Goal: Information Seeking & Learning: Learn about a topic

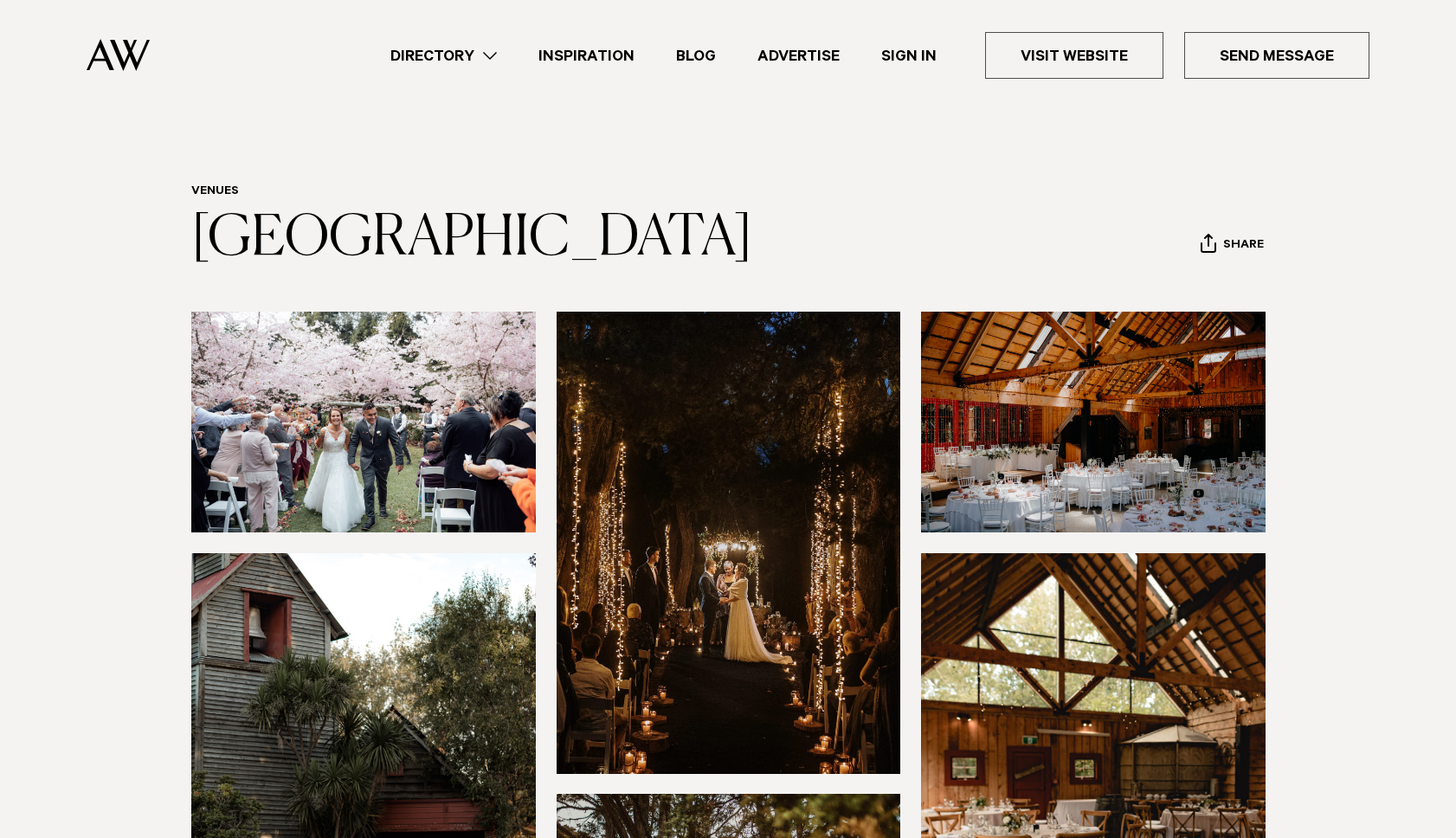
click at [1131, 441] on img at bounding box center [1094, 422] width 345 height 221
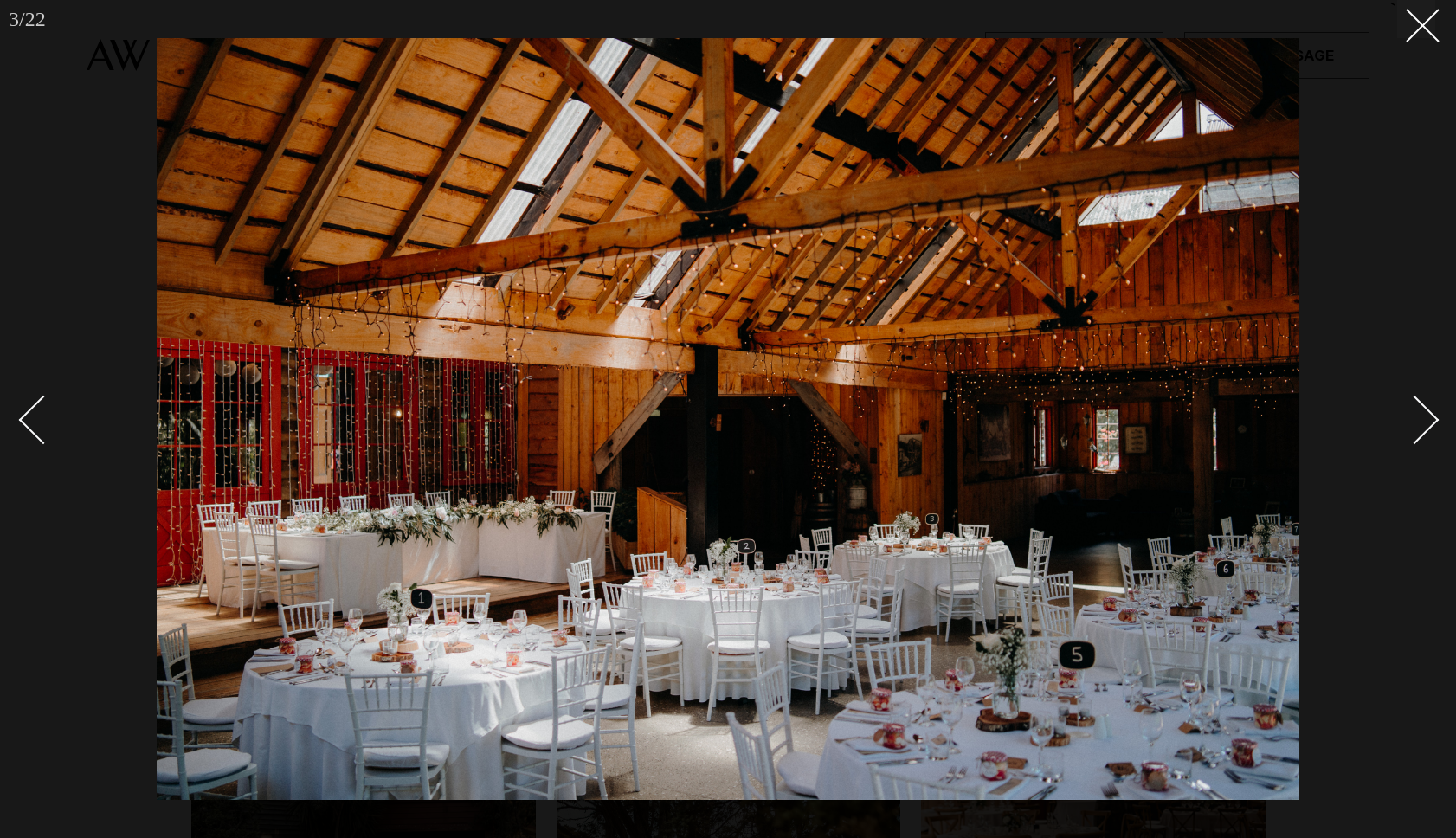
click at [1429, 429] on div "Next slide" at bounding box center [1415, 419] width 50 height 50
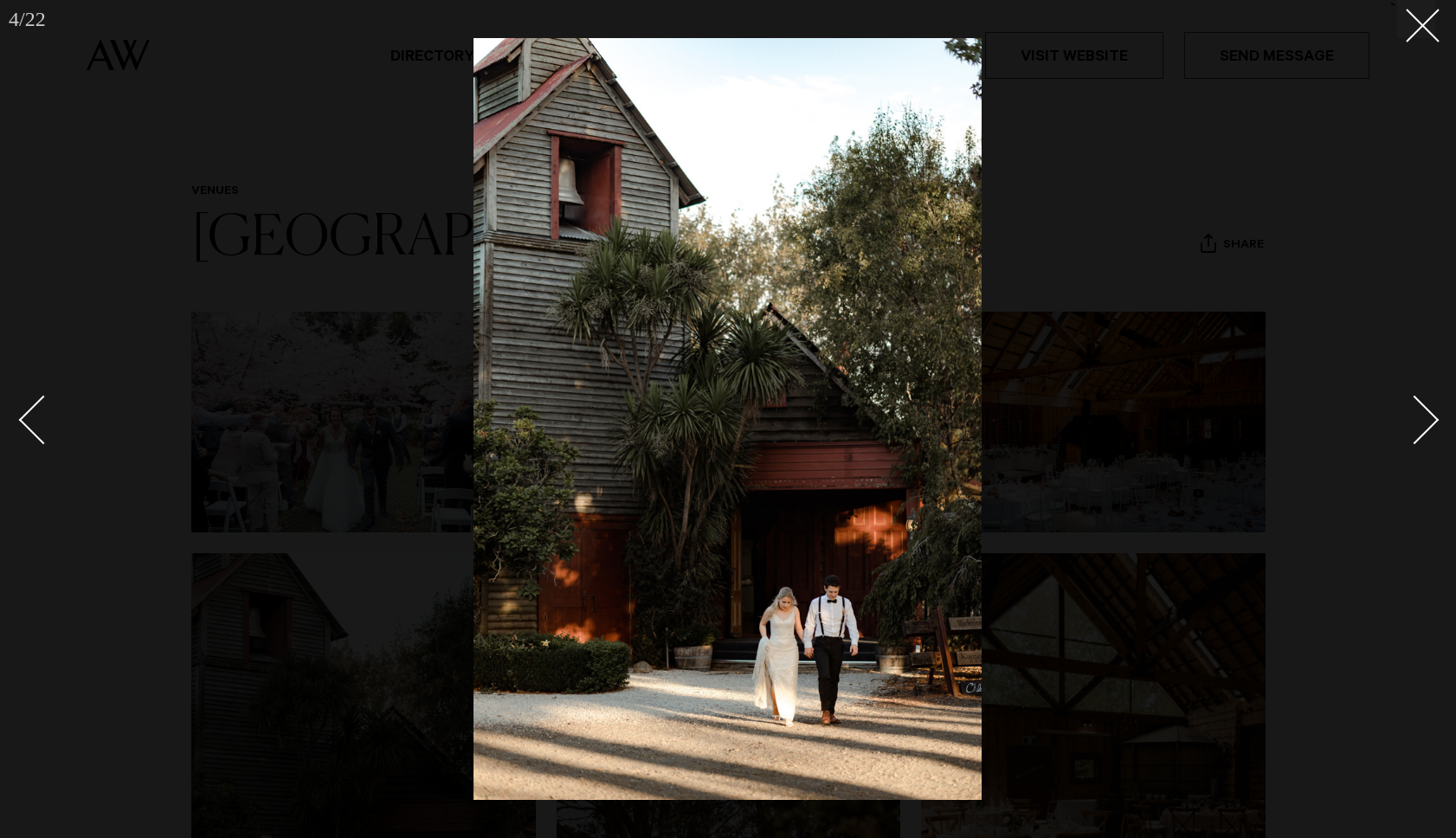
click at [1429, 429] on div "Next slide" at bounding box center [1415, 419] width 50 height 50
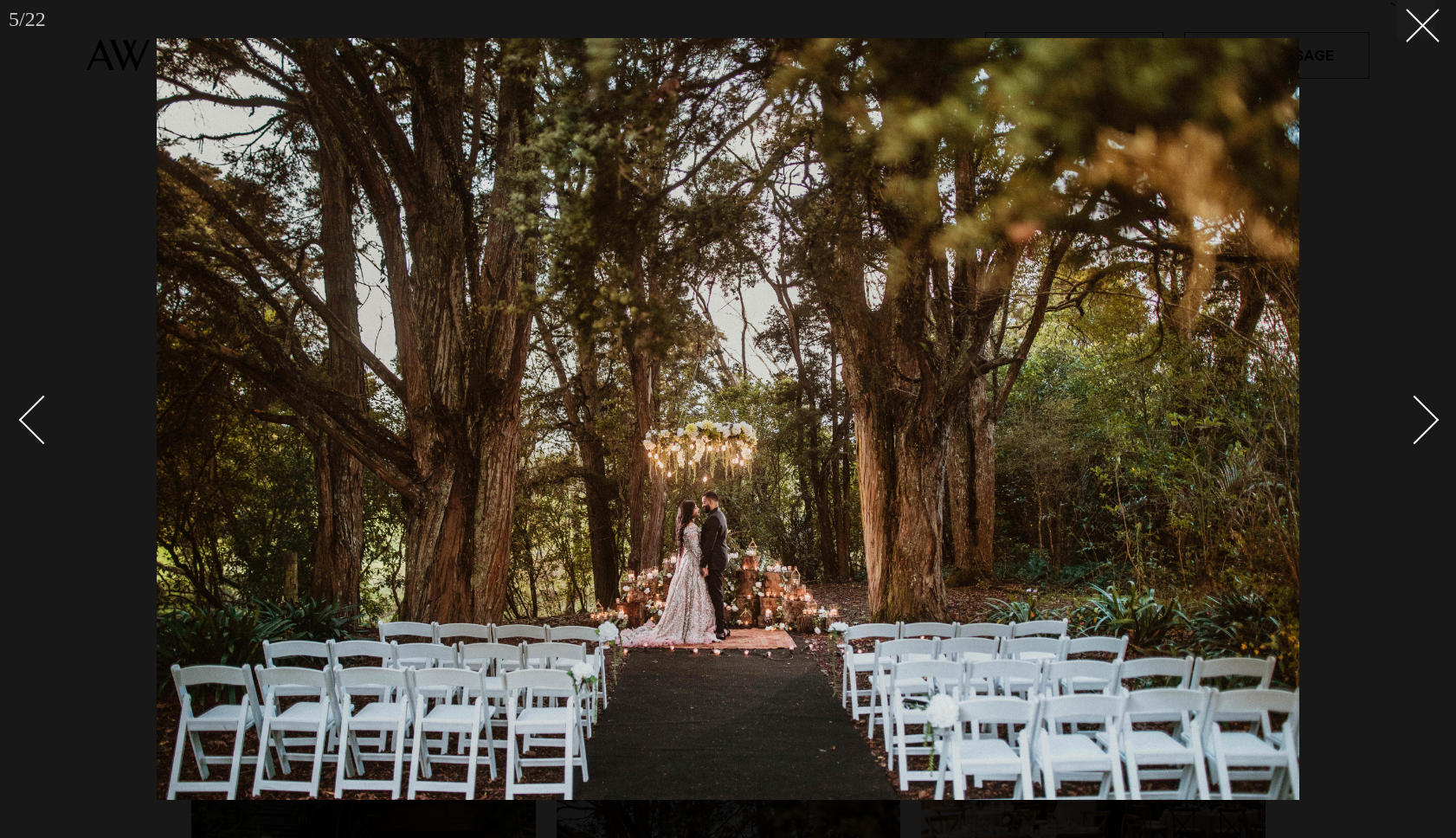
click at [1429, 429] on div "Next slide" at bounding box center [1415, 419] width 50 height 50
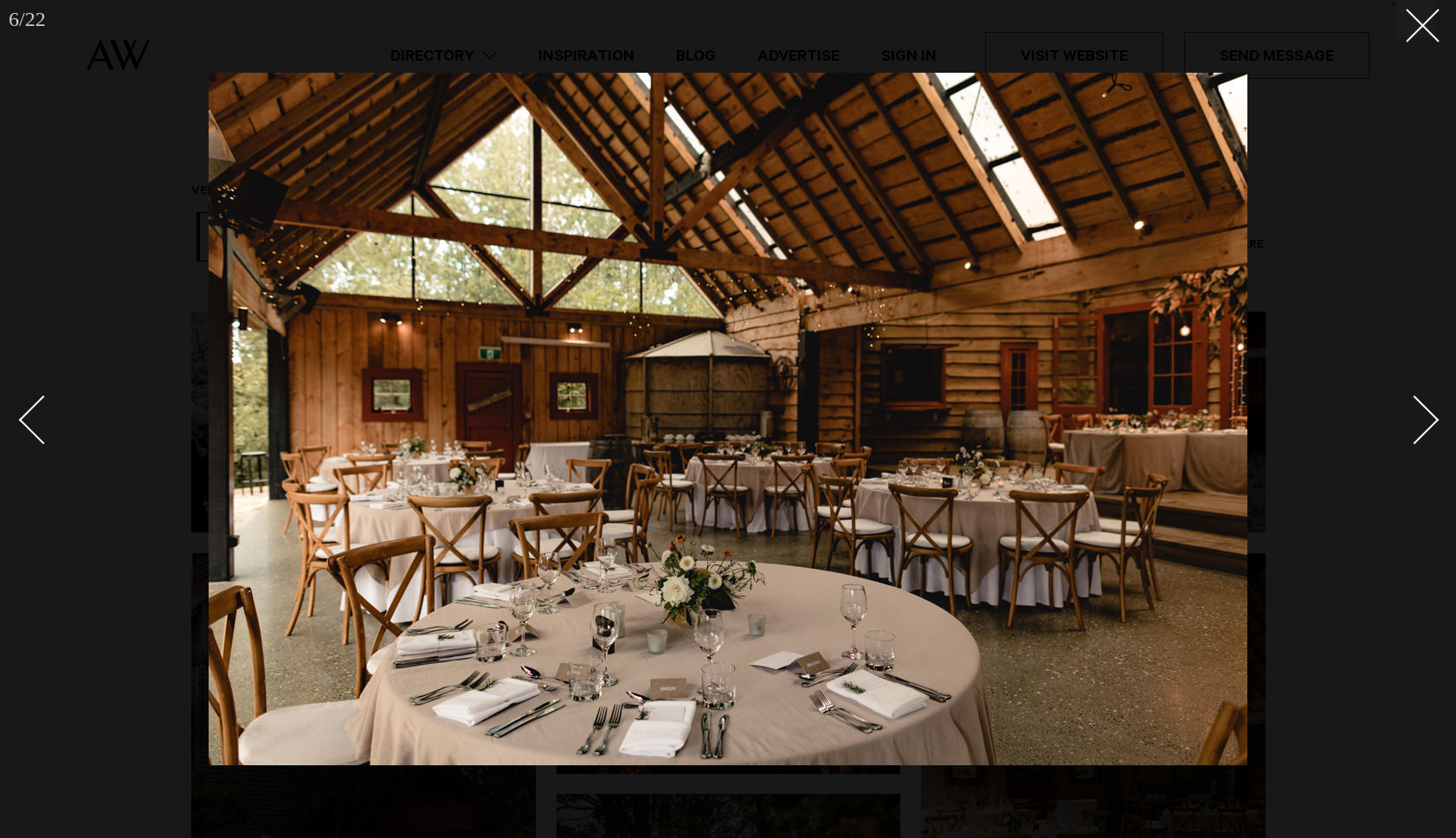
click at [1428, 429] on div "Next slide" at bounding box center [1415, 419] width 50 height 50
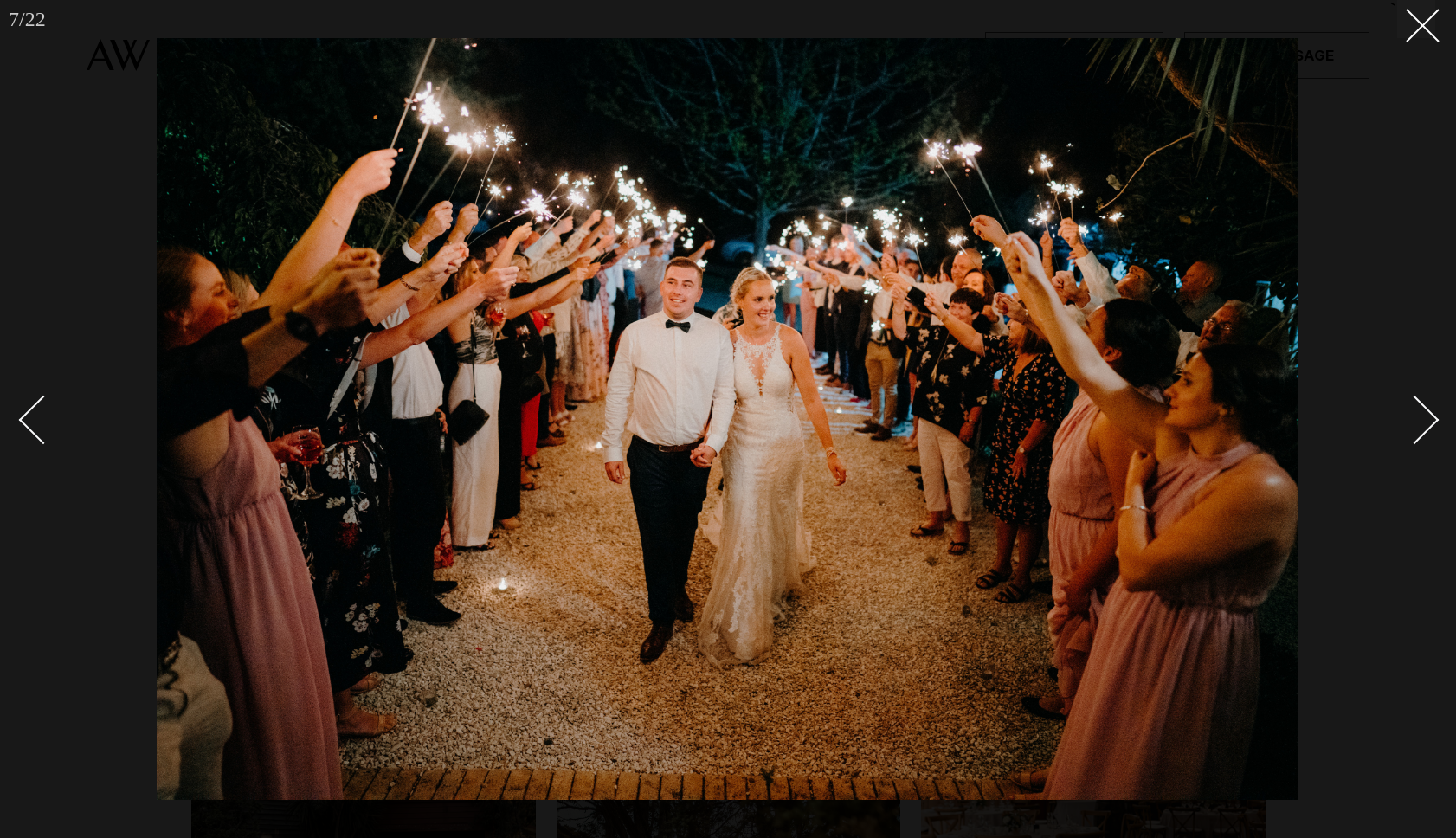
click at [1428, 429] on div "Next slide" at bounding box center [1415, 419] width 50 height 50
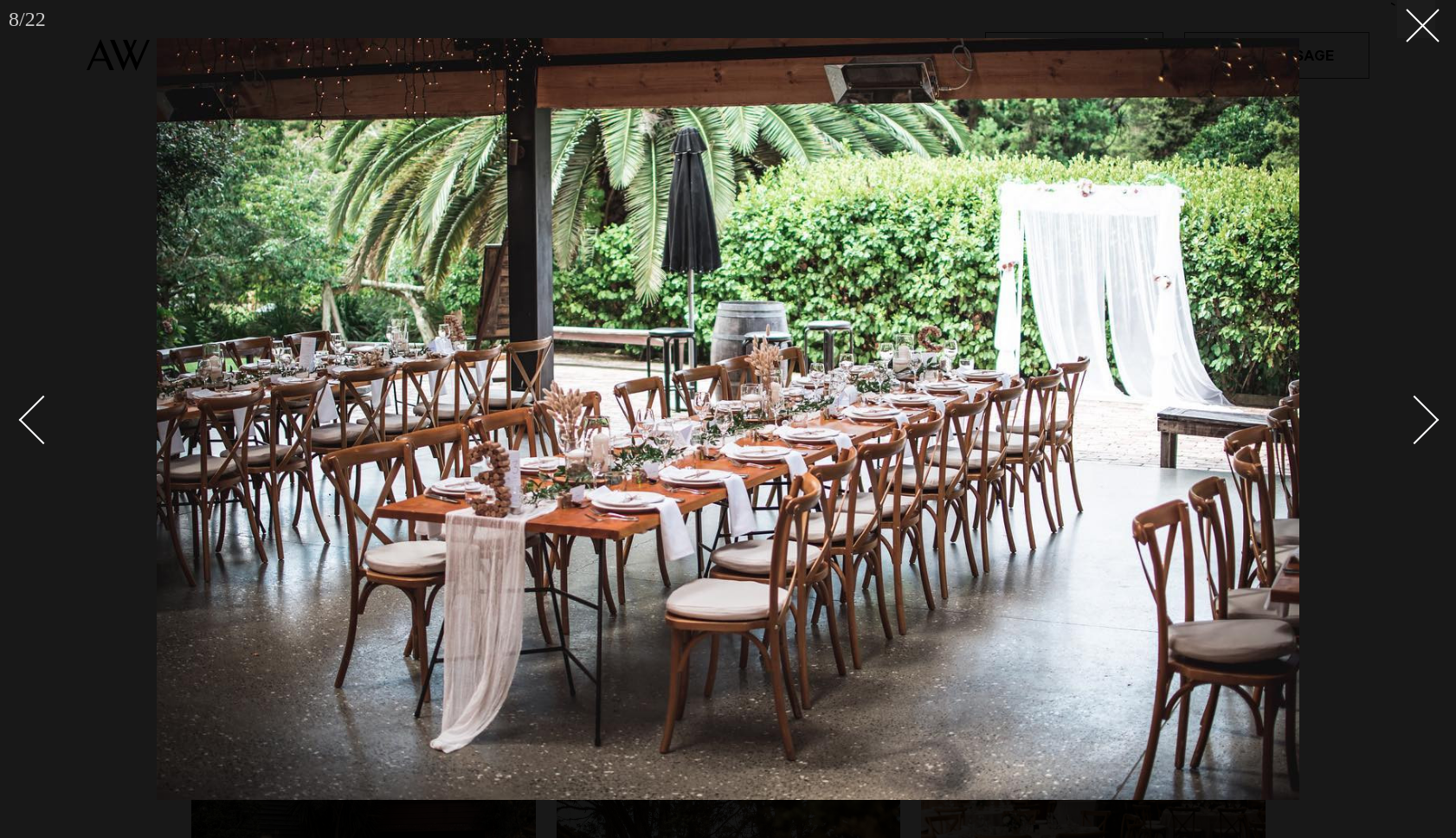
click at [1428, 429] on div "Next slide" at bounding box center [1415, 419] width 50 height 50
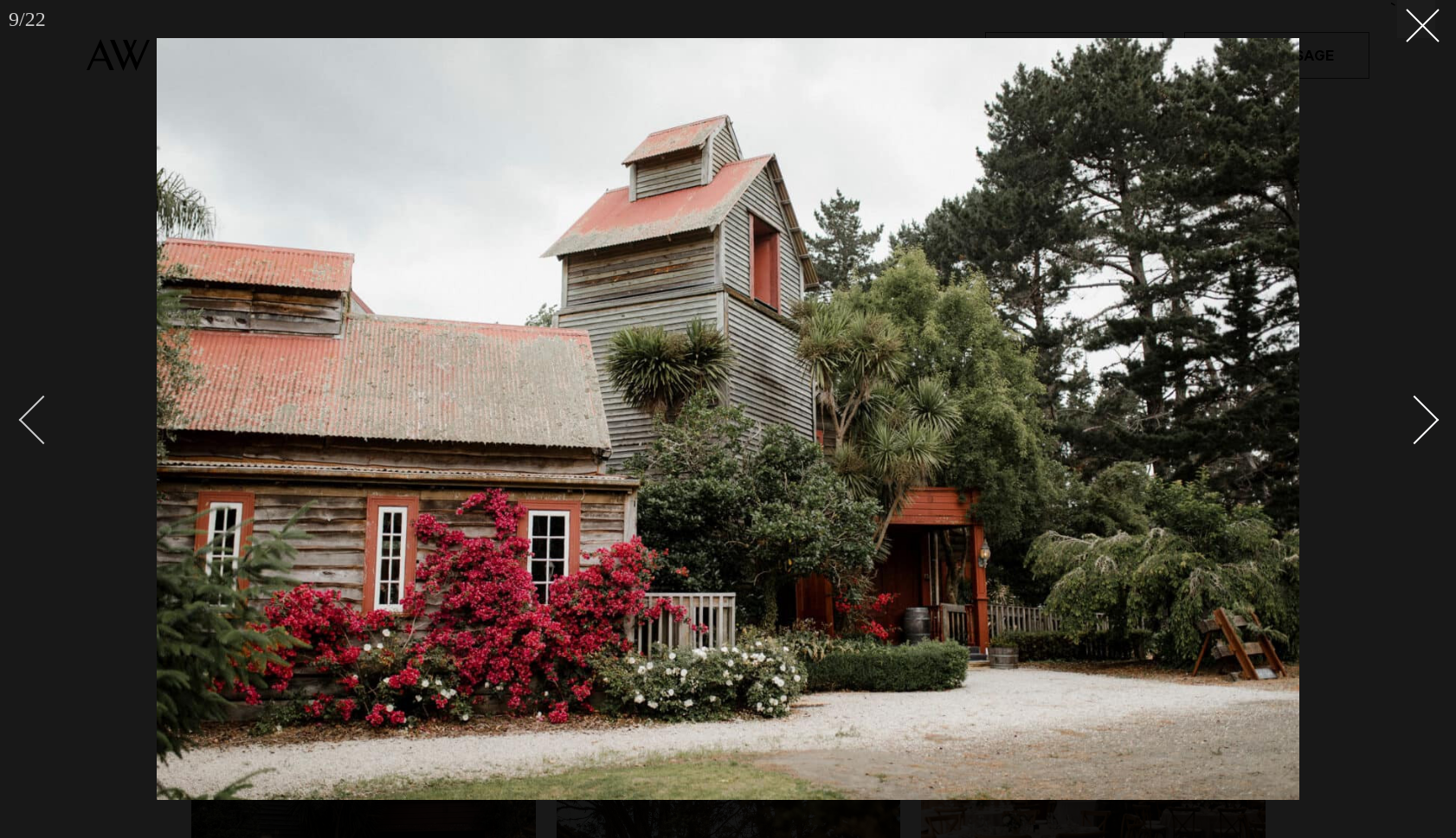
click at [36, 421] on div "Previous slide" at bounding box center [43, 419] width 50 height 50
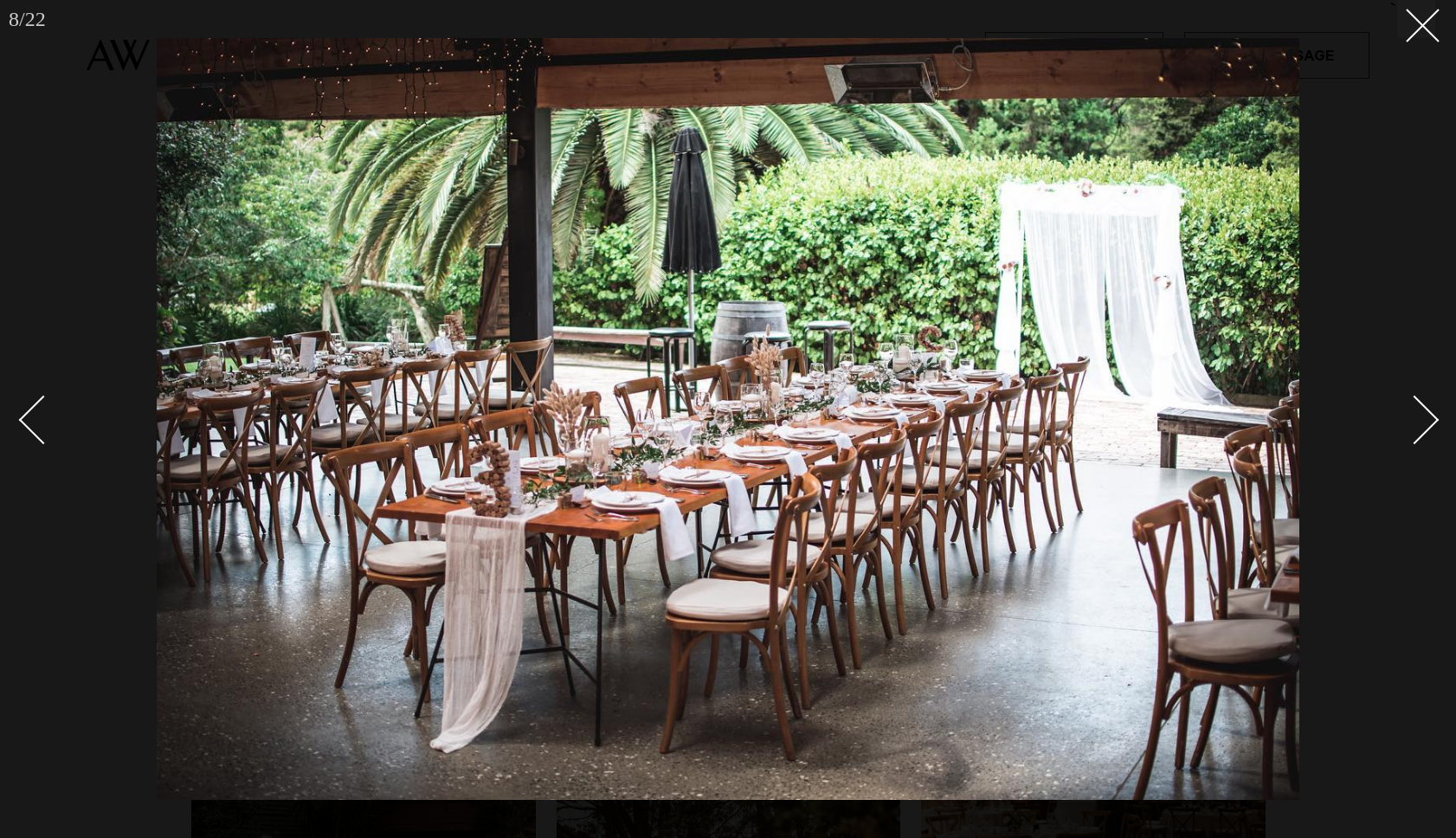
click at [1426, 414] on div "Next slide" at bounding box center [1415, 419] width 50 height 50
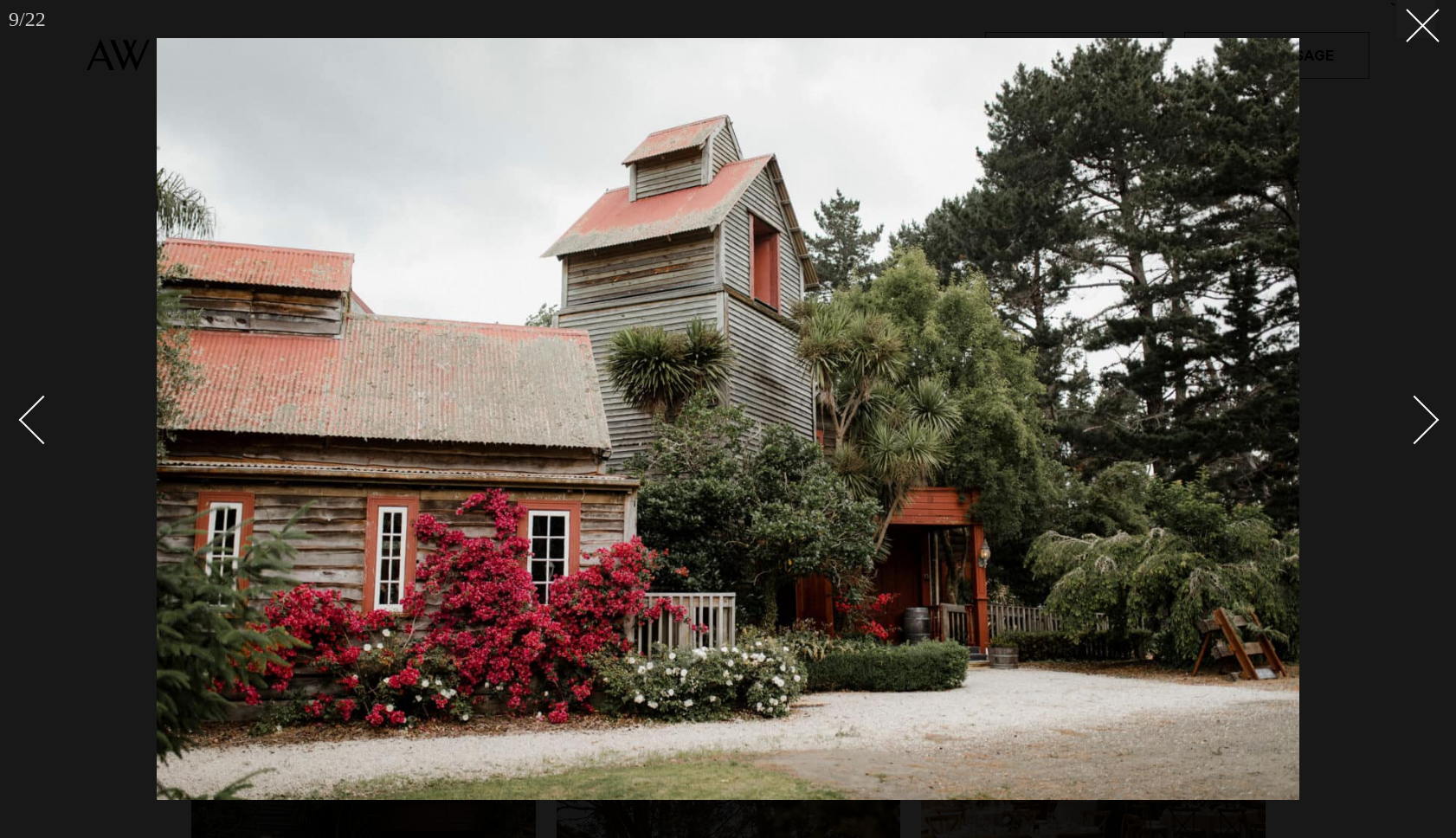
click at [1426, 414] on div "Next slide" at bounding box center [1415, 419] width 50 height 50
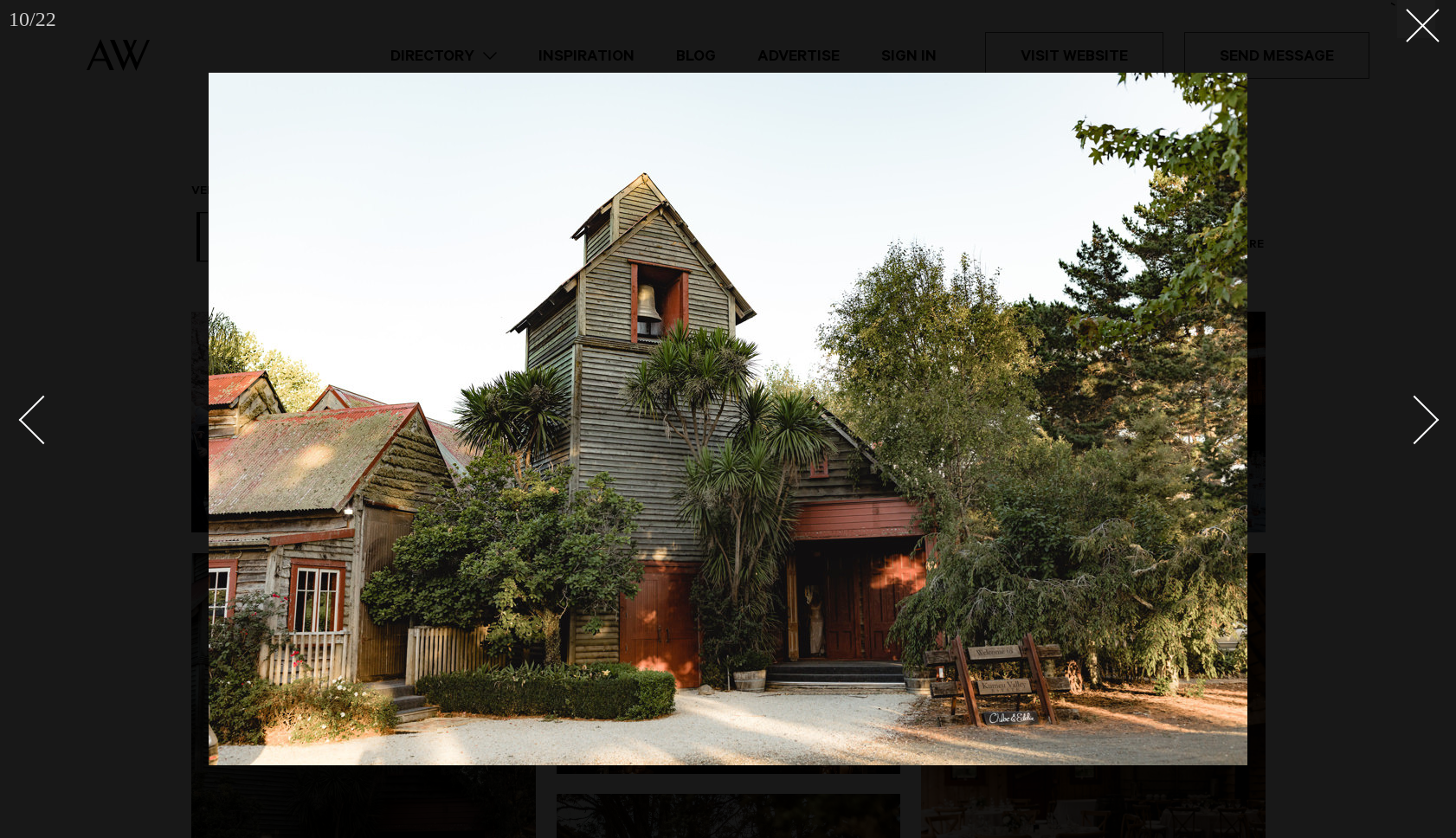
click at [1426, 414] on div "Next slide" at bounding box center [1415, 419] width 50 height 50
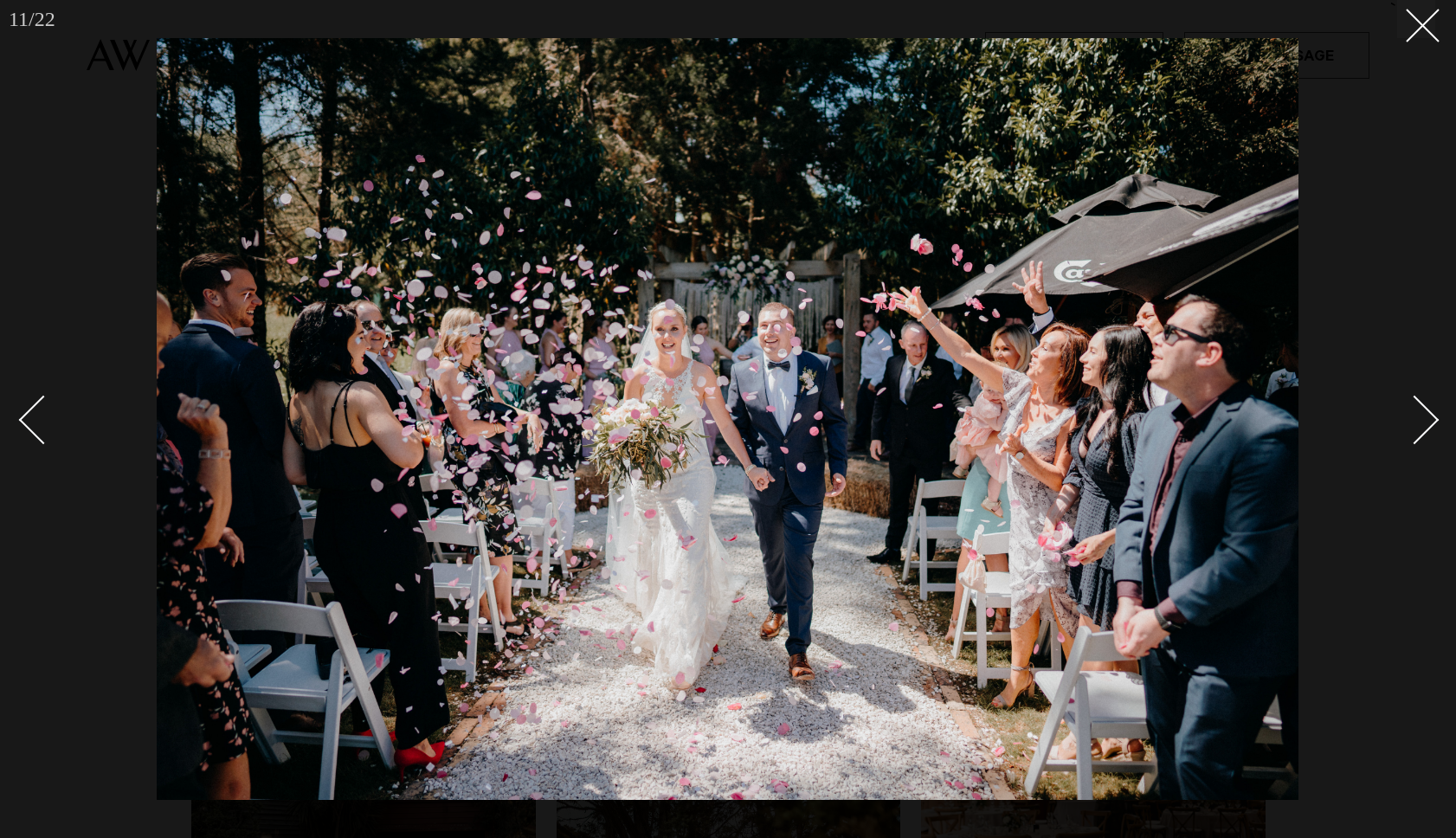
click at [1426, 414] on div "Next slide" at bounding box center [1415, 419] width 50 height 50
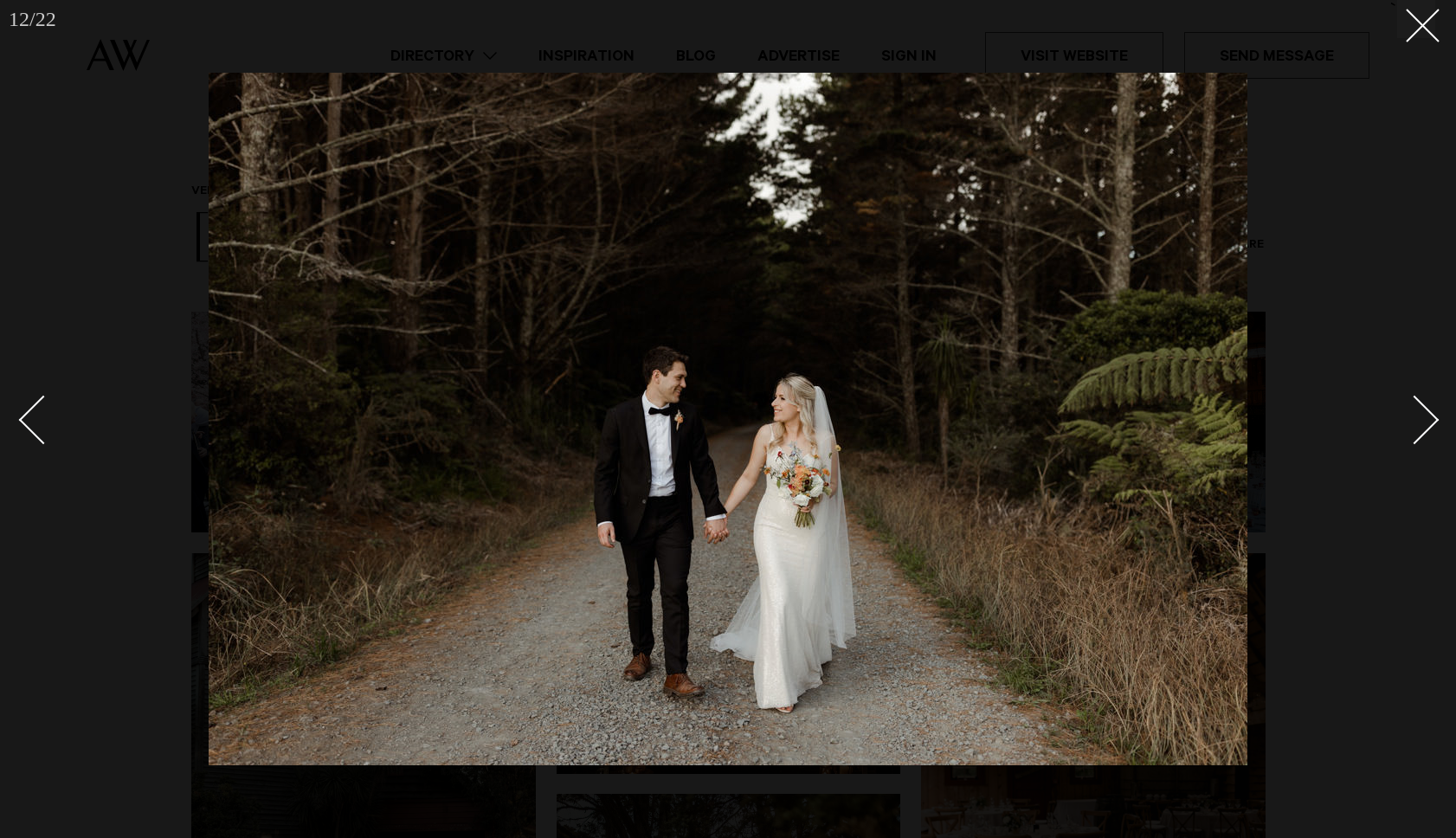
click at [1426, 414] on div "Next slide" at bounding box center [1415, 419] width 50 height 50
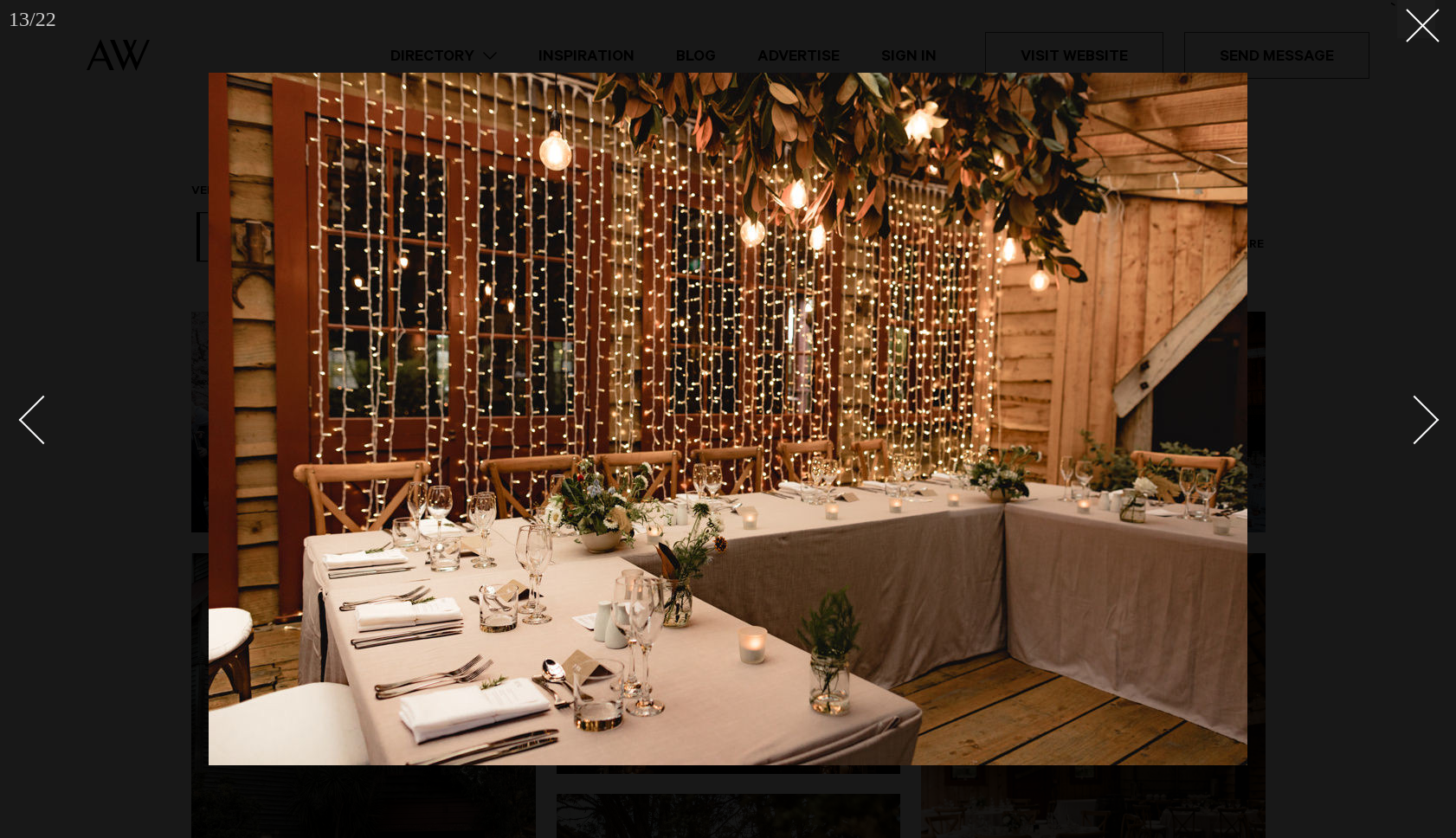
click at [1422, 425] on div "Next slide" at bounding box center [1415, 419] width 50 height 50
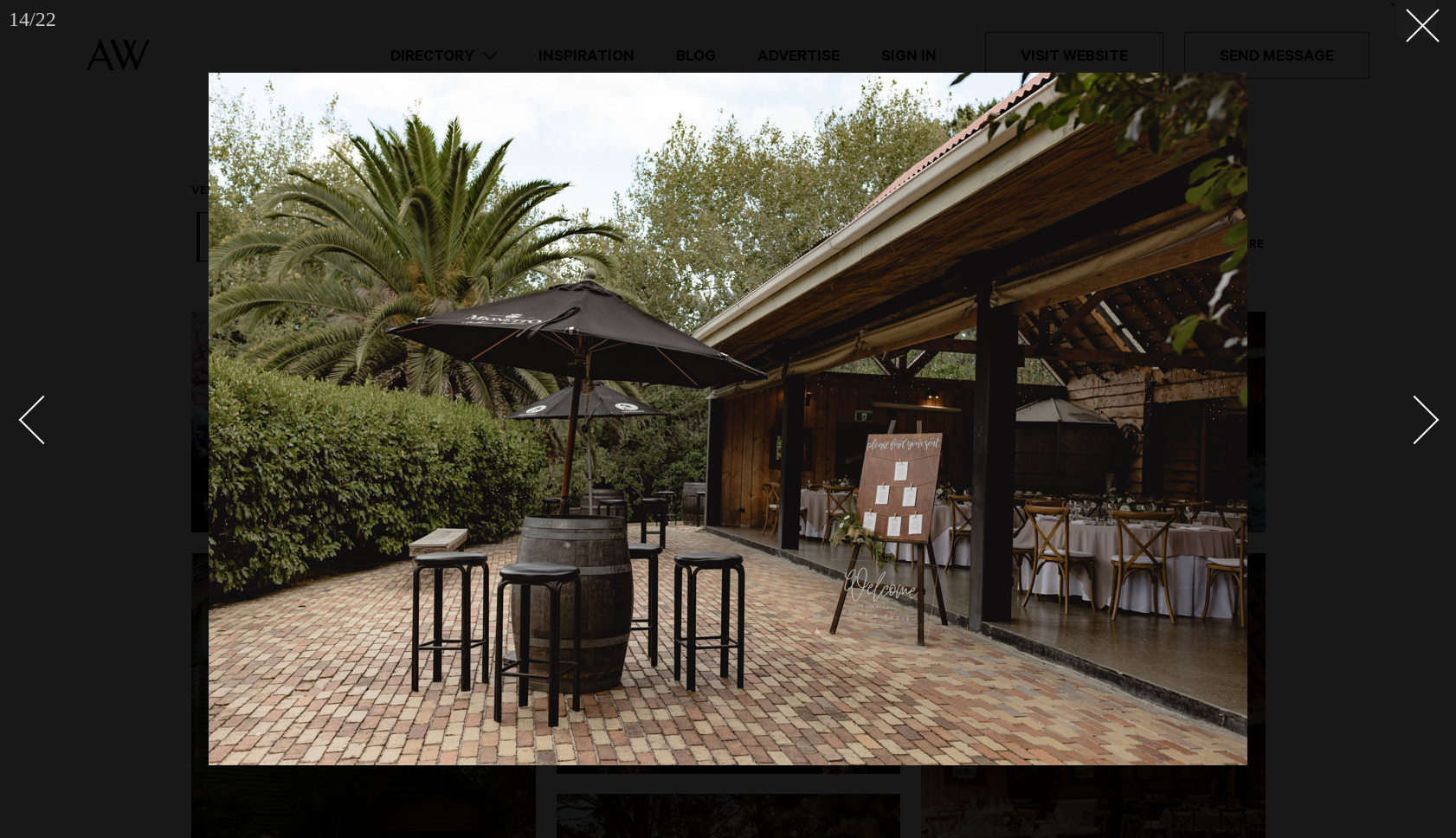
click at [1422, 425] on div "Next slide" at bounding box center [1415, 419] width 50 height 50
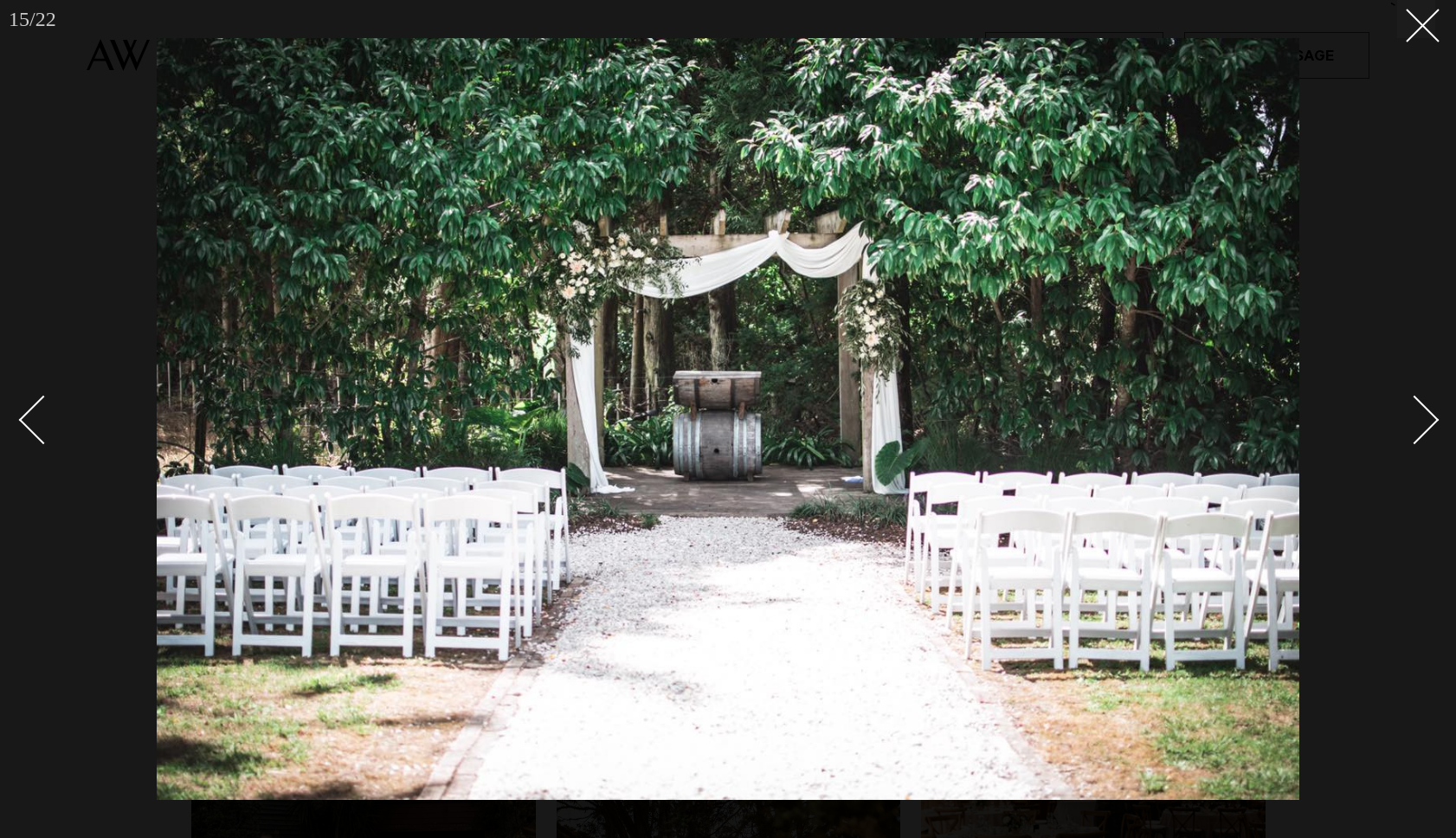
click at [1422, 425] on div "Next slide" at bounding box center [1415, 419] width 50 height 50
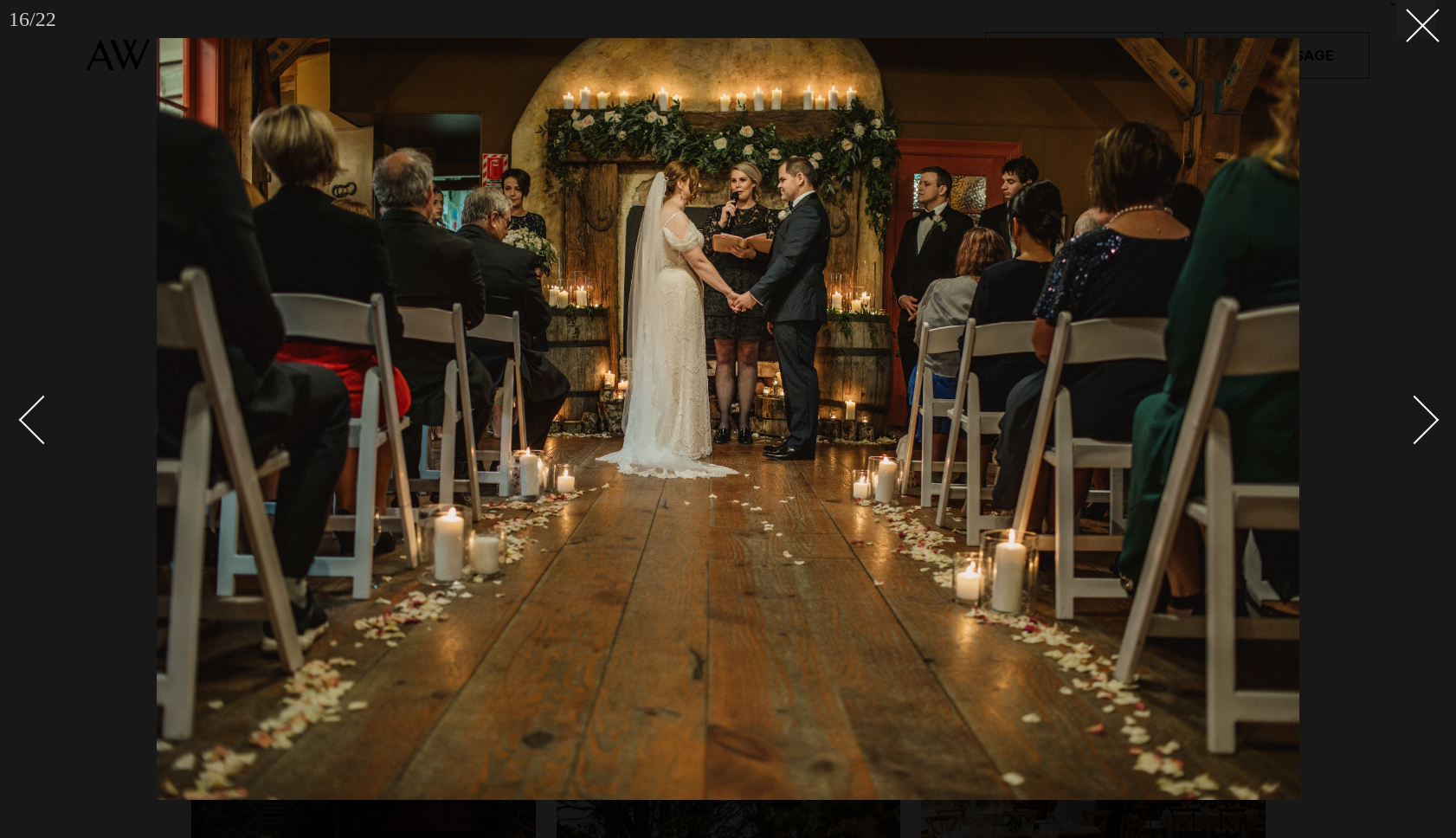
click at [1432, 425] on div "Next slide" at bounding box center [1415, 419] width 50 height 50
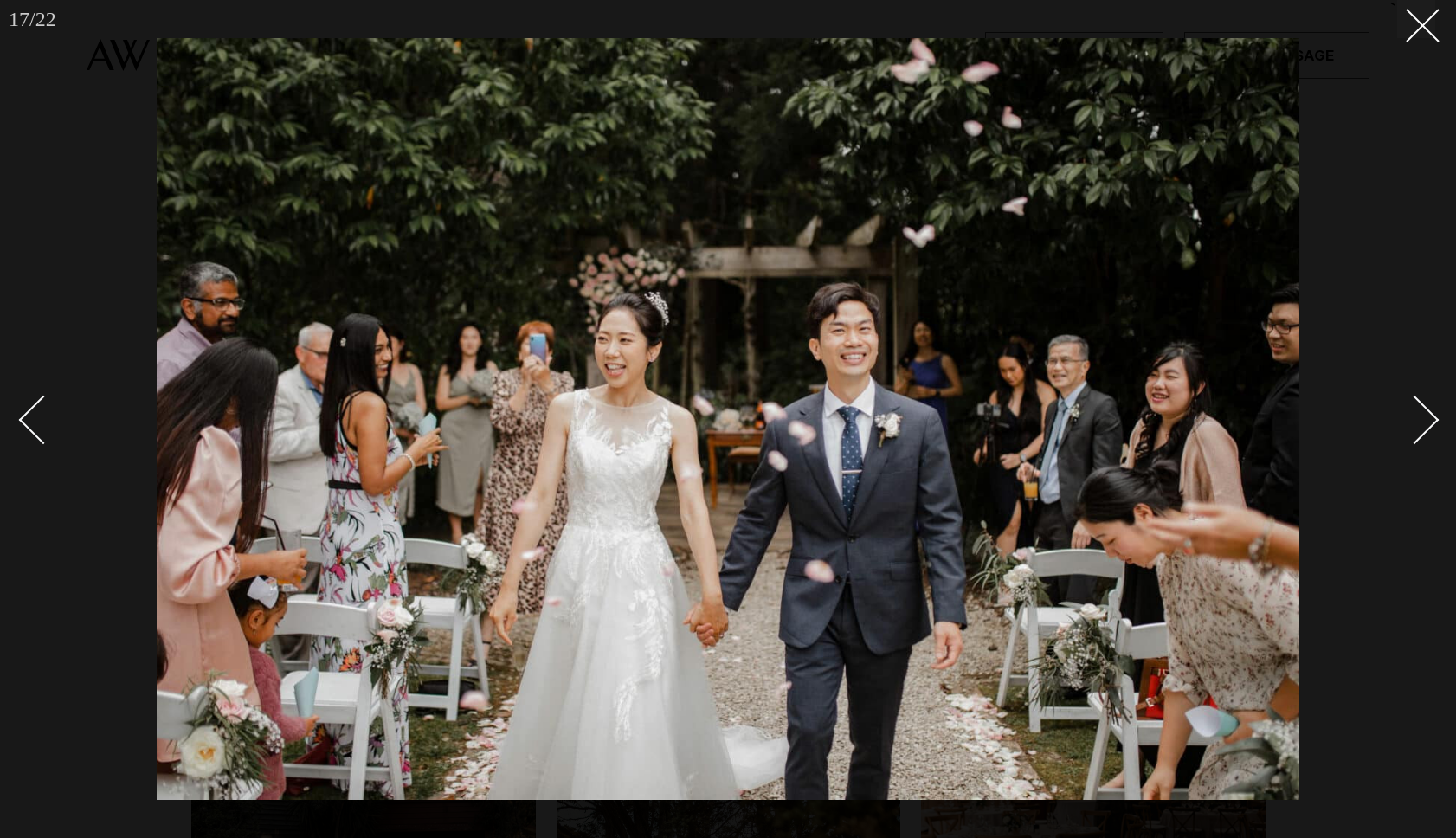
click at [1431, 425] on div "Next slide" at bounding box center [1415, 419] width 50 height 50
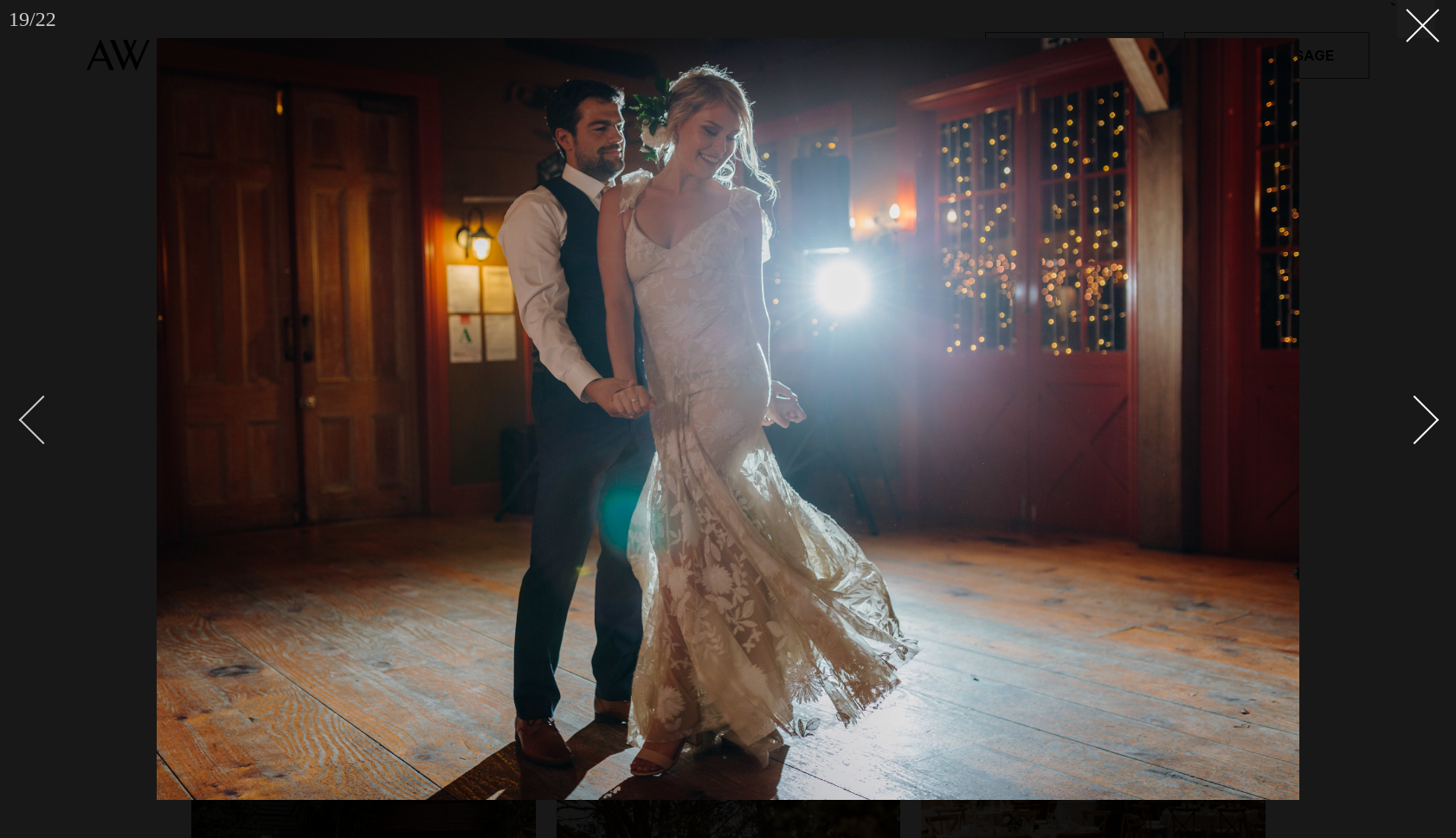
click at [33, 420] on div "Previous slide" at bounding box center [43, 419] width 50 height 50
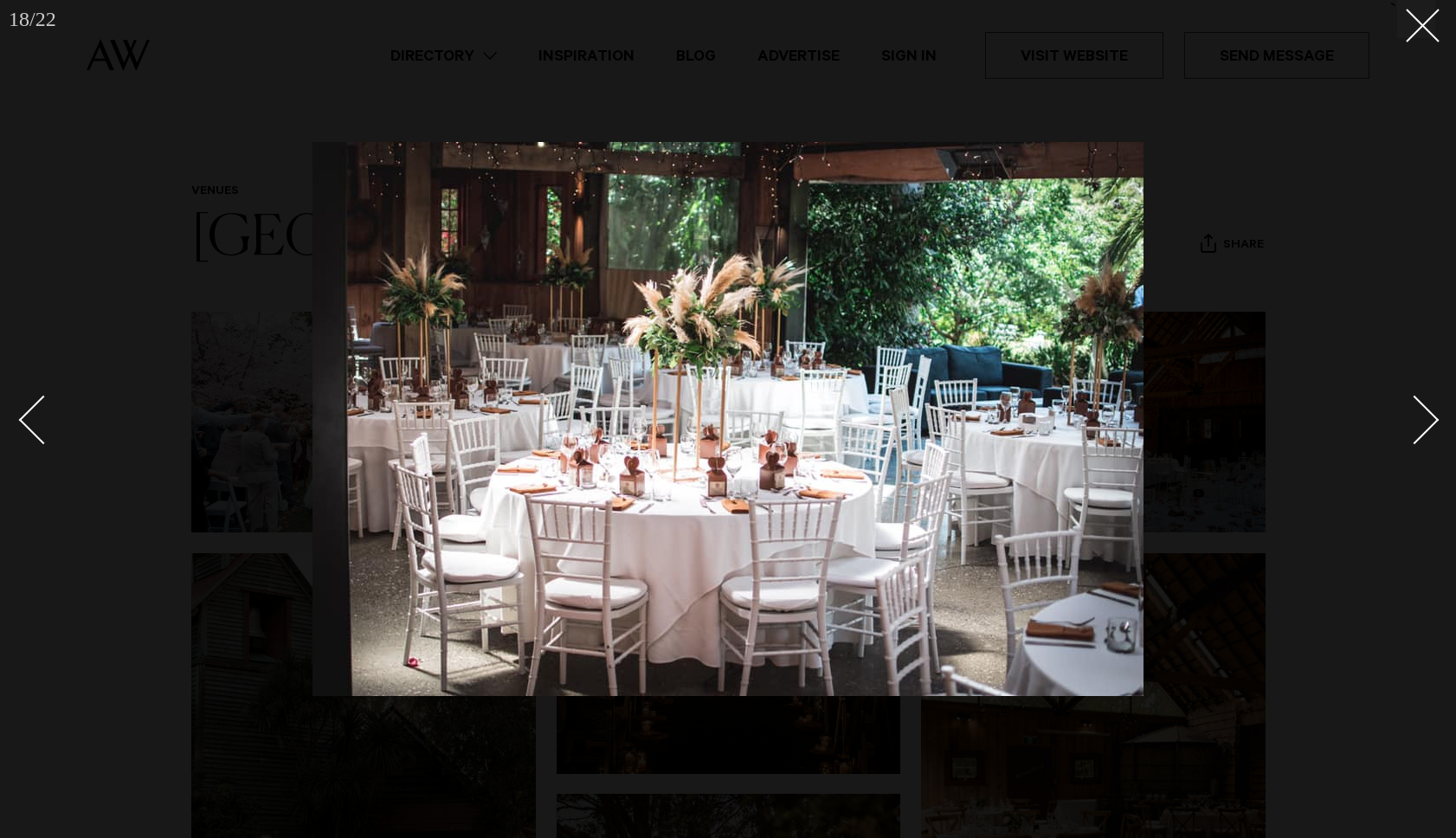
click at [1435, 419] on div "Next slide" at bounding box center [1415, 419] width 50 height 50
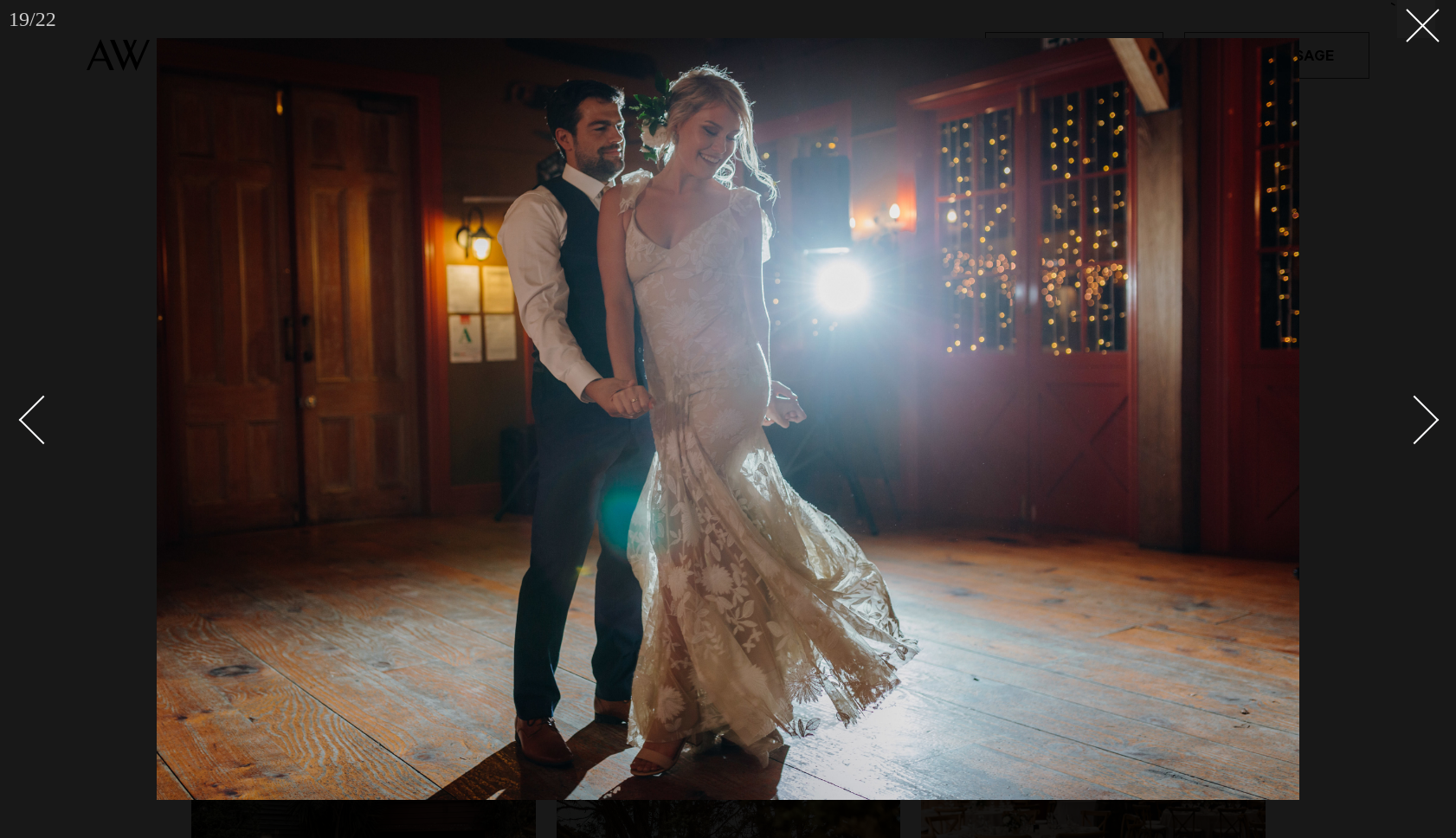
click at [1435, 420] on div "Next slide" at bounding box center [1415, 419] width 50 height 50
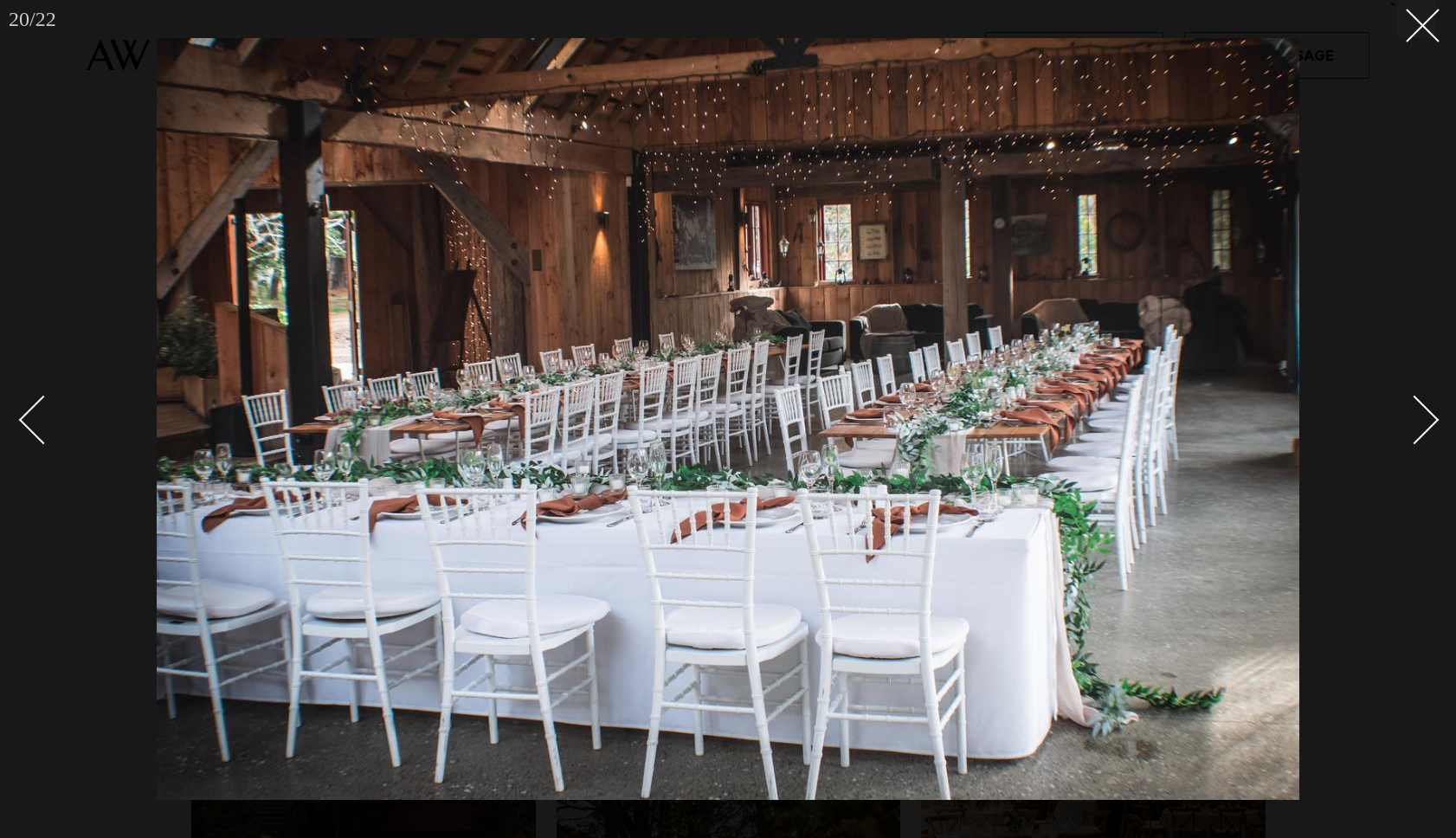
click at [1431, 421] on div "Next slide" at bounding box center [1415, 419] width 50 height 50
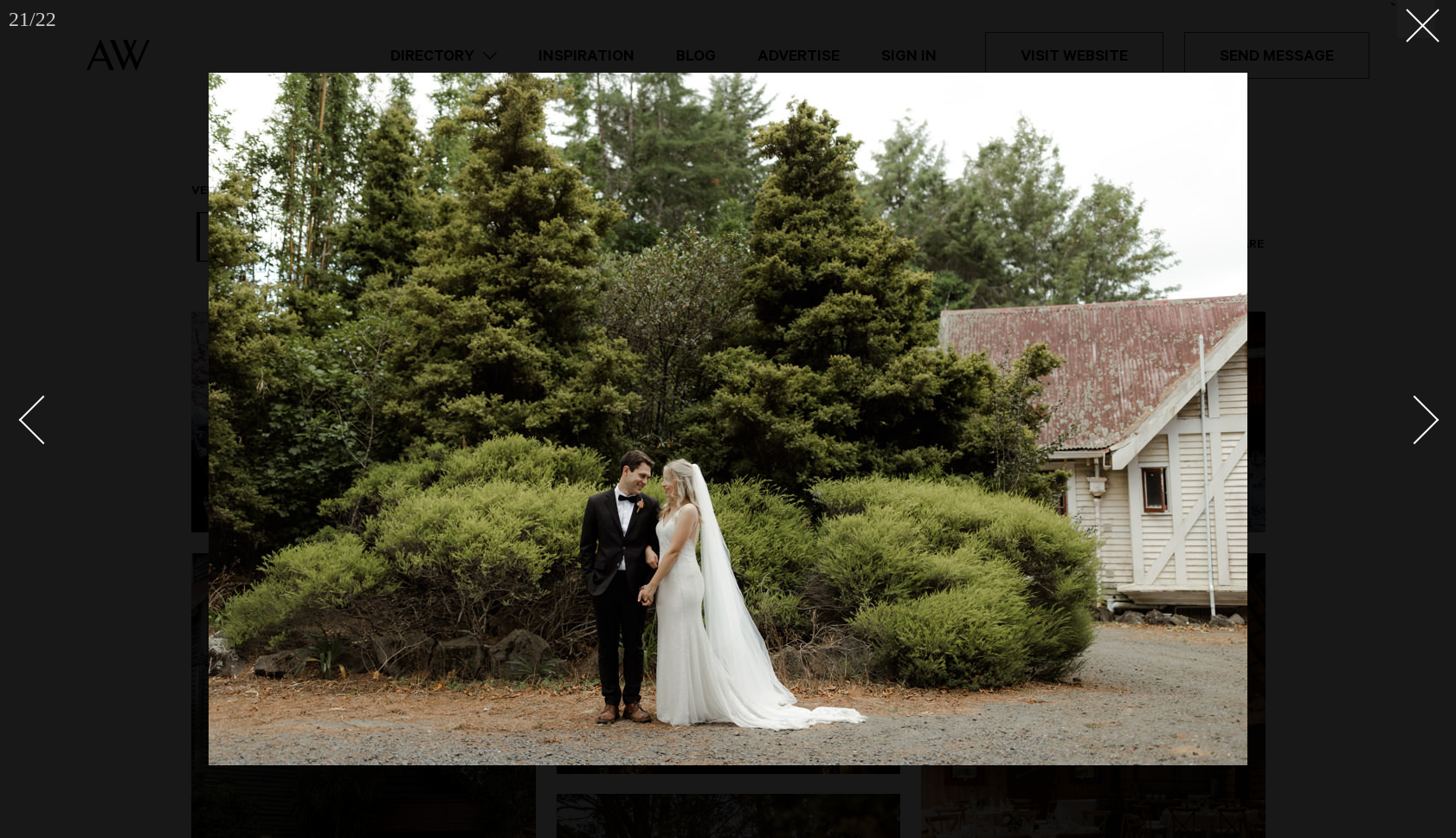
click at [1431, 421] on div "Next slide" at bounding box center [1415, 419] width 50 height 50
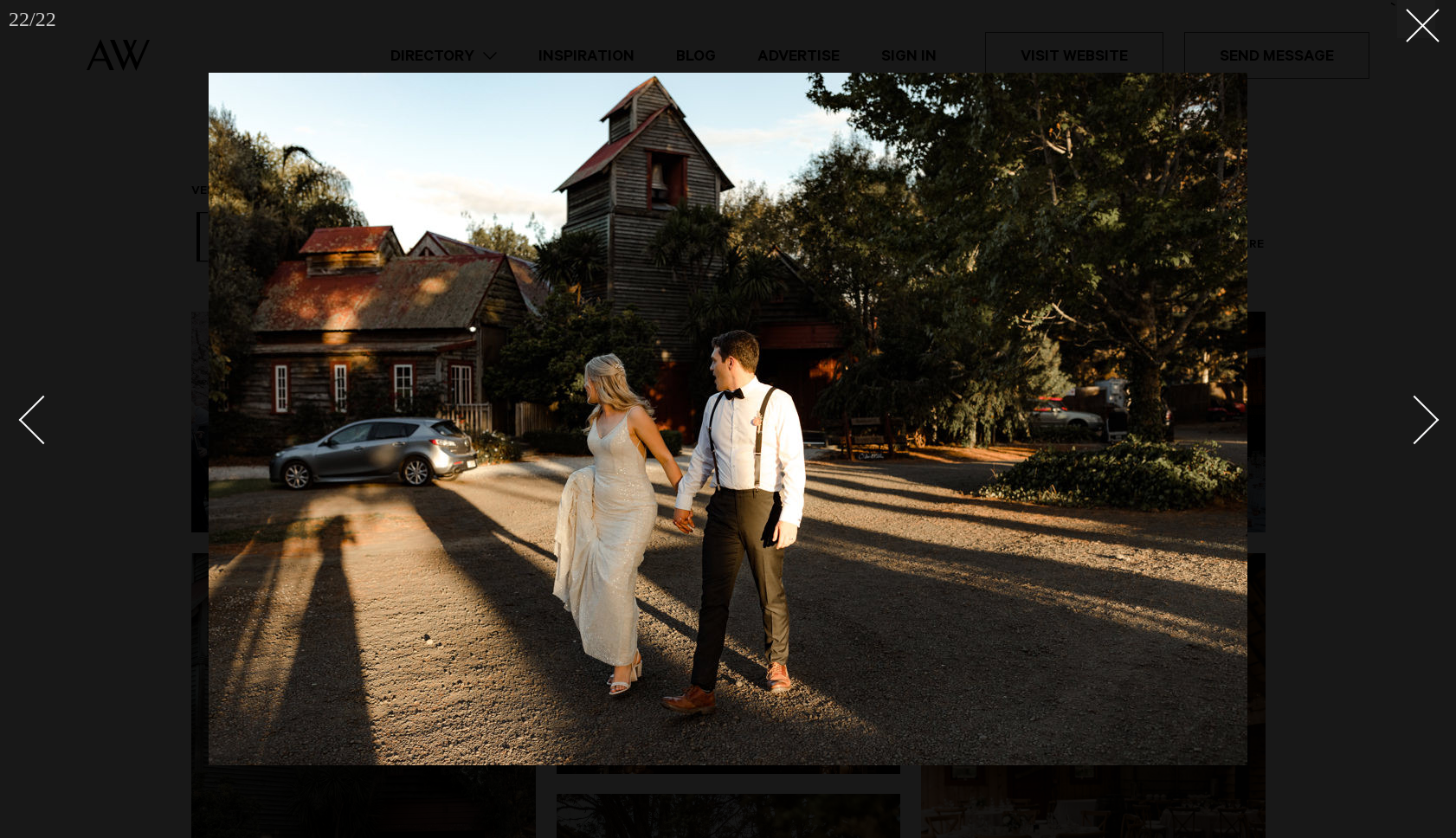
click at [1431, 421] on div "Next slide" at bounding box center [1415, 419] width 50 height 50
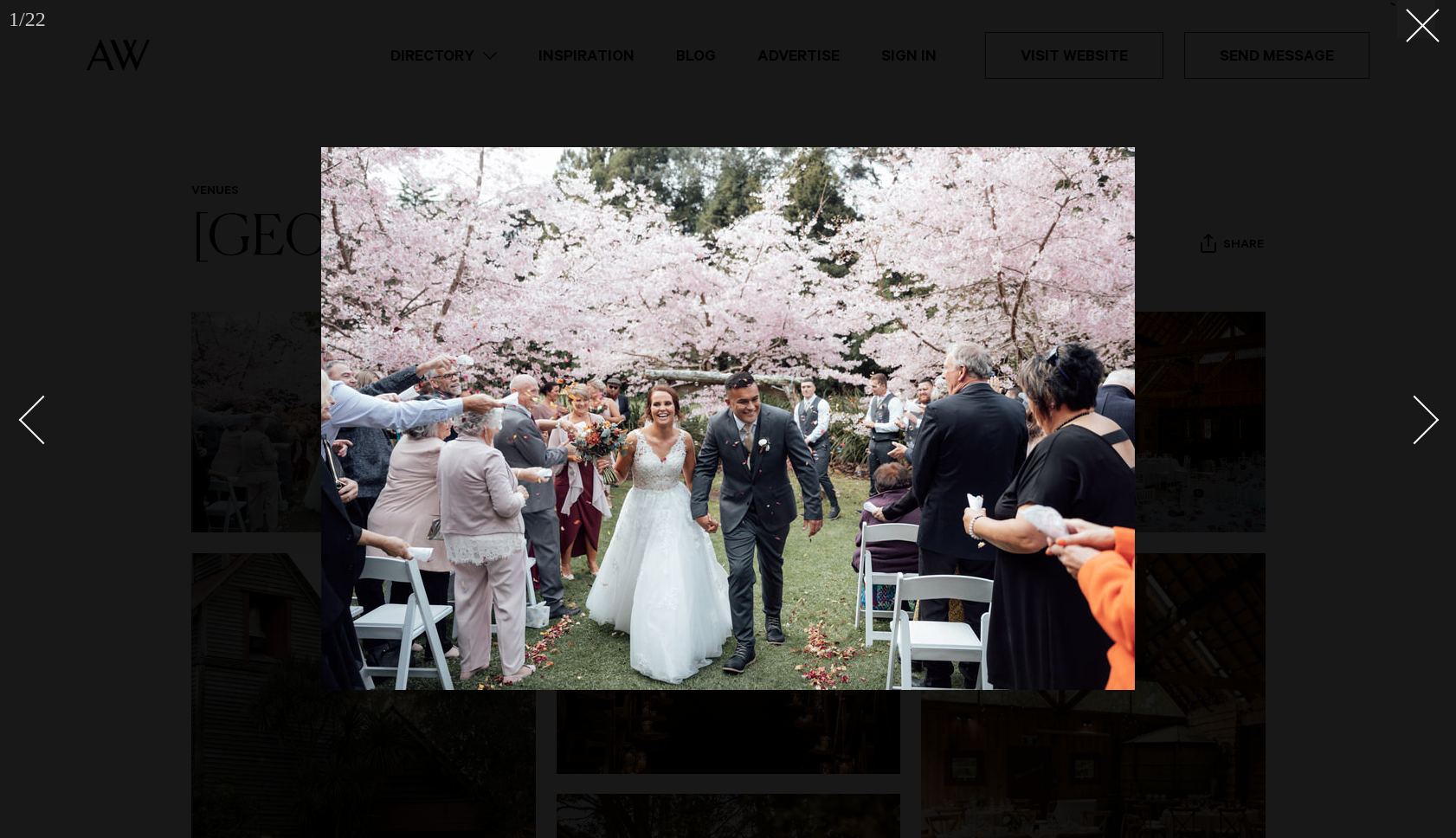
click at [1431, 421] on div "Next slide" at bounding box center [1415, 419] width 50 height 50
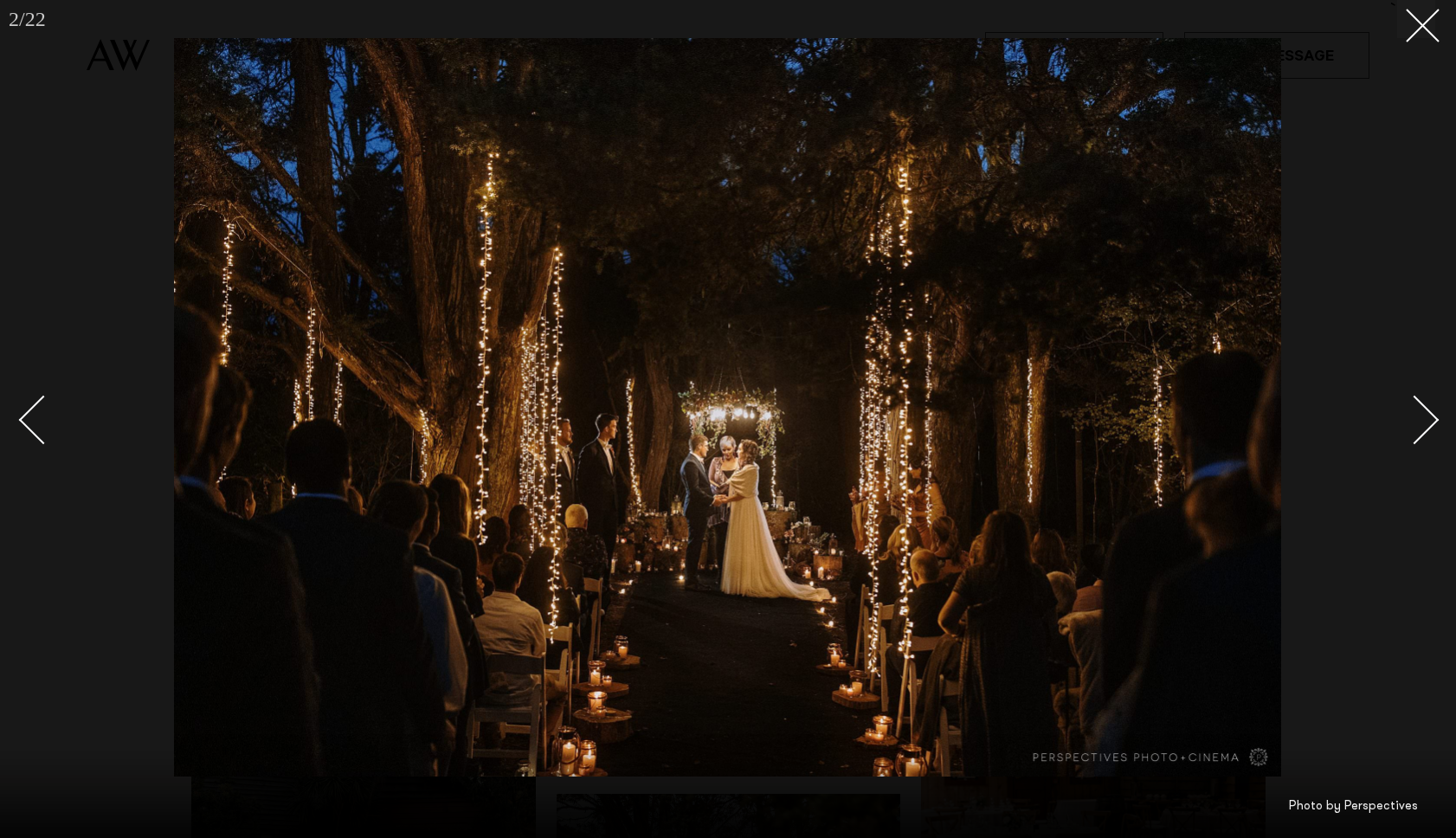
click at [1431, 421] on div "Next slide" at bounding box center [1415, 419] width 50 height 50
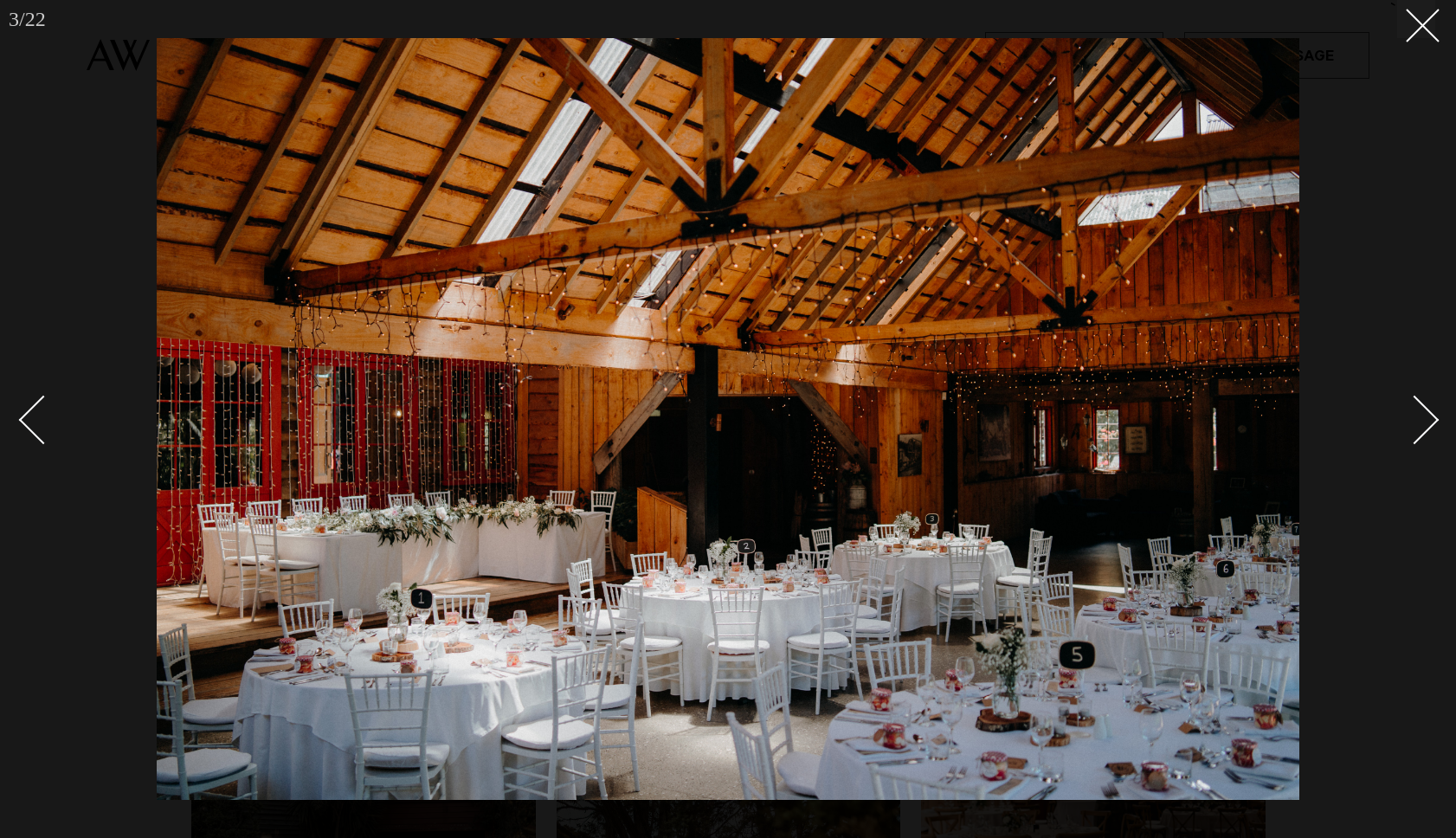
click at [1429, 426] on div "Next slide" at bounding box center [1415, 419] width 50 height 50
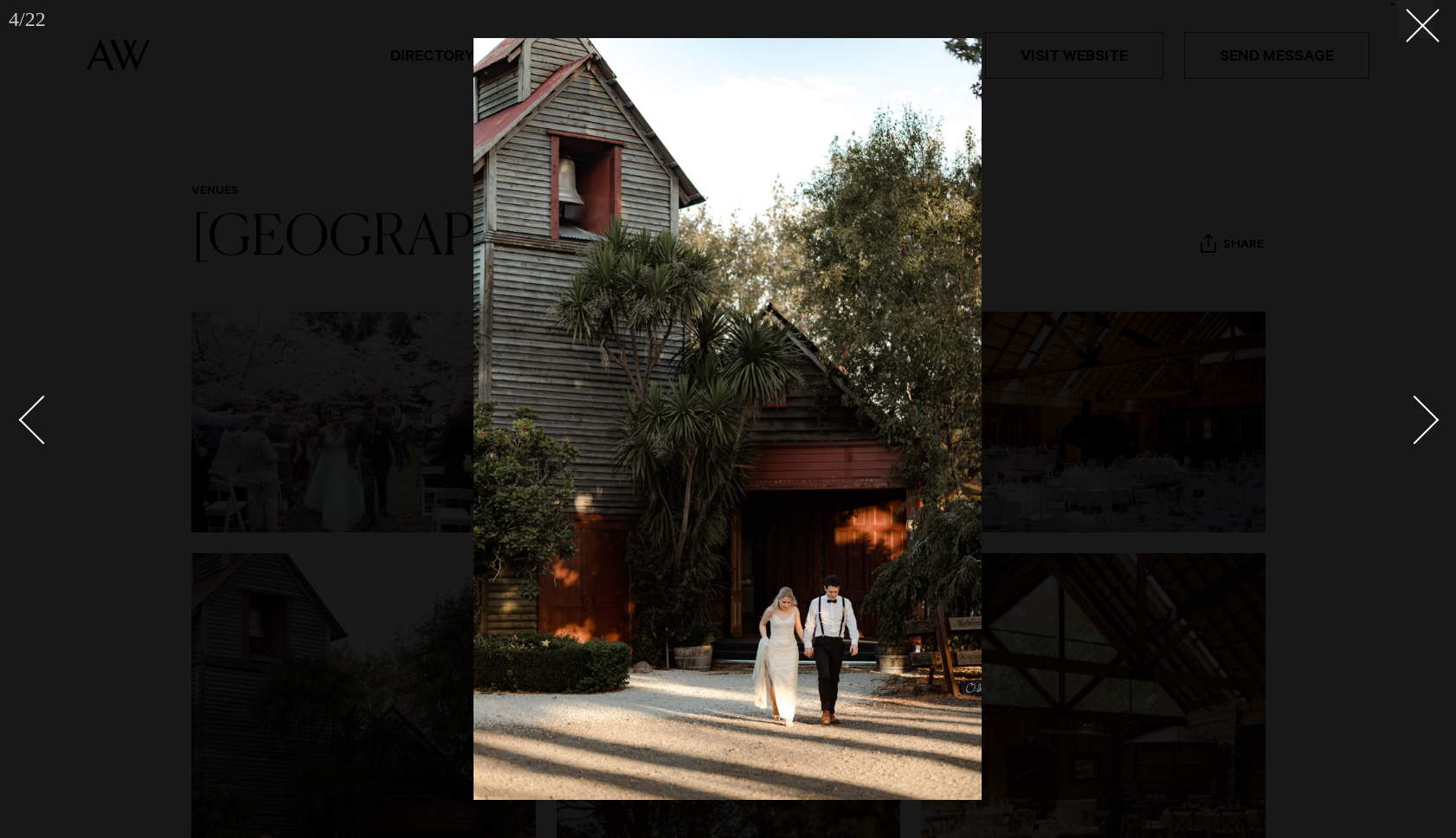
click at [1429, 426] on div "Next slide" at bounding box center [1415, 419] width 50 height 50
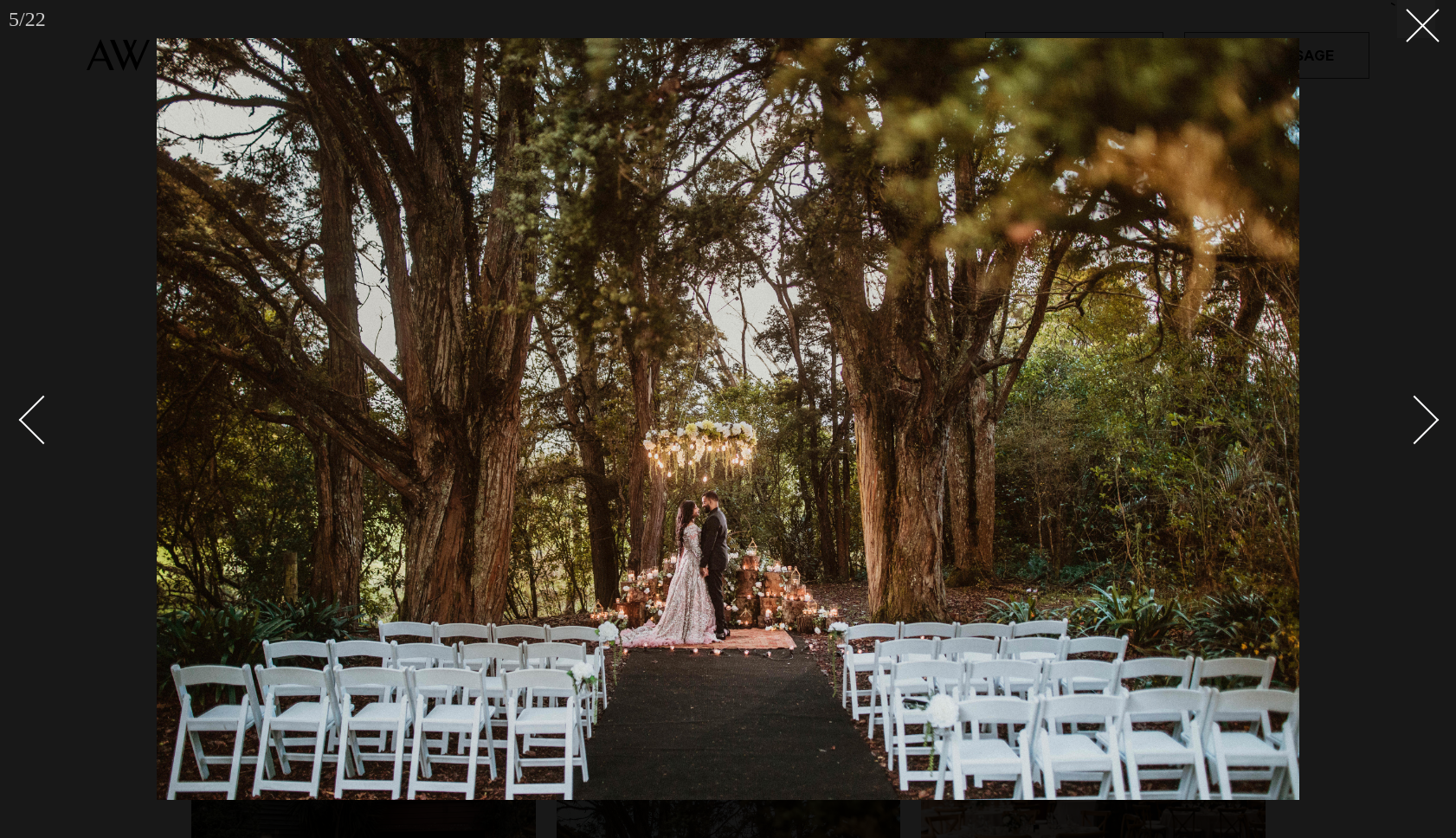
click at [1429, 426] on div "Next slide" at bounding box center [1415, 419] width 50 height 50
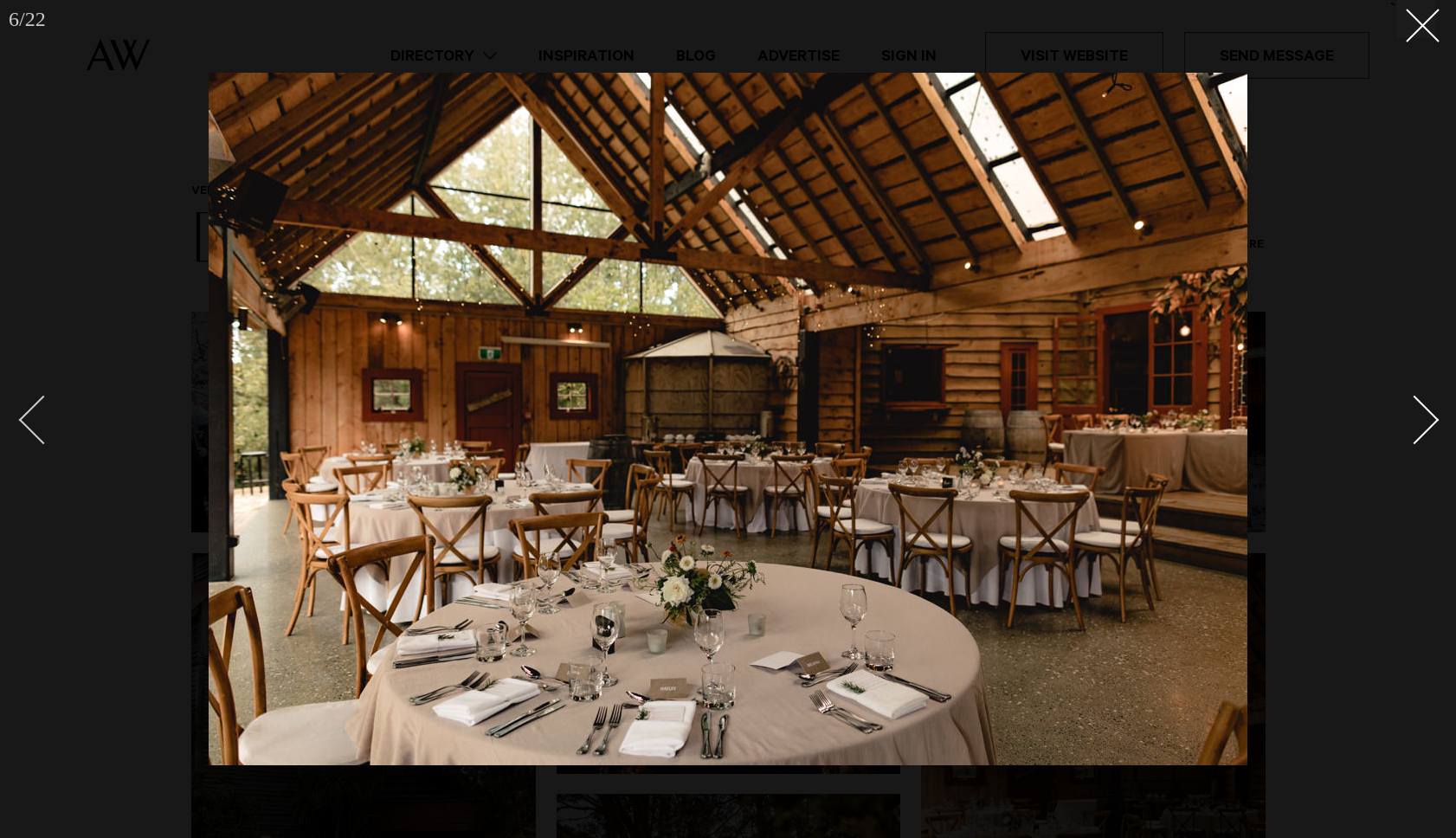
click at [26, 418] on div "Previous slide" at bounding box center [43, 419] width 50 height 50
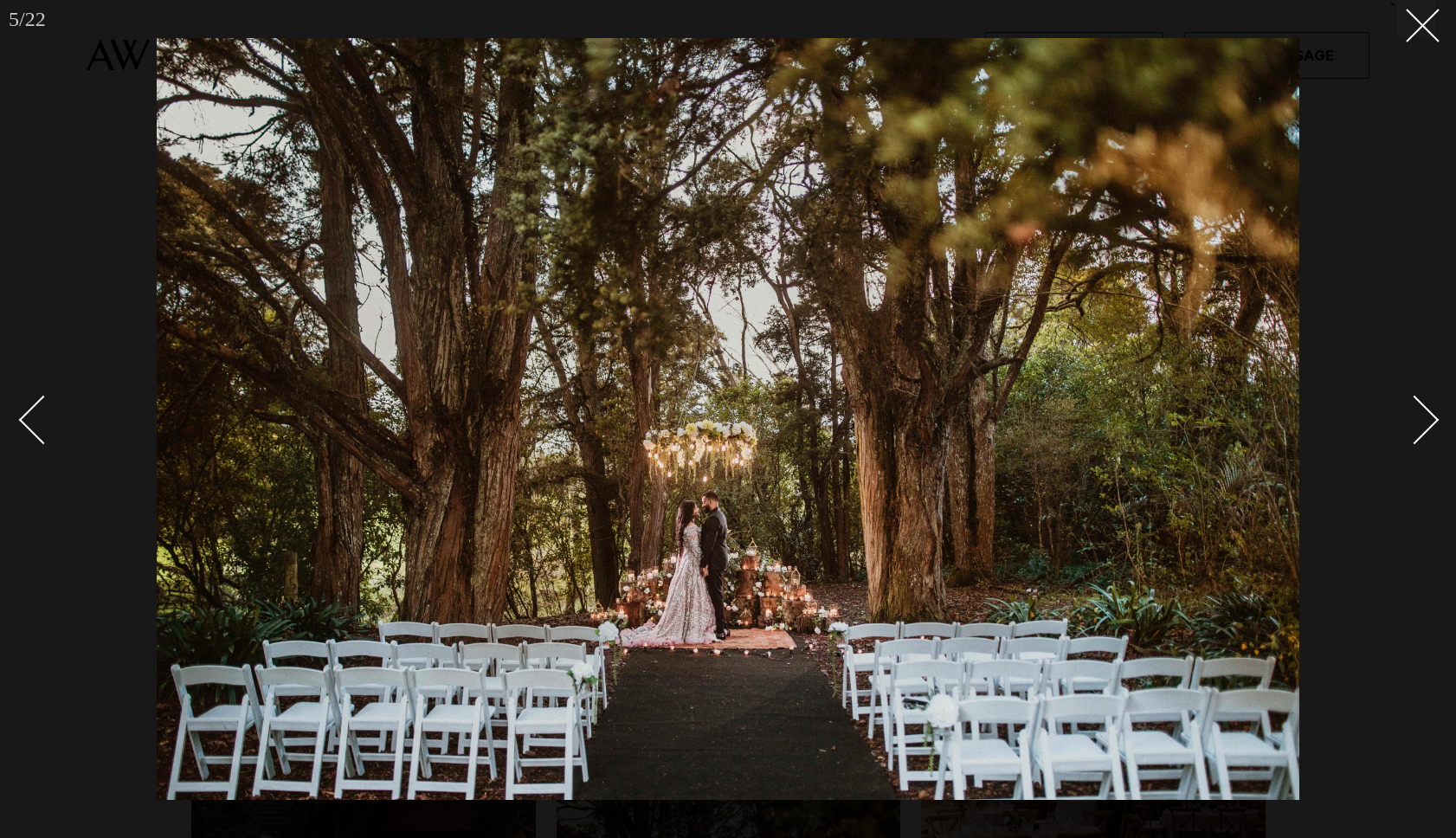
click at [1427, 428] on div "Next slide" at bounding box center [1415, 419] width 50 height 50
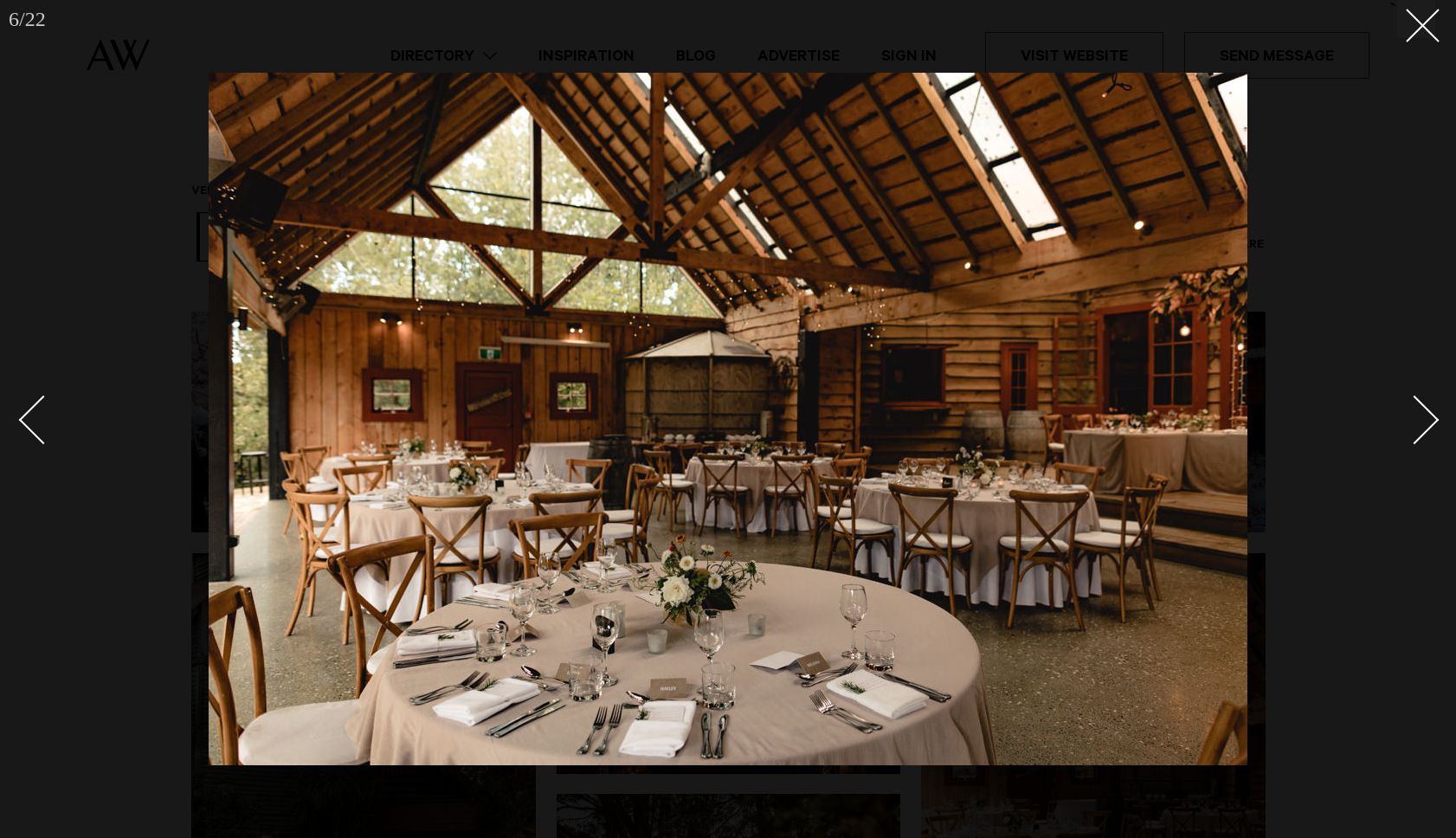
click at [1427, 428] on div "Next slide" at bounding box center [1415, 419] width 50 height 50
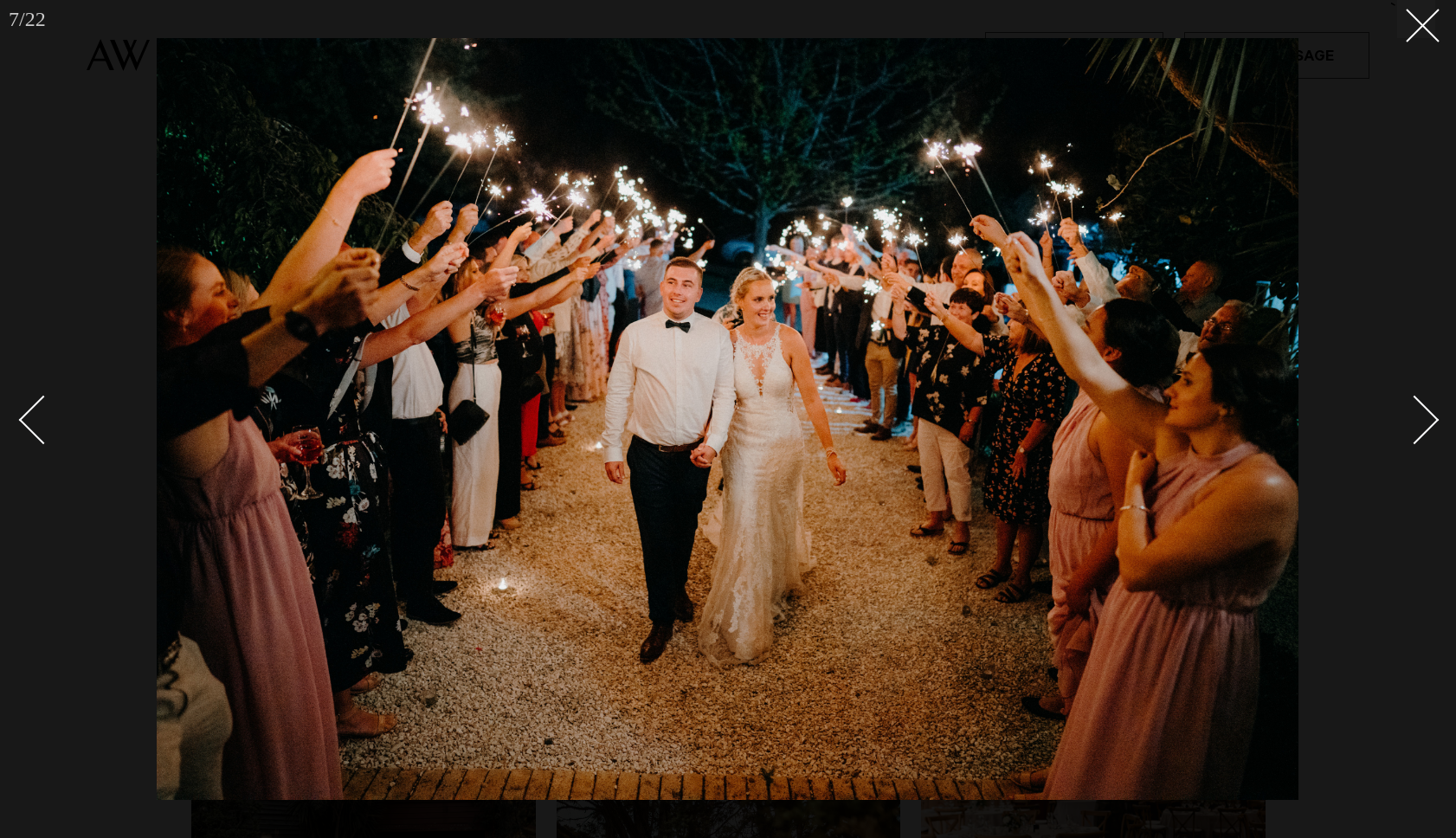
click at [1427, 428] on div "Next slide" at bounding box center [1415, 419] width 50 height 50
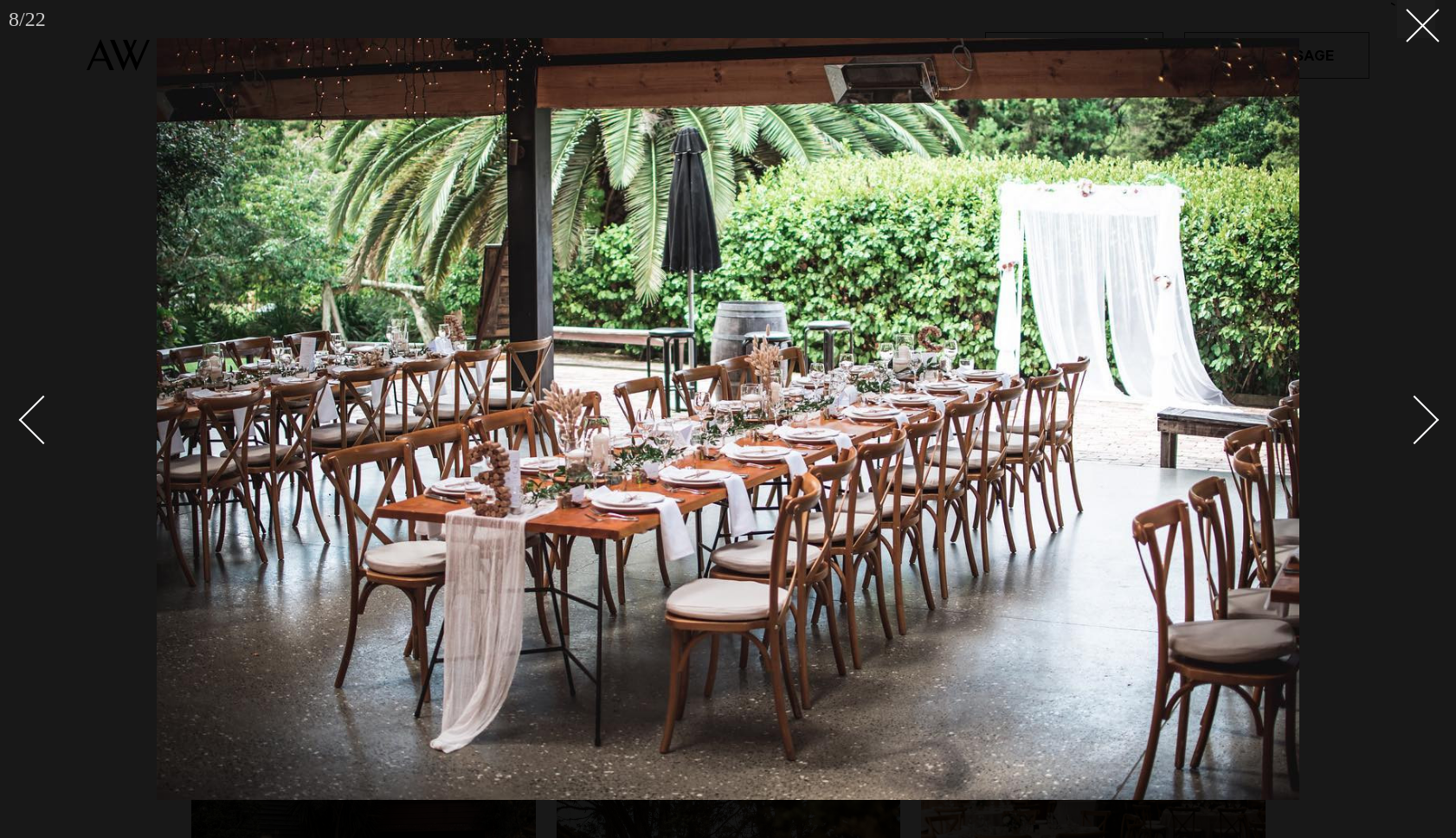
click at [1429, 426] on div "Next slide" at bounding box center [1415, 419] width 50 height 50
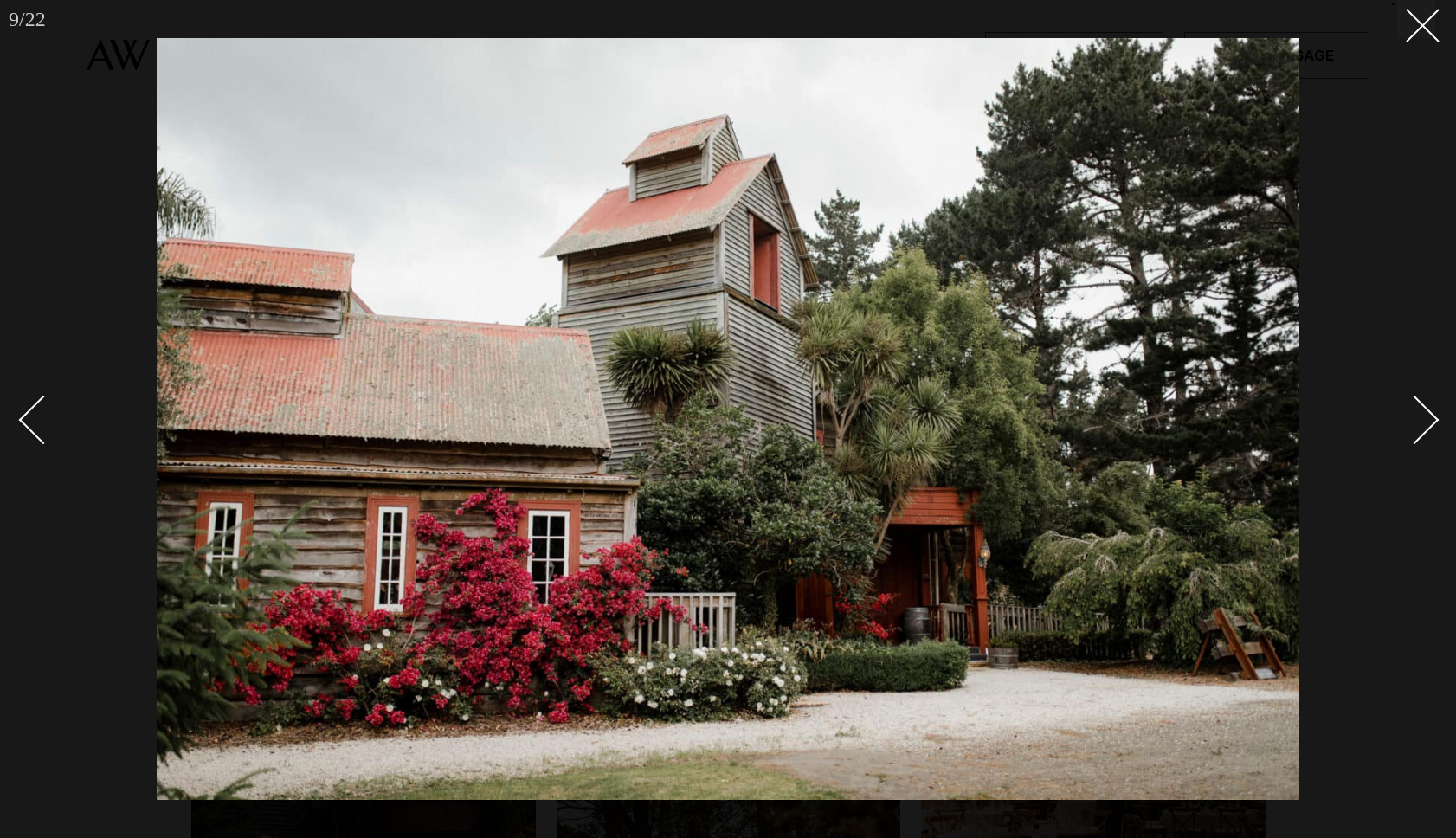
click at [1429, 427] on div "Next slide" at bounding box center [1415, 419] width 50 height 50
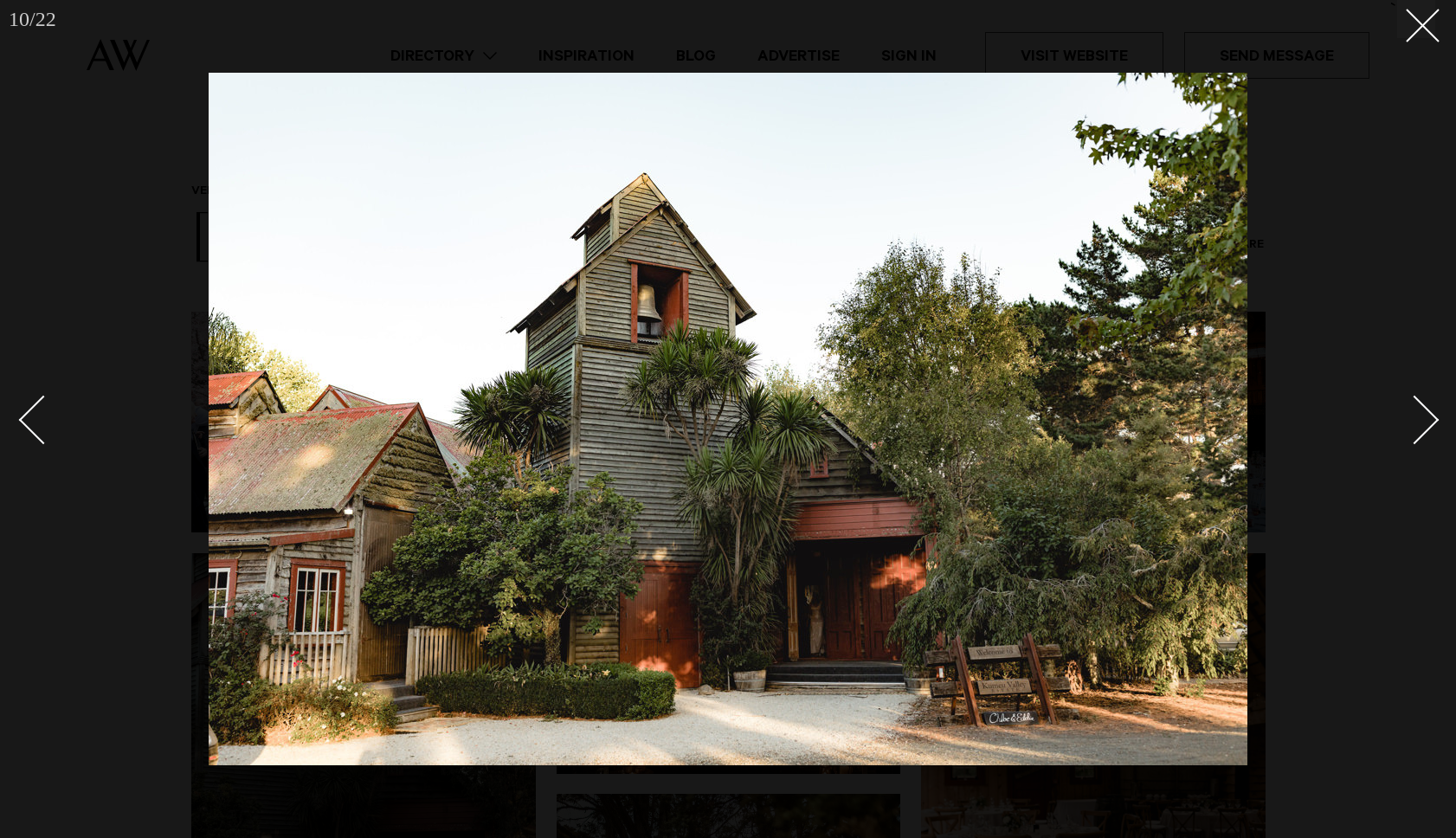
click at [1428, 427] on div "Next slide" at bounding box center [1415, 419] width 50 height 50
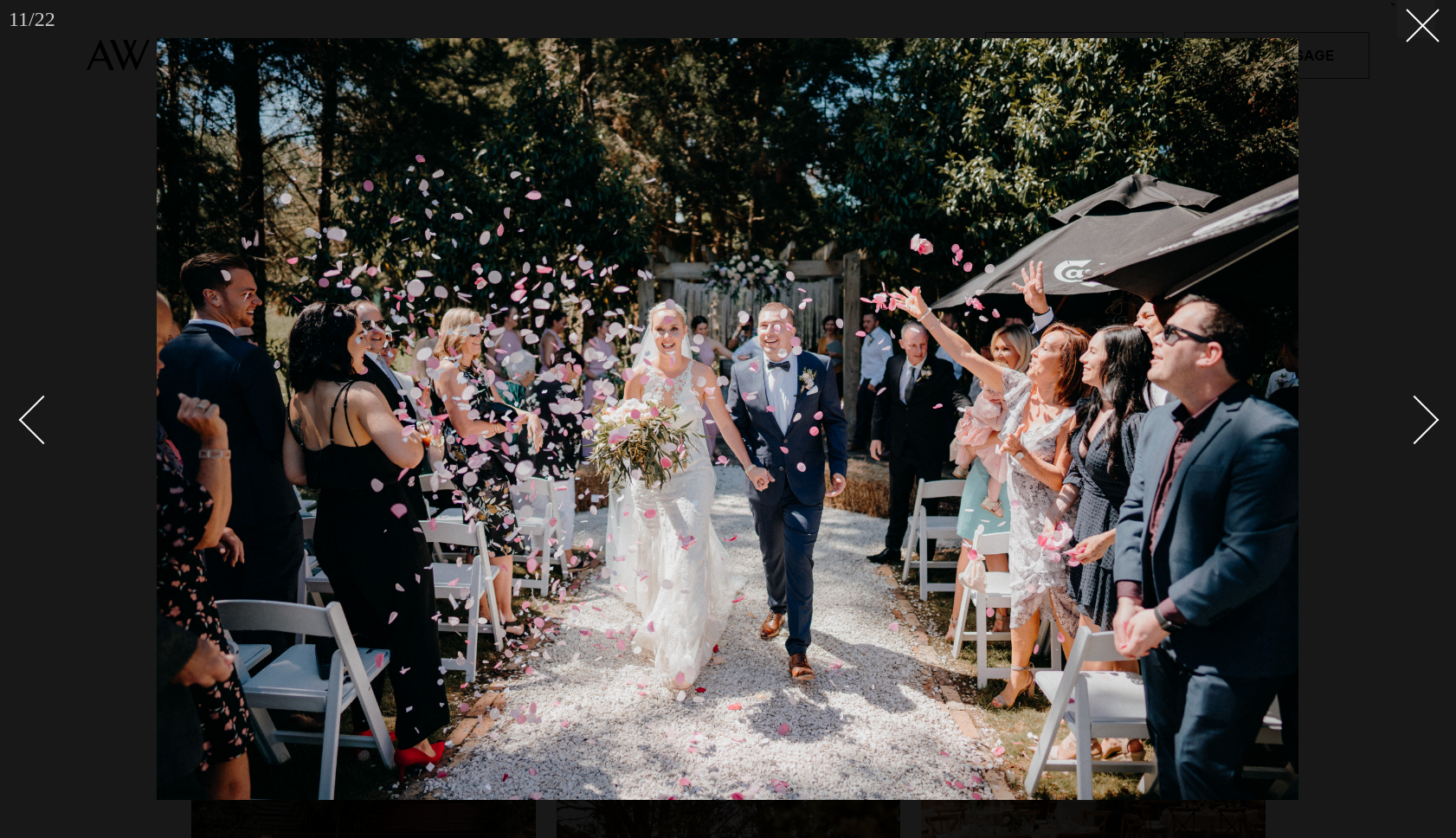
click at [1427, 428] on div "Next slide" at bounding box center [1415, 419] width 50 height 50
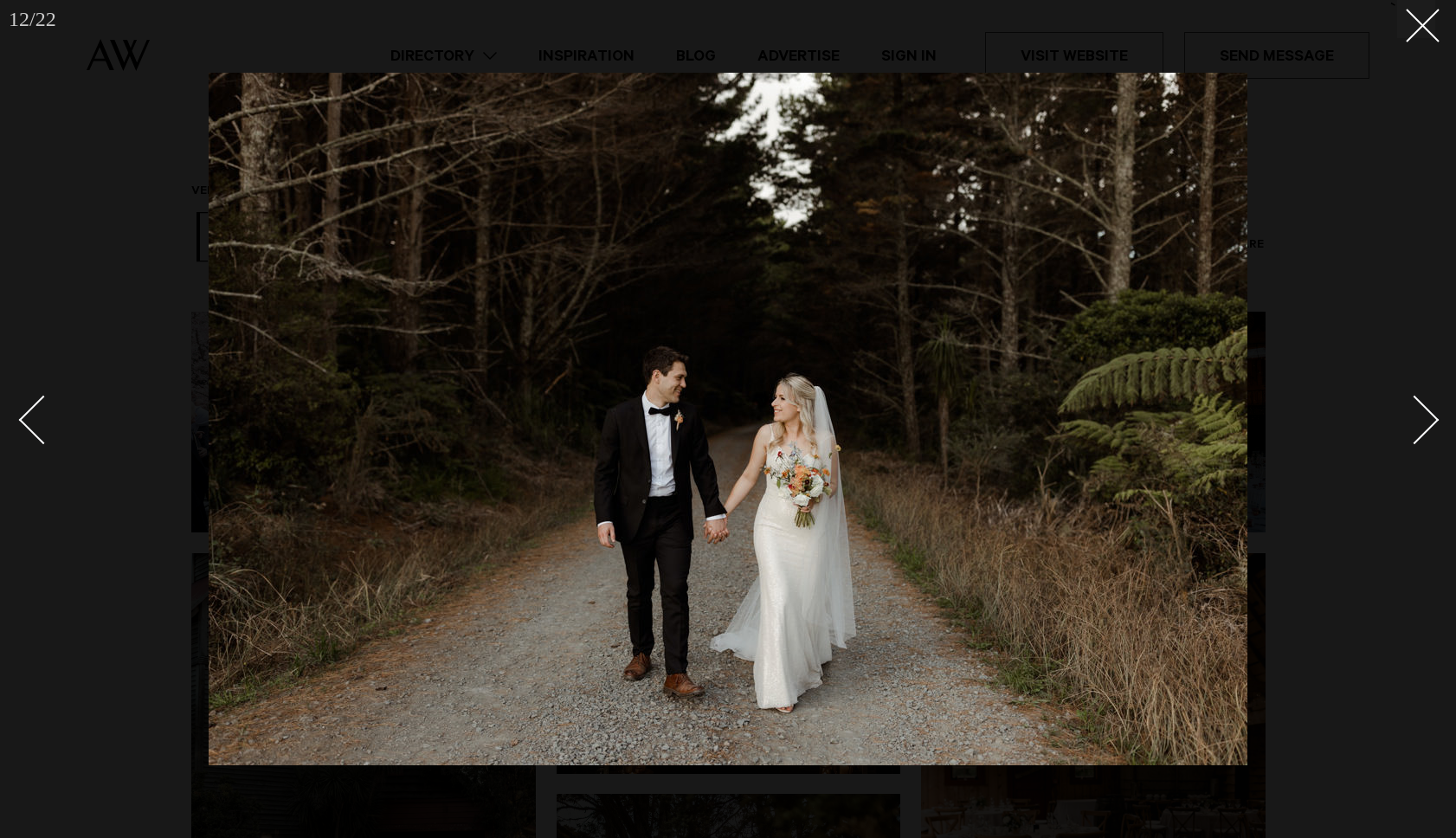
click at [1427, 428] on div "Next slide" at bounding box center [1415, 419] width 50 height 50
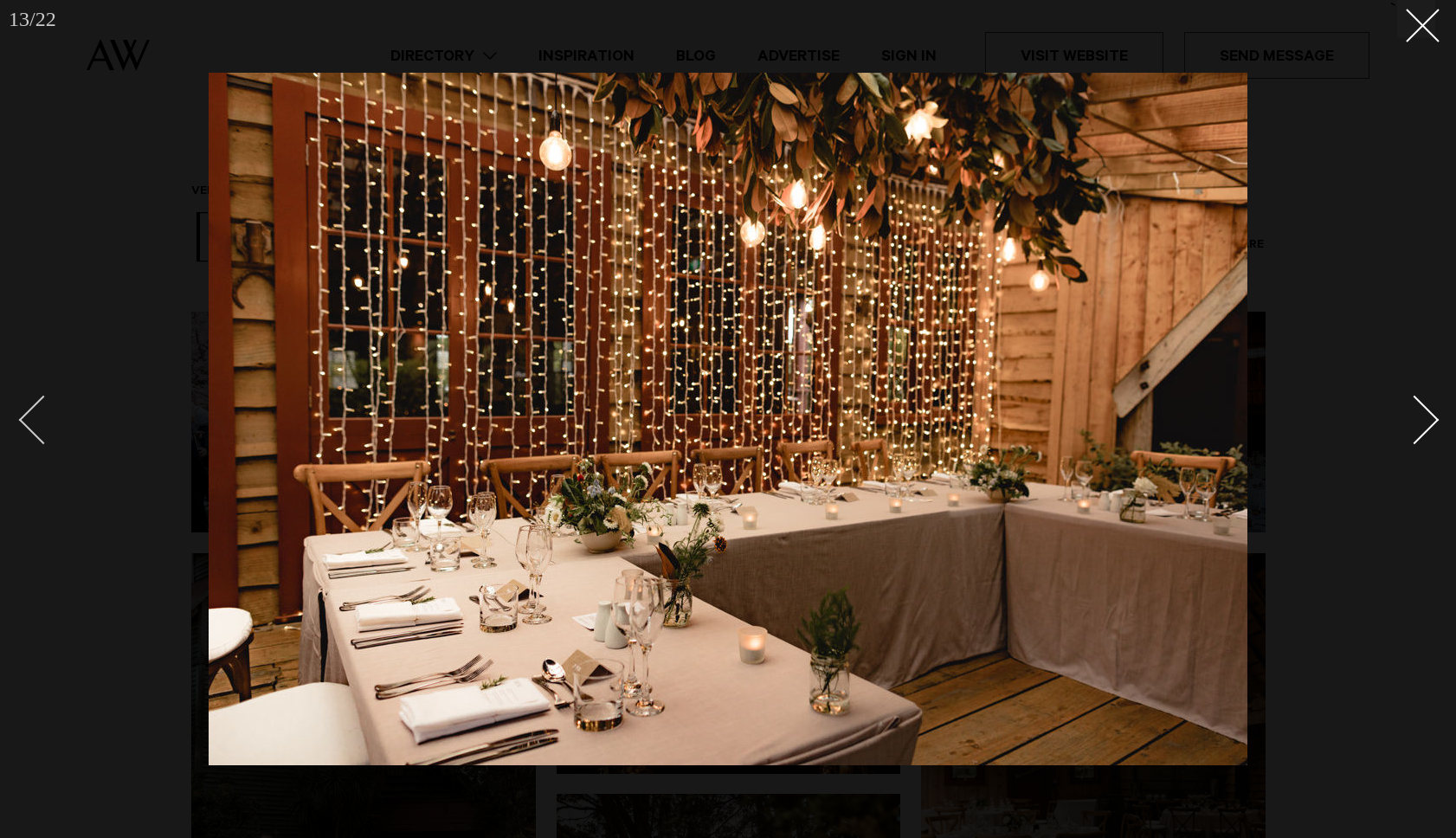
click at [29, 426] on div "Previous slide" at bounding box center [43, 419] width 50 height 50
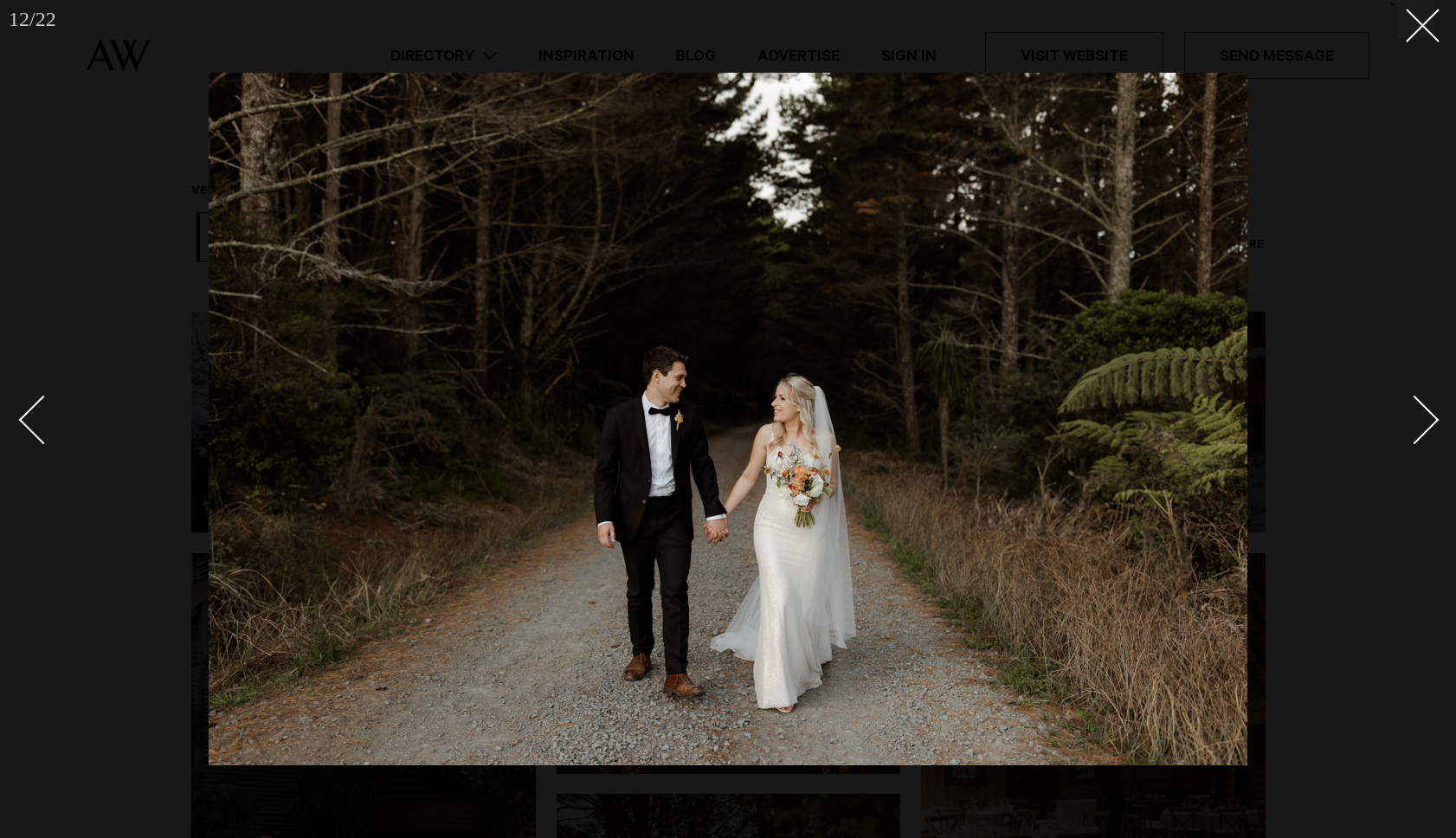
click at [1437, 423] on div at bounding box center [728, 419] width 1456 height 838
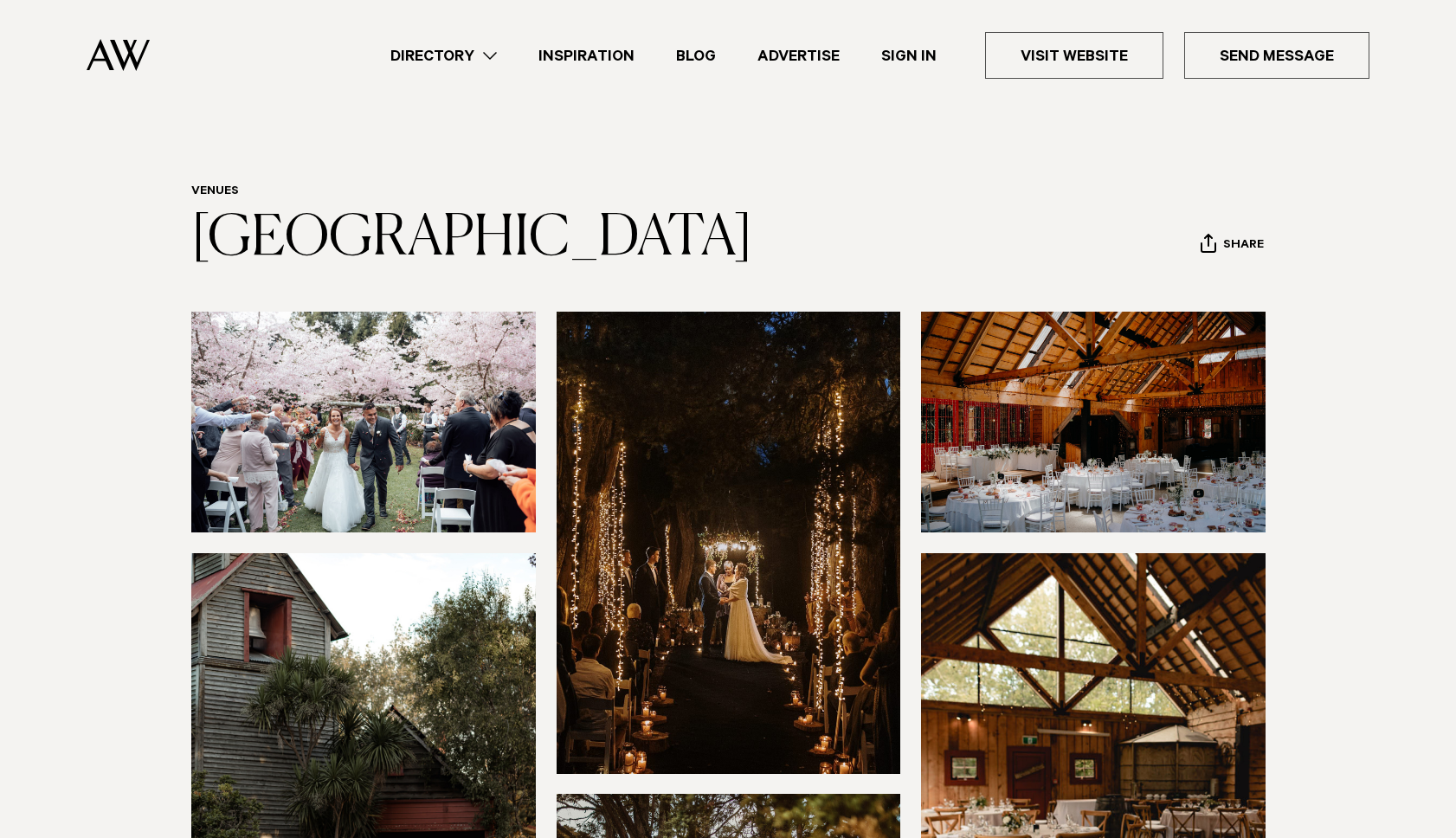
click at [1437, 423] on section at bounding box center [728, 699] width 1456 height 776
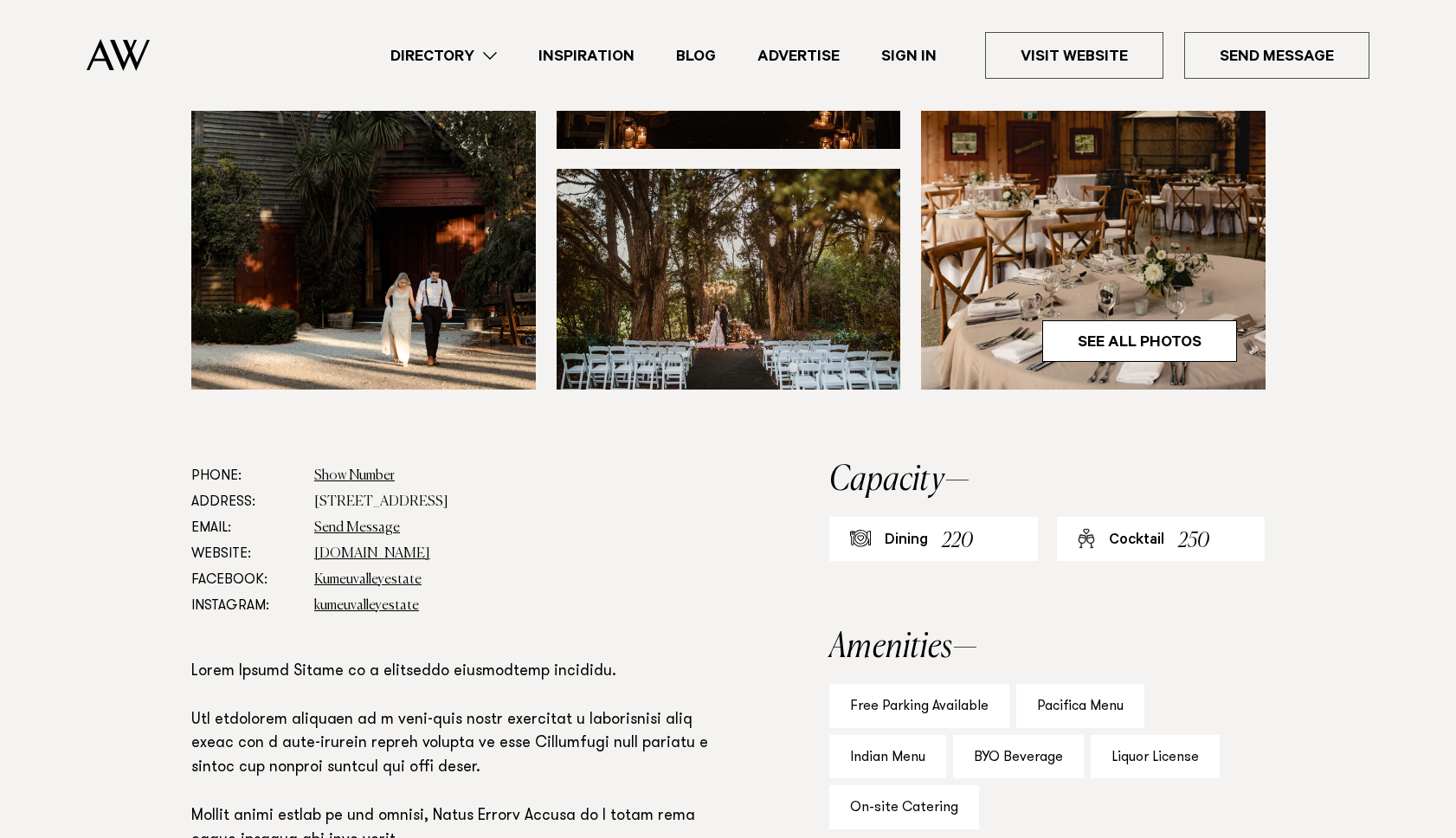
scroll to position [651, 0]
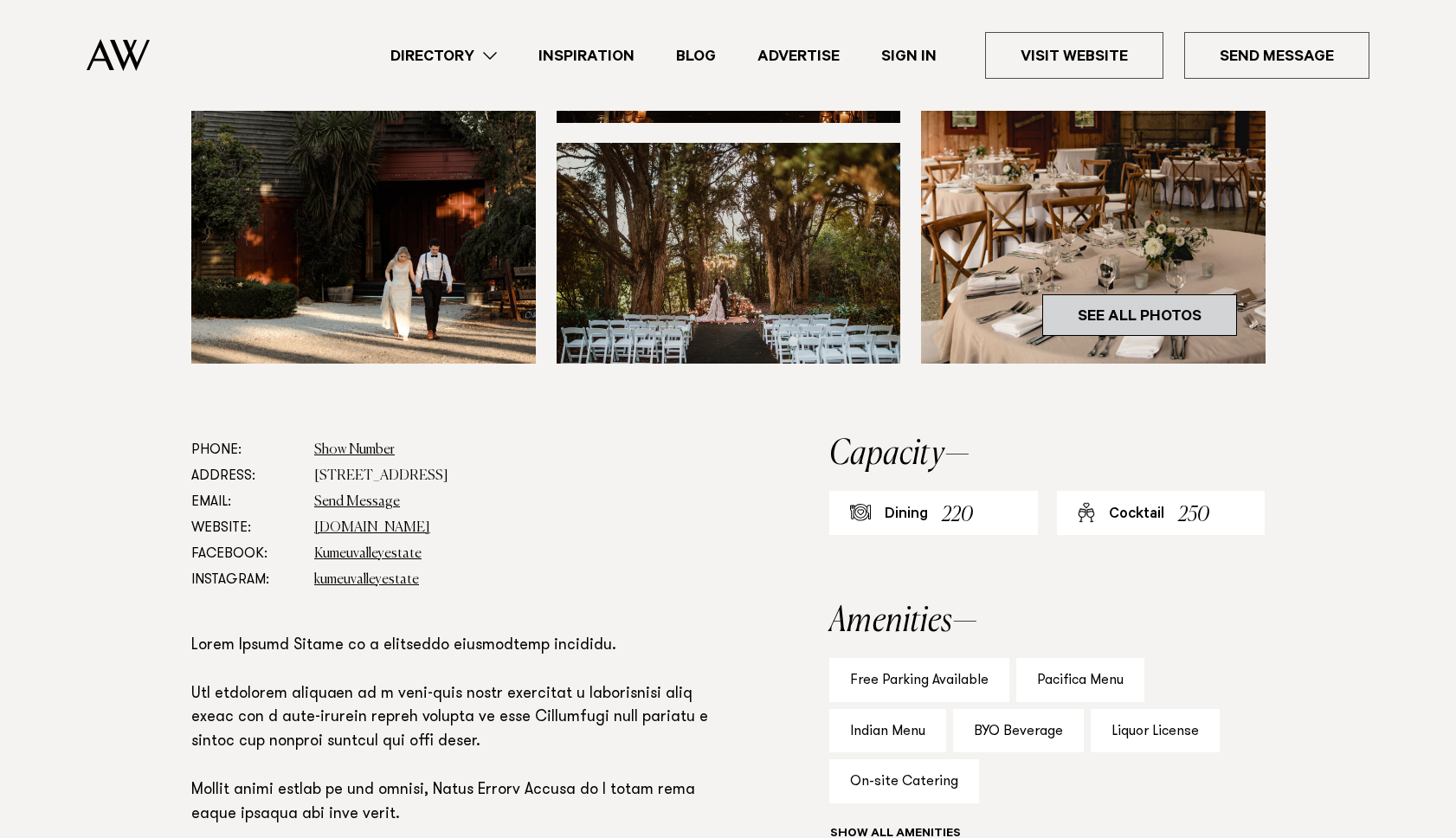
click at [1166, 313] on link "See All Photos" at bounding box center [1140, 315] width 195 height 41
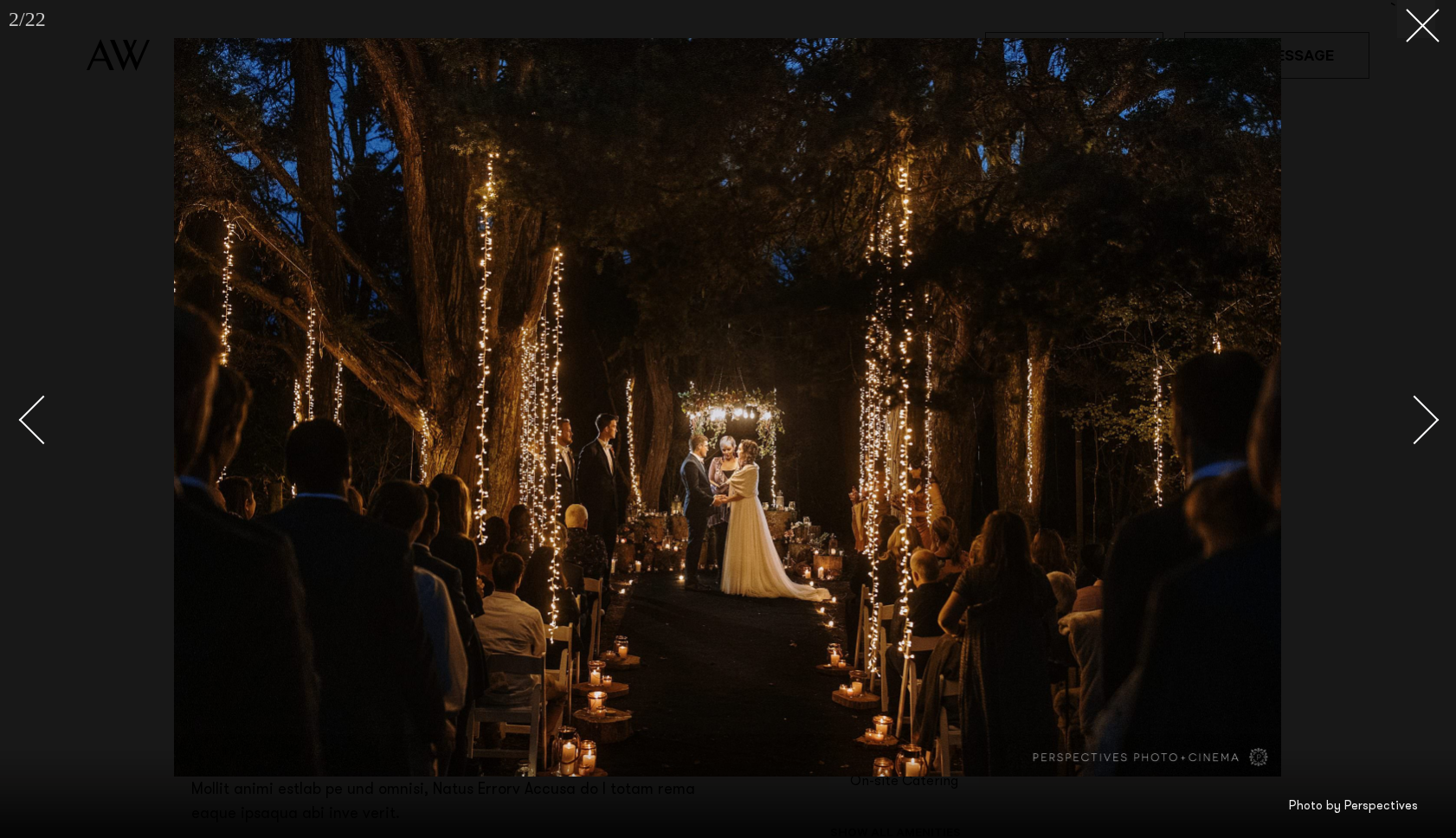
click at [1426, 427] on div "Next slide" at bounding box center [1415, 419] width 50 height 50
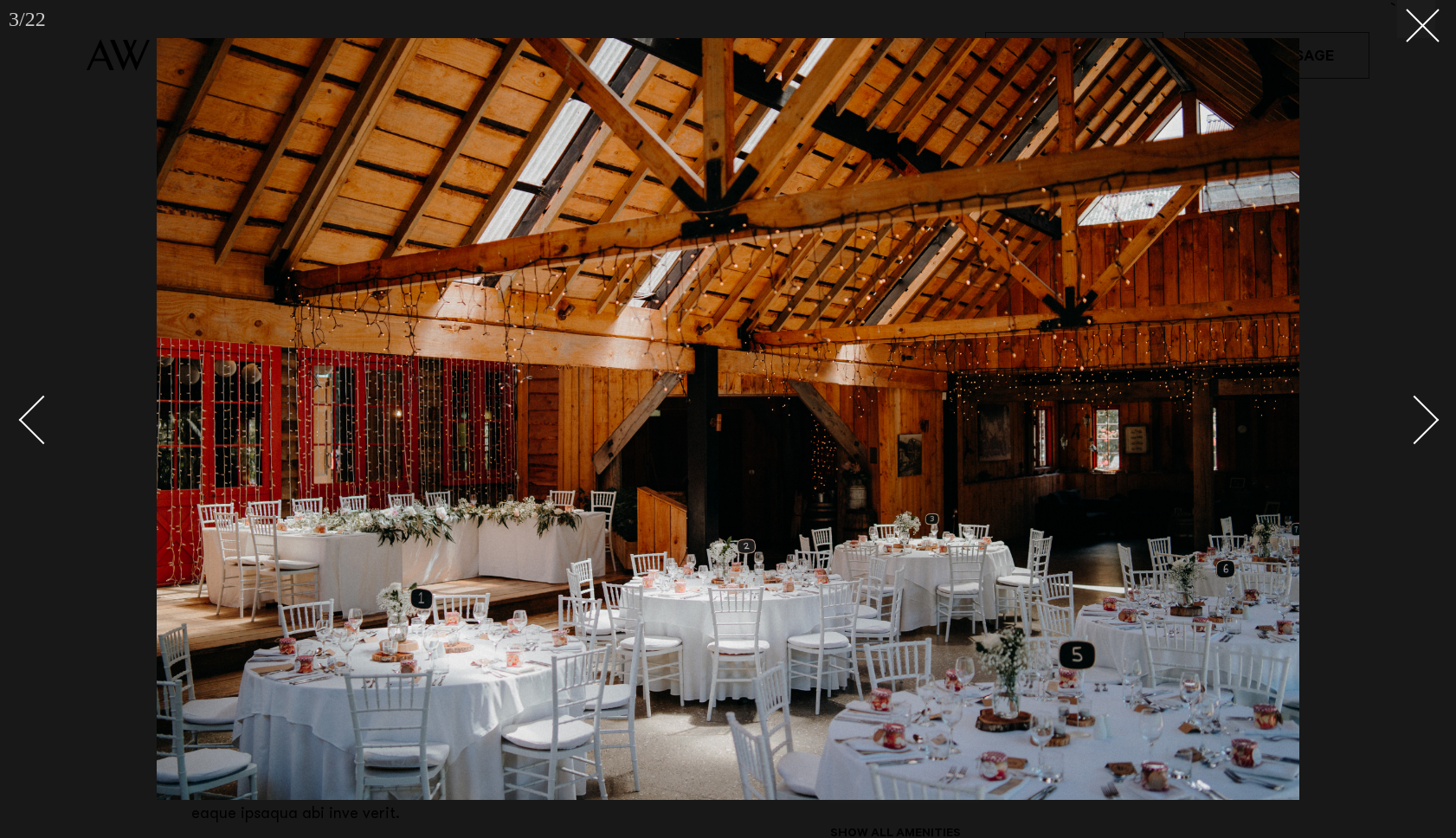
click at [1426, 427] on div "Next slide" at bounding box center [1415, 419] width 50 height 50
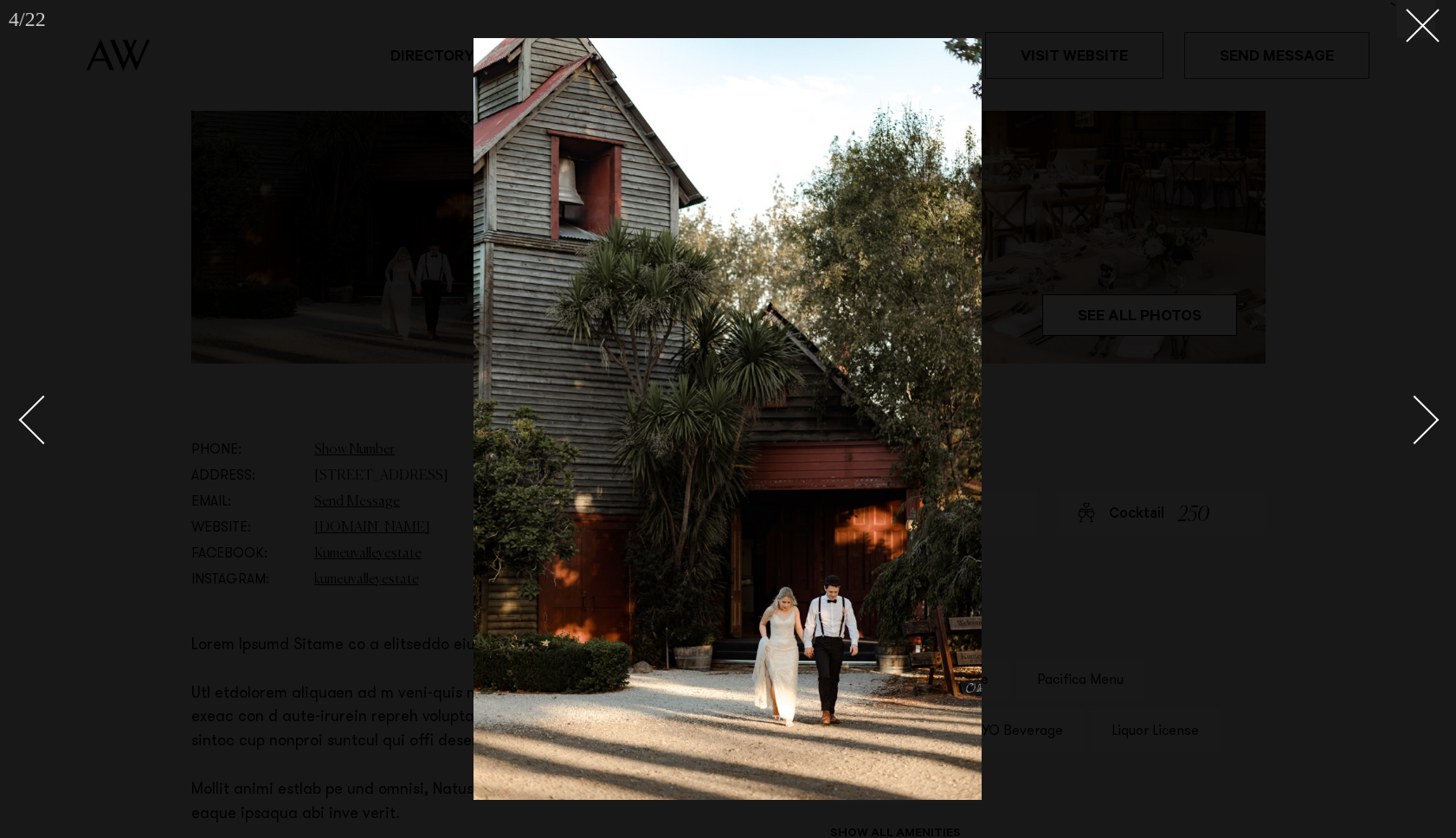
click at [1426, 427] on div "Next slide" at bounding box center [1415, 419] width 50 height 50
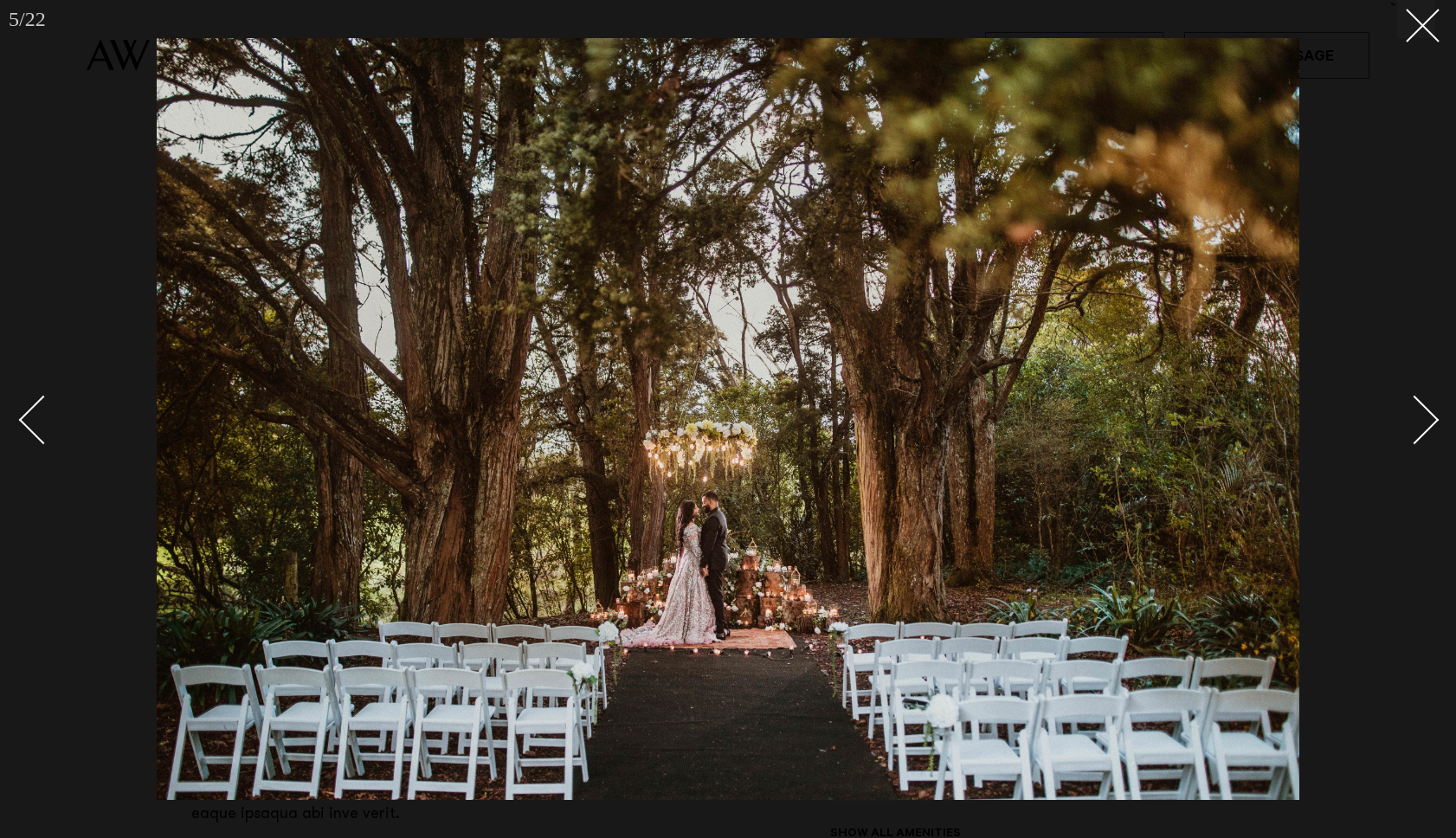
click at [1426, 427] on div "Next slide" at bounding box center [1415, 419] width 50 height 50
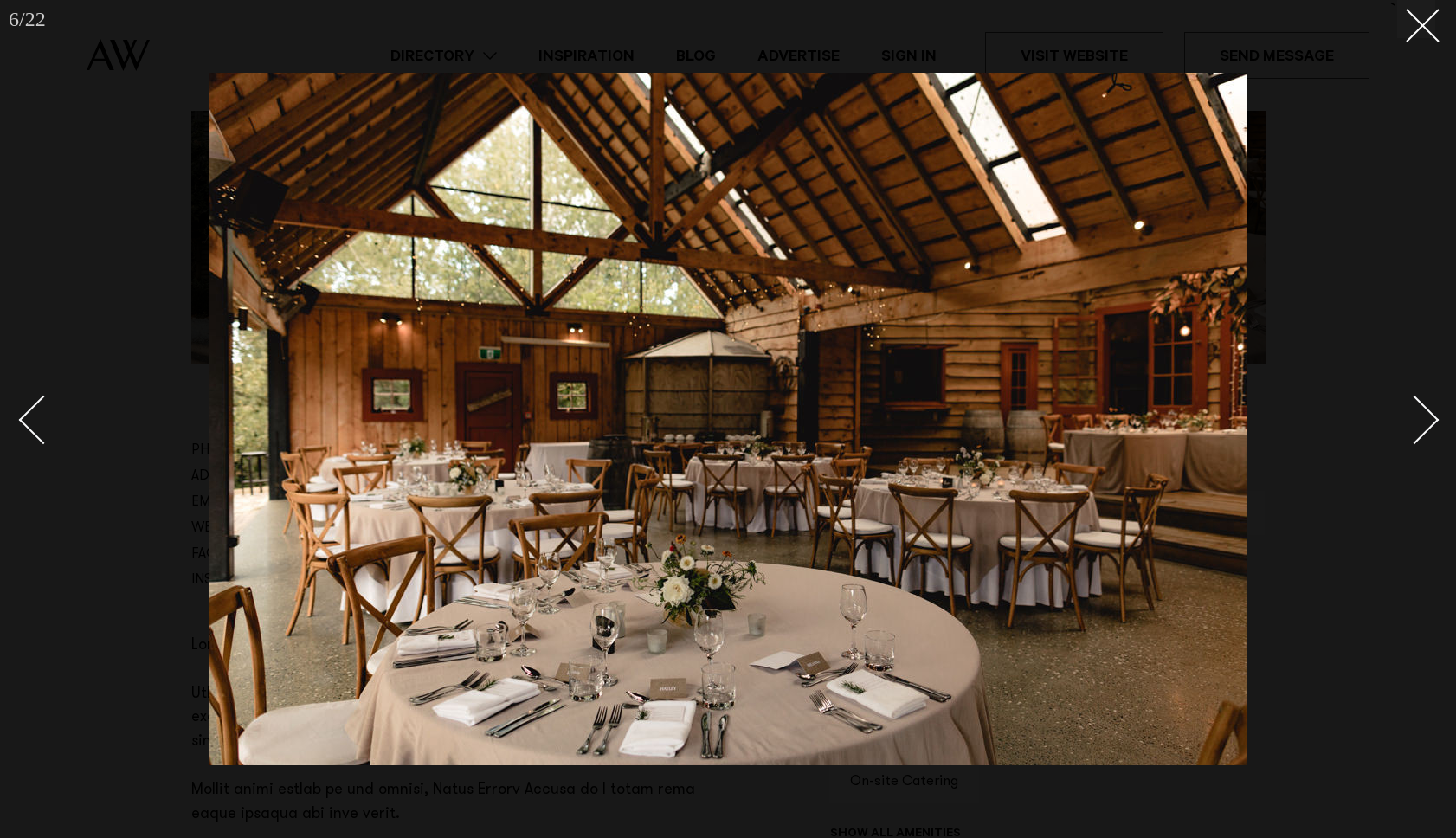
click at [1426, 427] on div "Next slide" at bounding box center [1415, 419] width 50 height 50
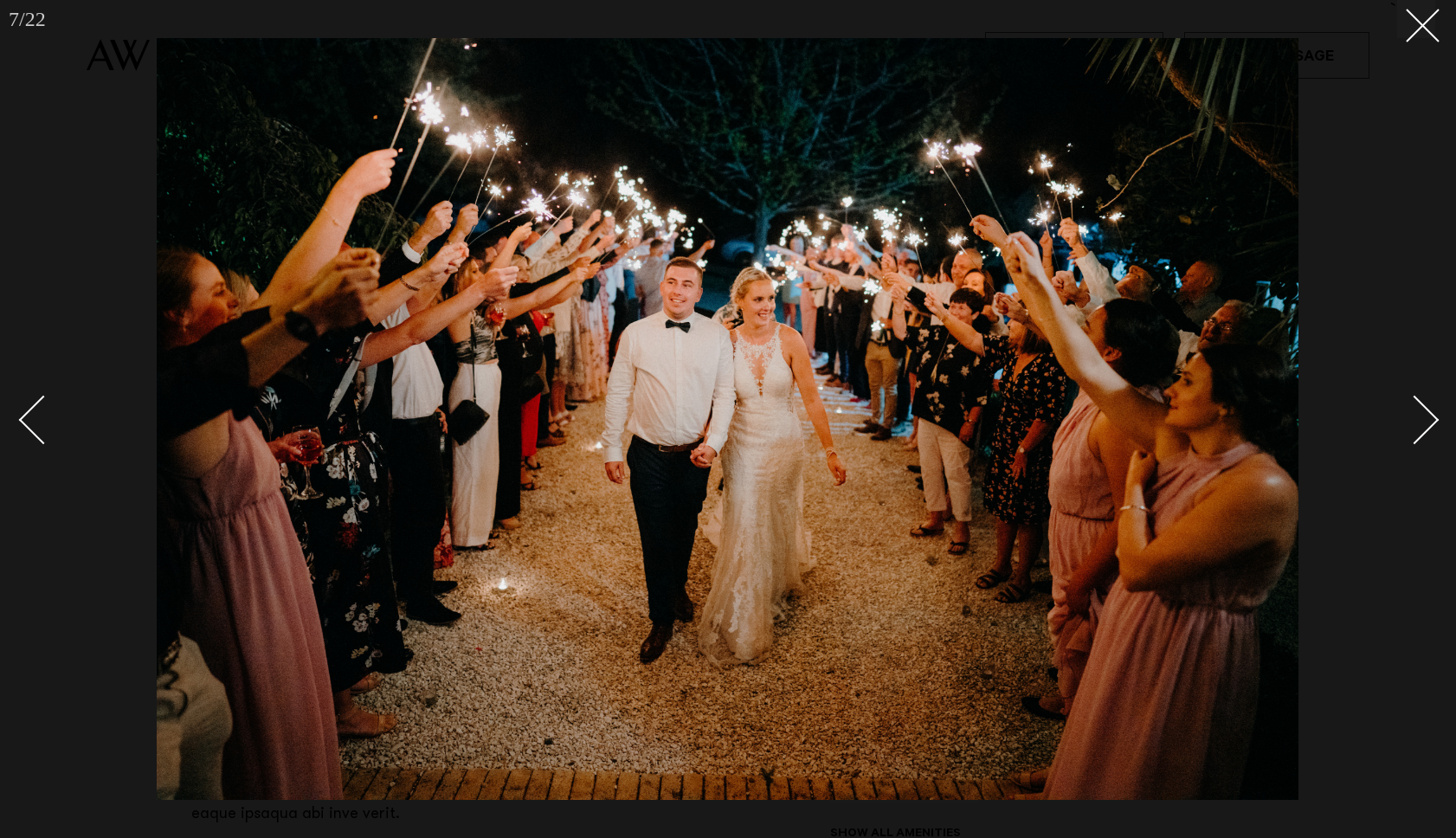
click at [1426, 427] on div "Next slide" at bounding box center [1415, 419] width 50 height 50
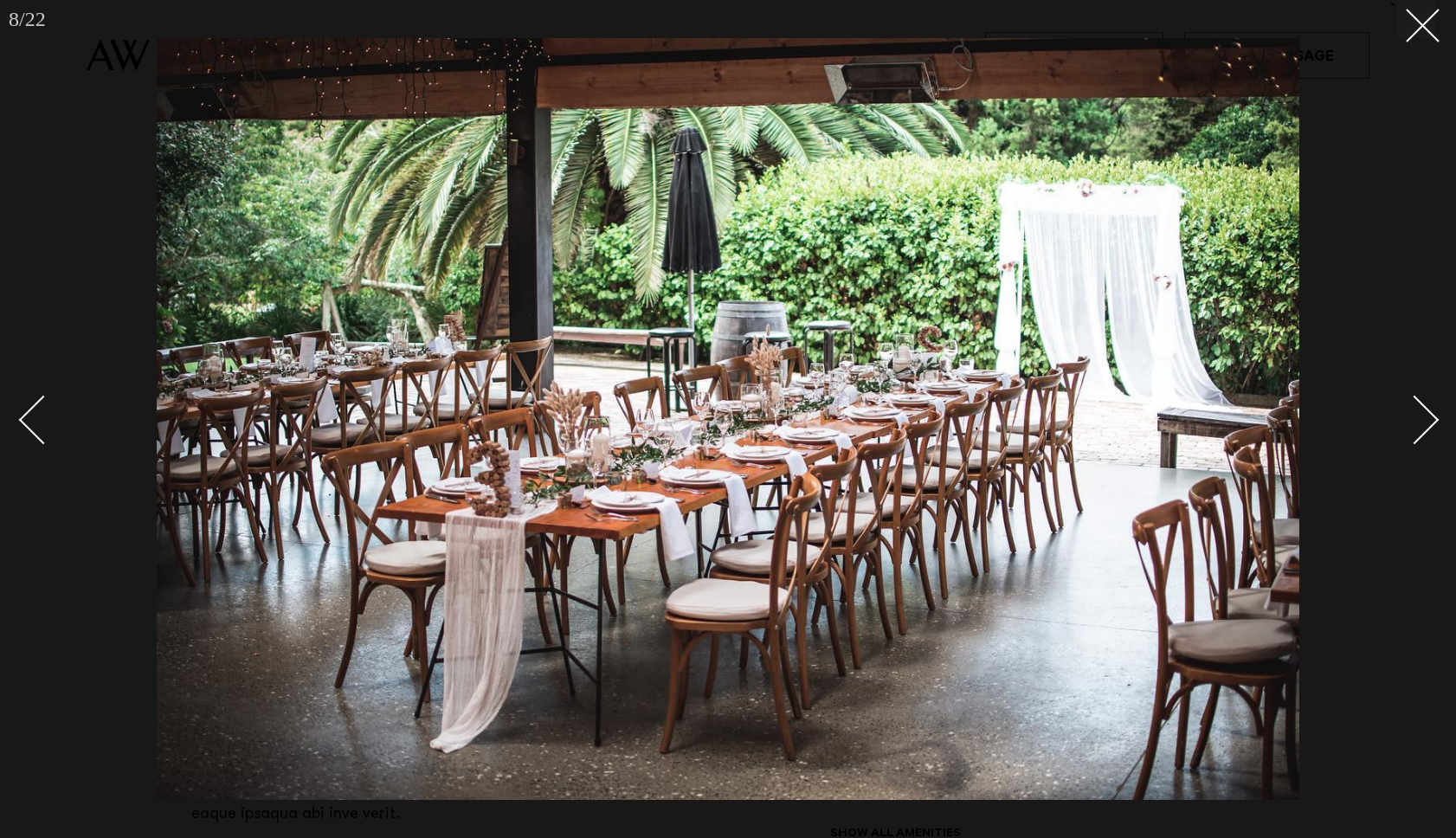
click at [1426, 427] on div "Next slide" at bounding box center [1415, 419] width 50 height 50
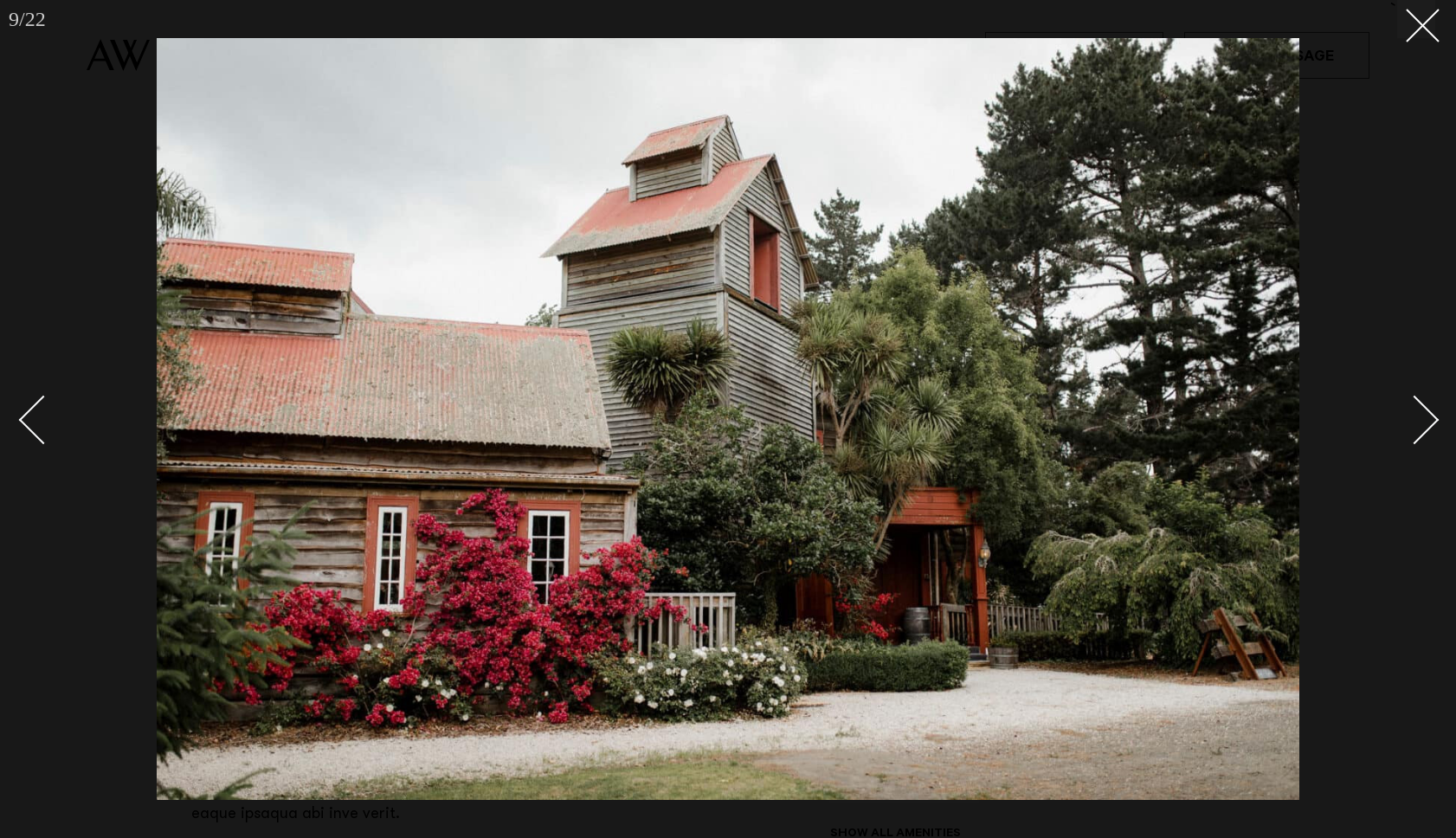
click at [1426, 427] on div "Next slide" at bounding box center [1415, 419] width 50 height 50
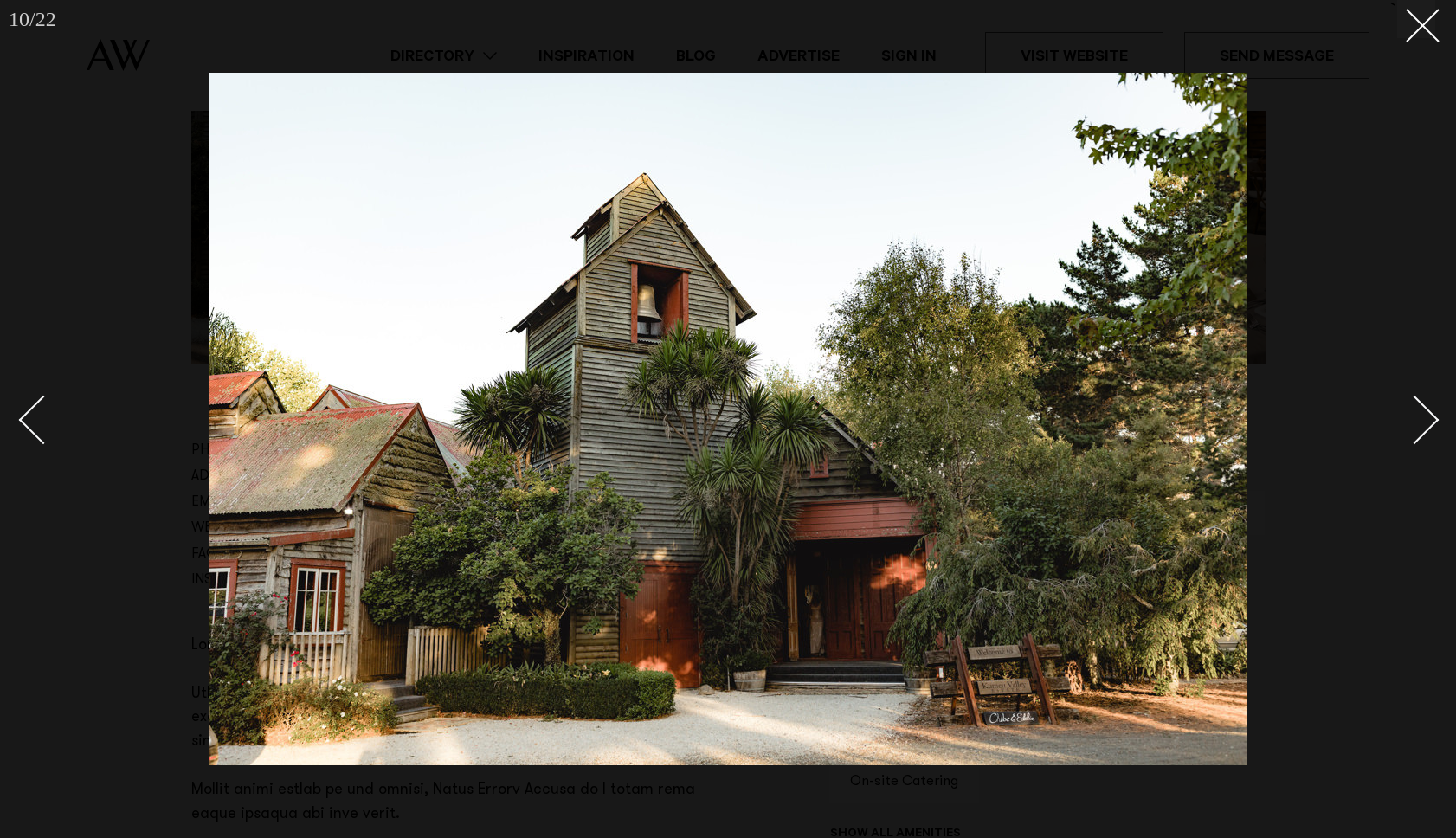
click at [1426, 427] on div "Next slide" at bounding box center [1415, 419] width 50 height 50
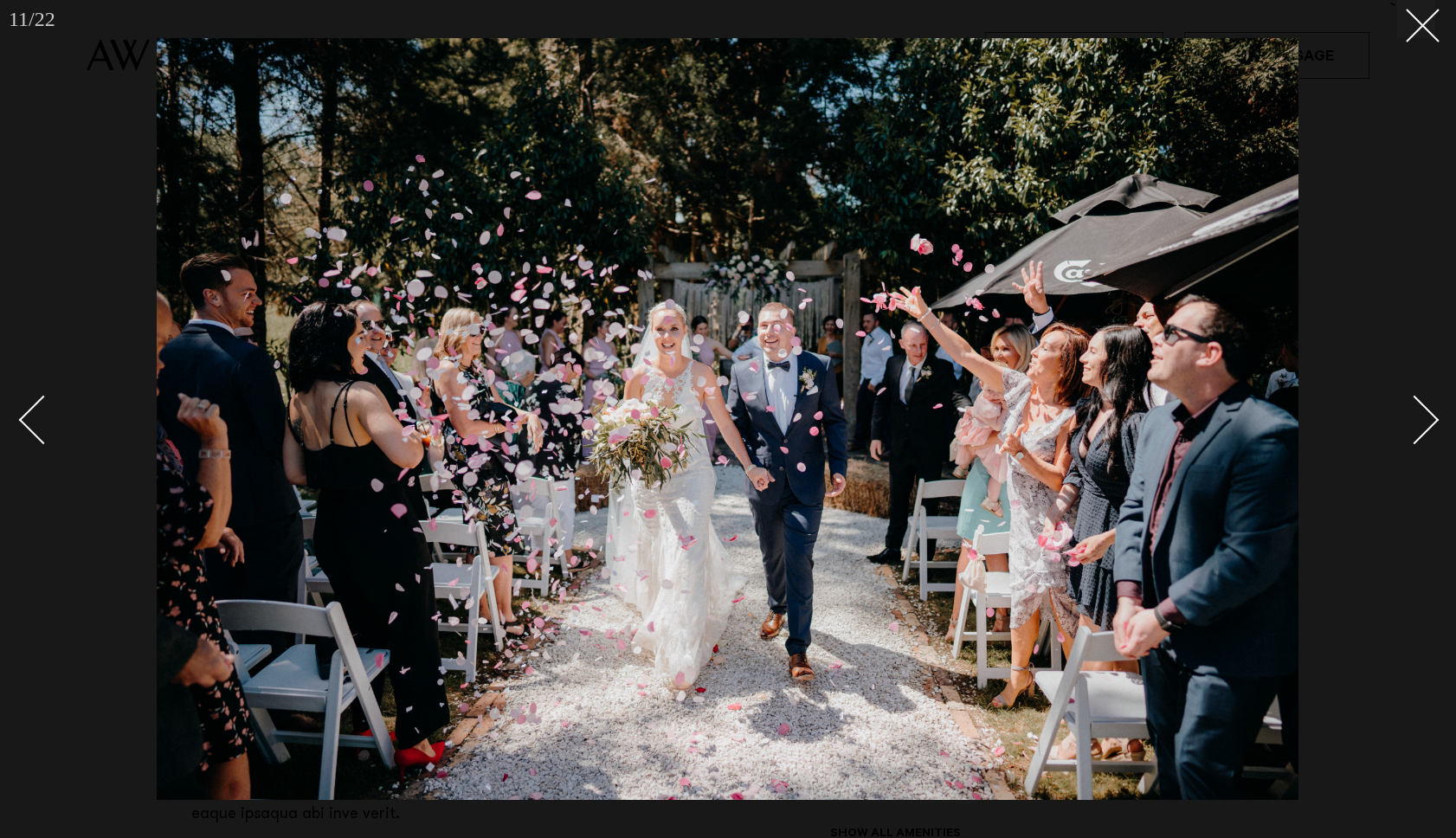
click at [1426, 427] on div "Next slide" at bounding box center [1415, 419] width 50 height 50
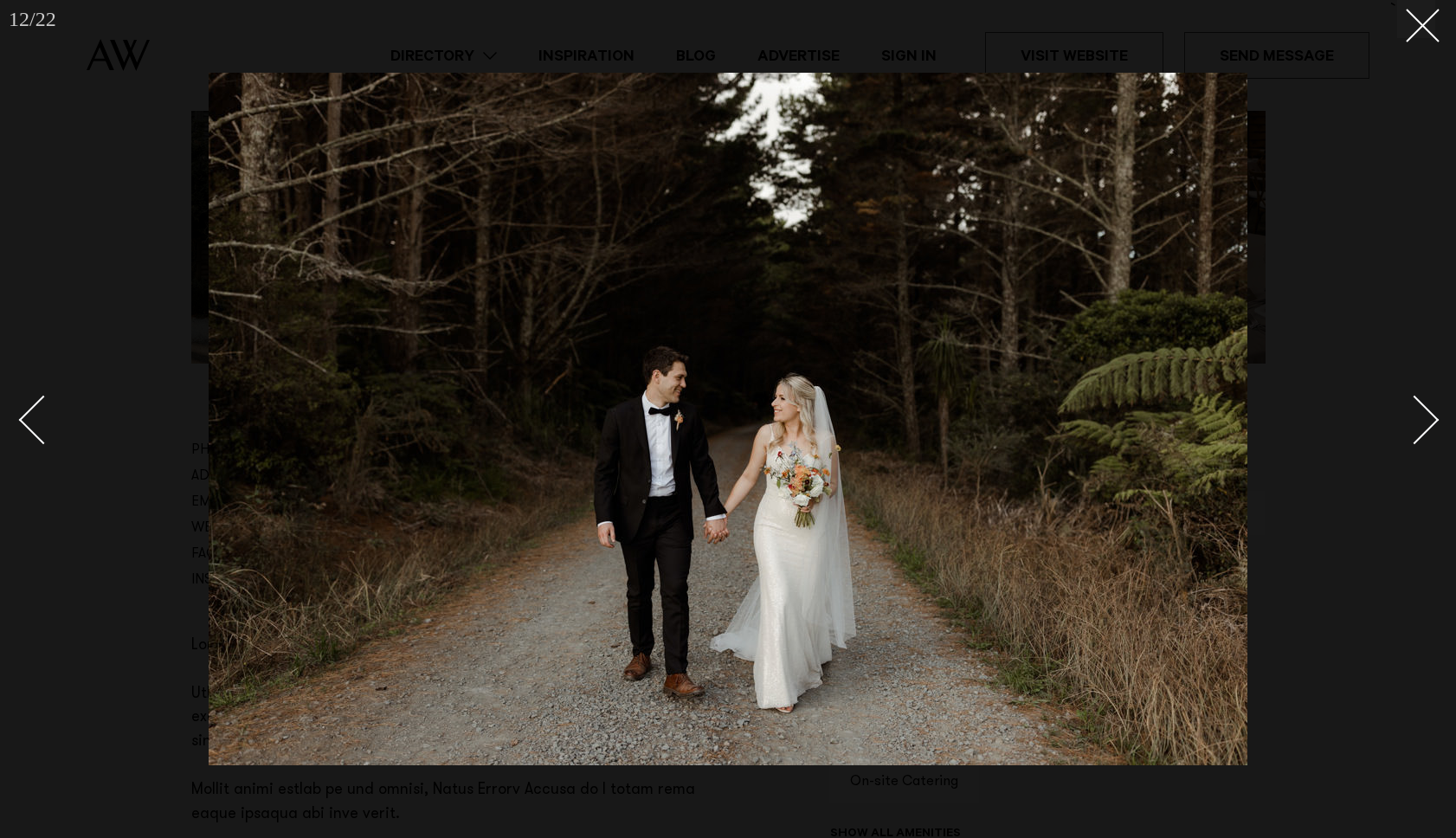
click at [1426, 427] on div "Next slide" at bounding box center [1415, 419] width 50 height 50
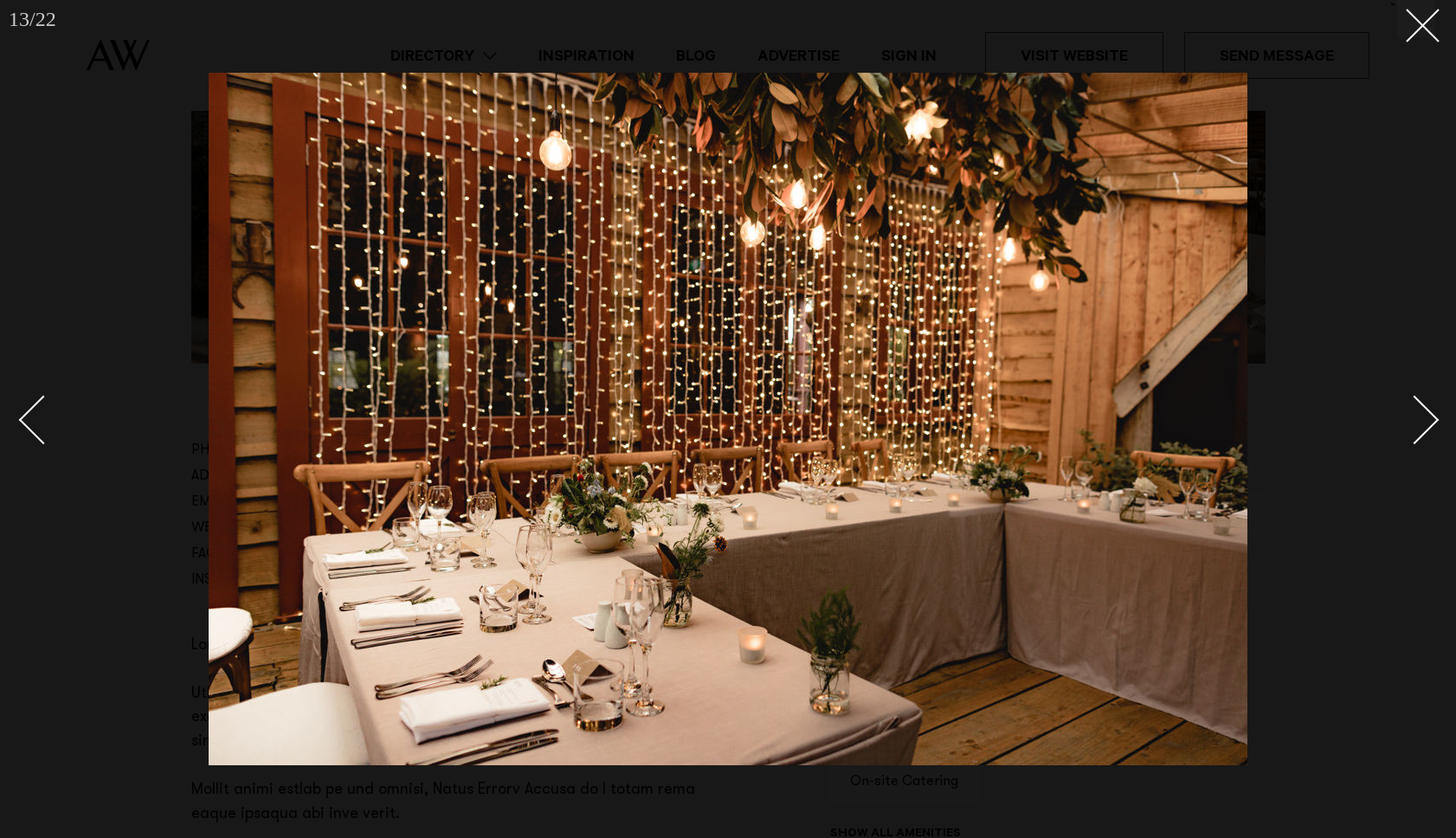
click at [1426, 427] on div "Next slide" at bounding box center [1415, 419] width 50 height 50
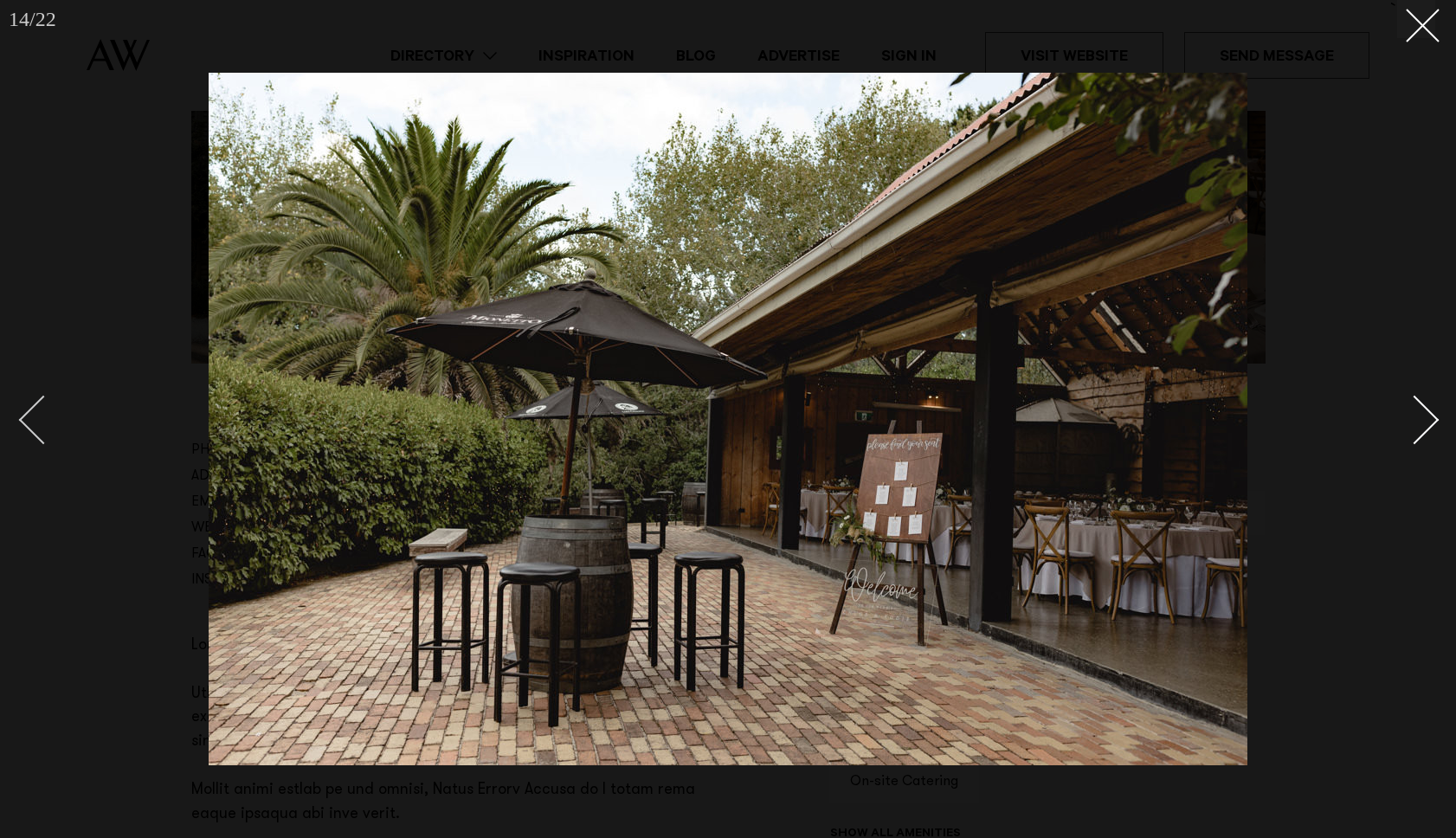
click at [29, 419] on div "Previous slide" at bounding box center [43, 419] width 50 height 50
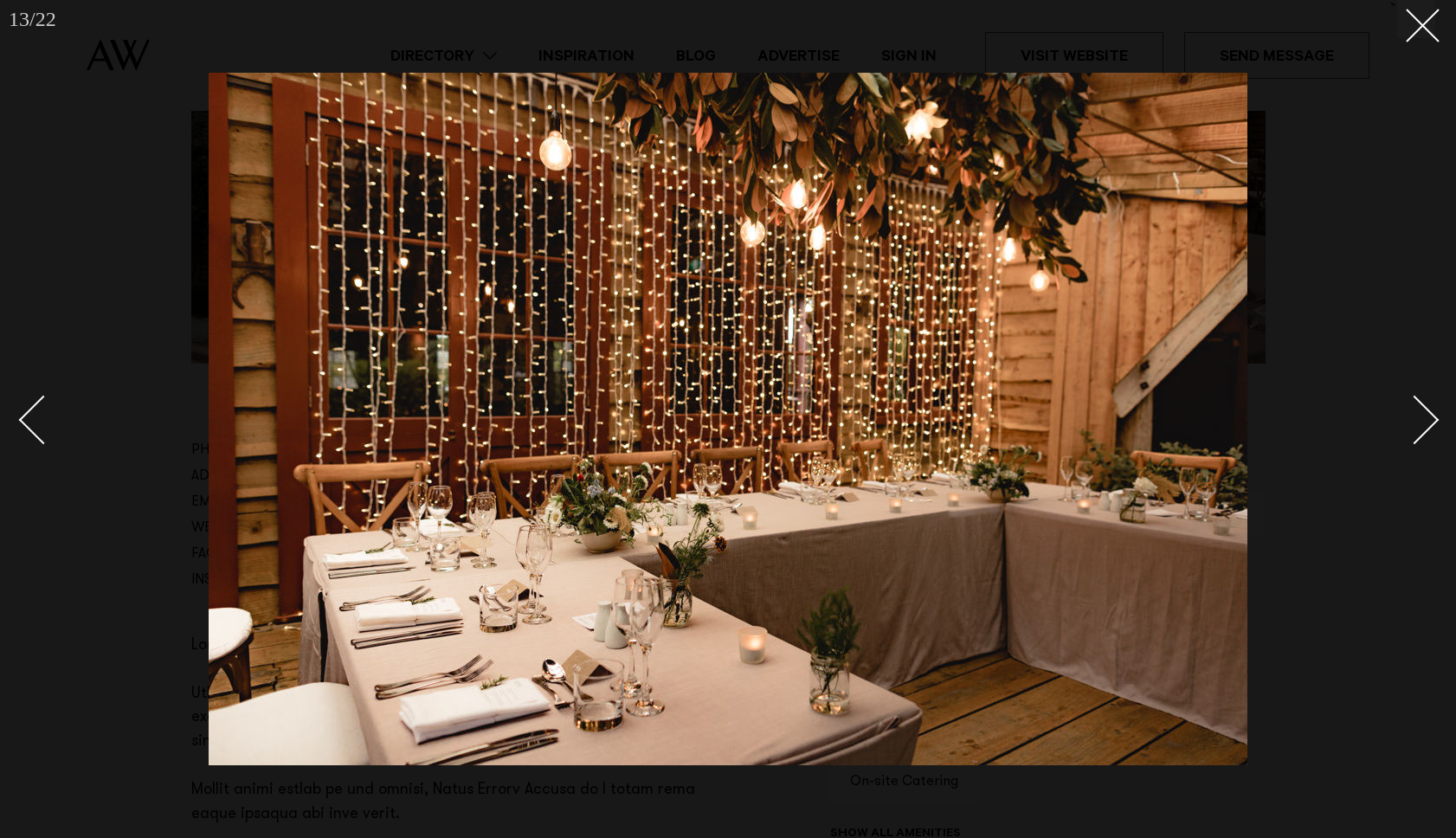
click at [1428, 426] on div "Next slide" at bounding box center [1415, 419] width 50 height 50
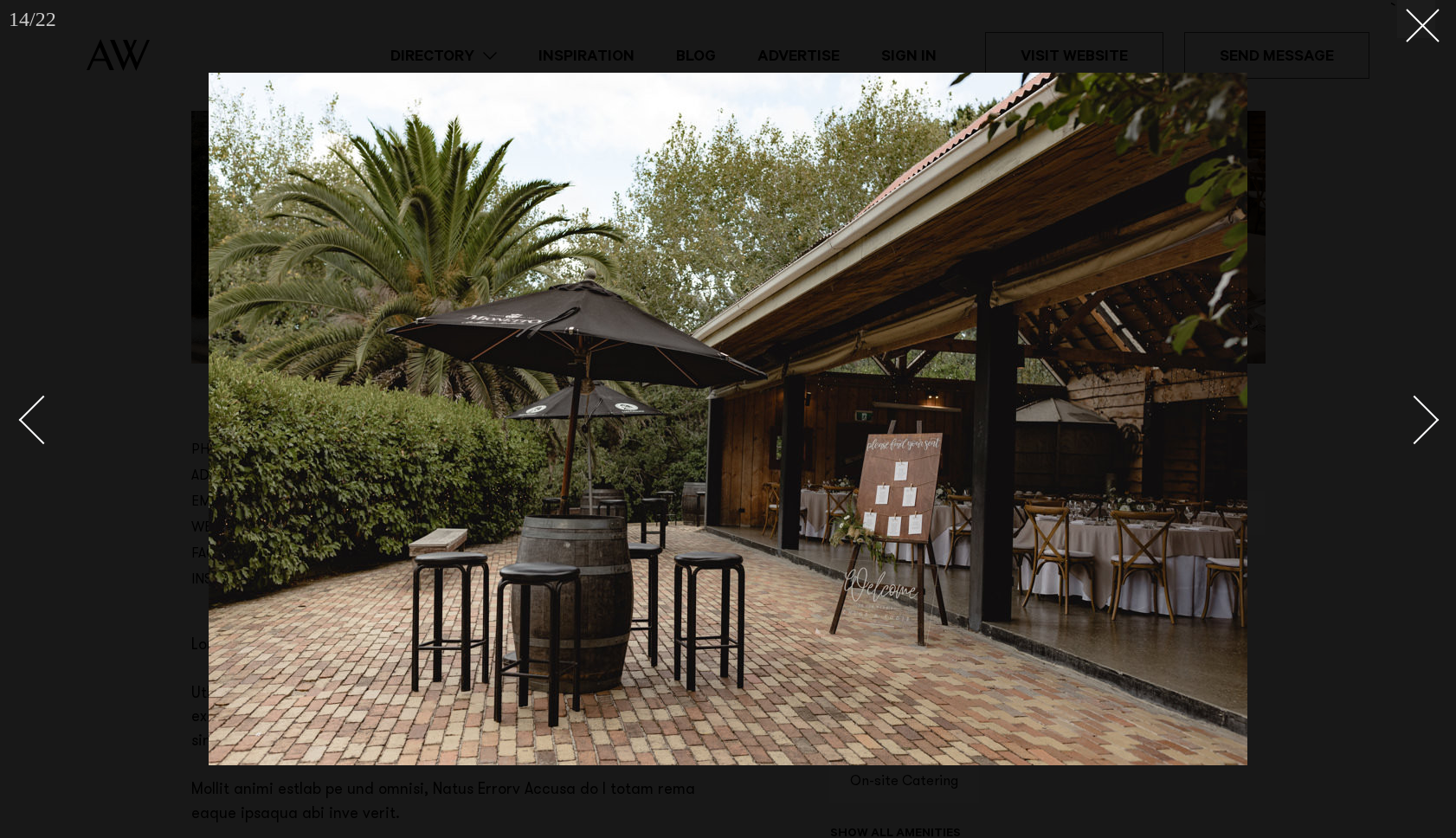
click at [1428, 426] on div "Next slide" at bounding box center [1415, 419] width 50 height 50
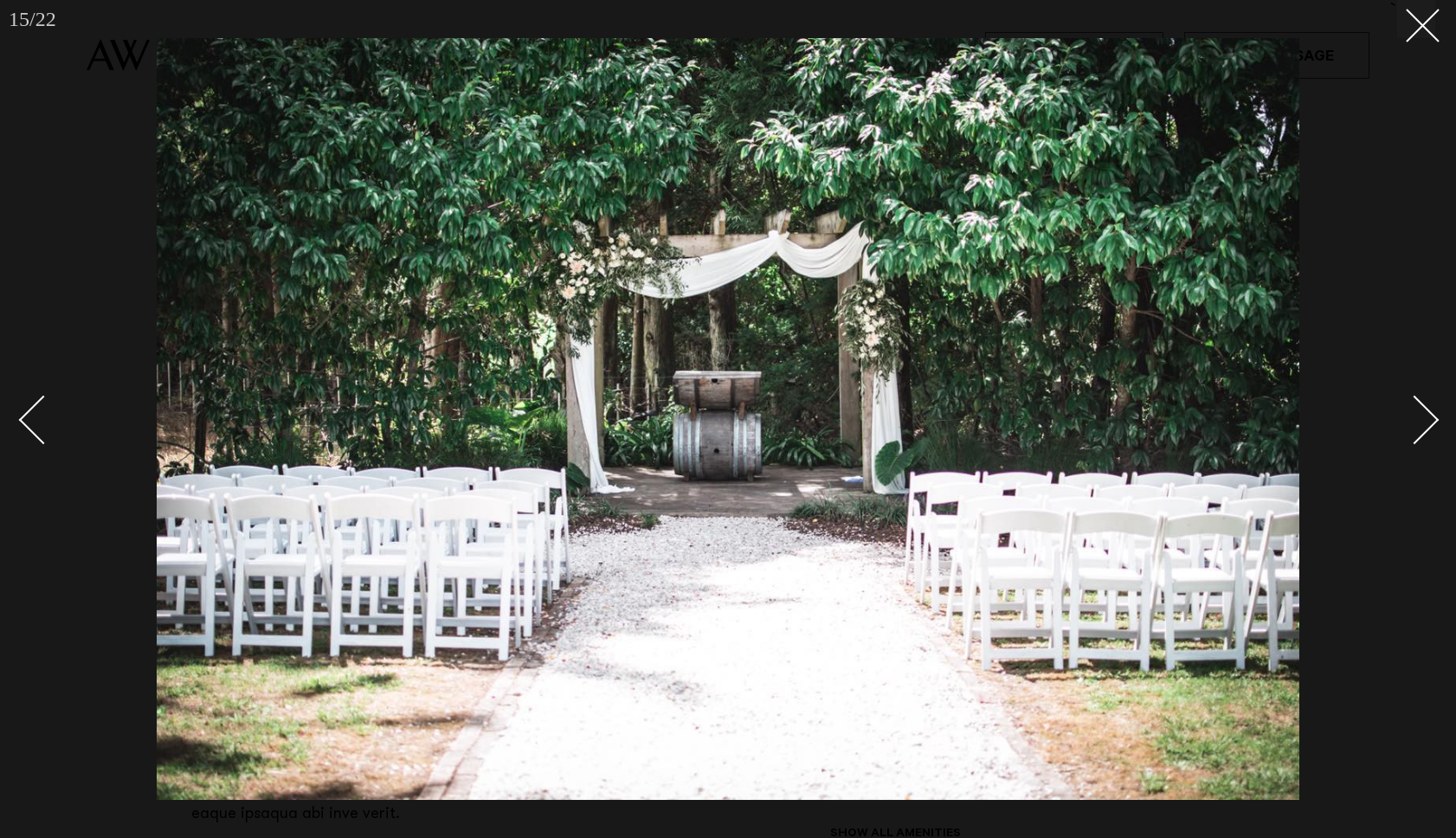
click at [1428, 426] on div "Next slide" at bounding box center [1415, 419] width 50 height 50
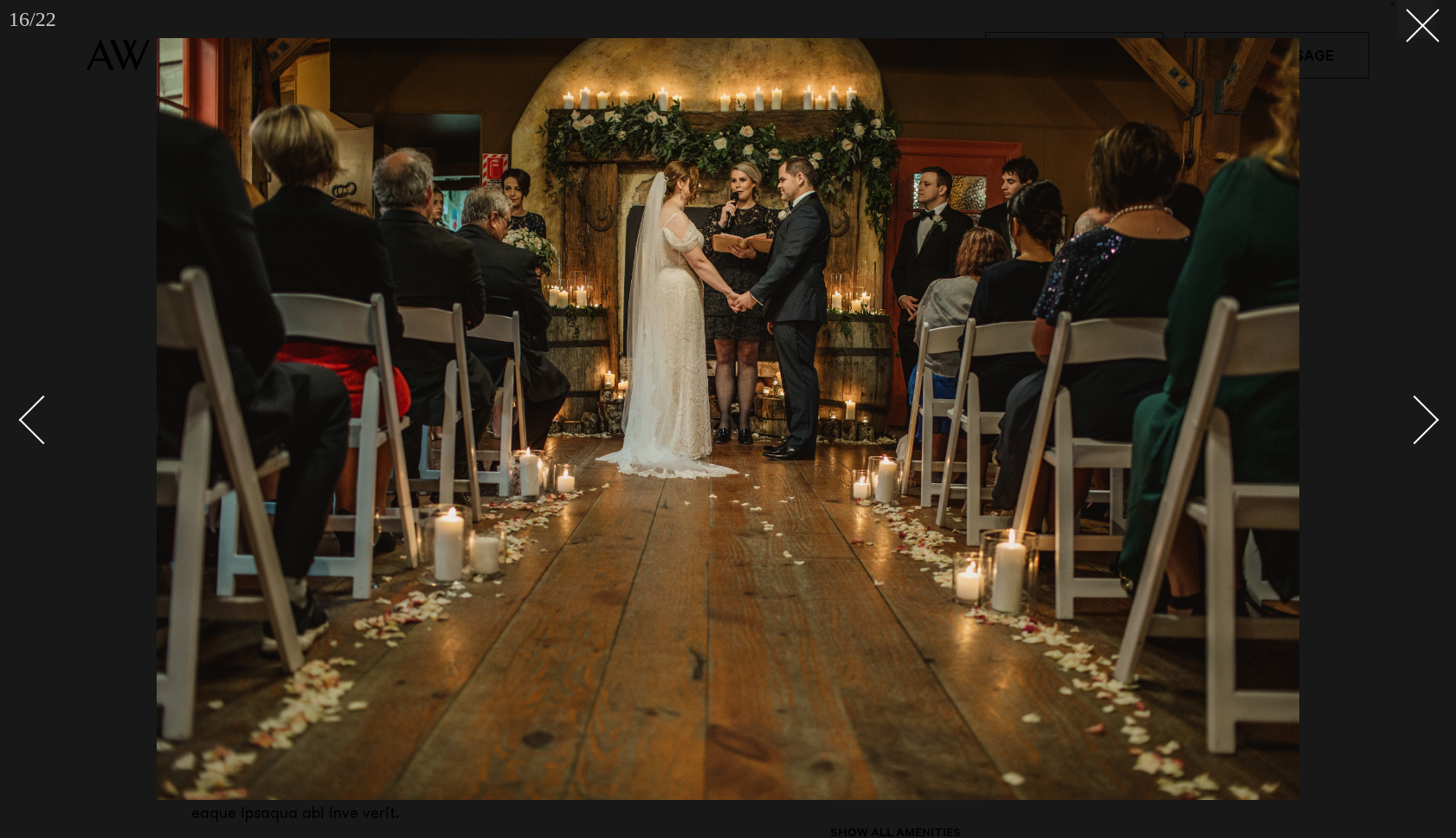
click at [1428, 426] on div "Next slide" at bounding box center [1415, 419] width 50 height 50
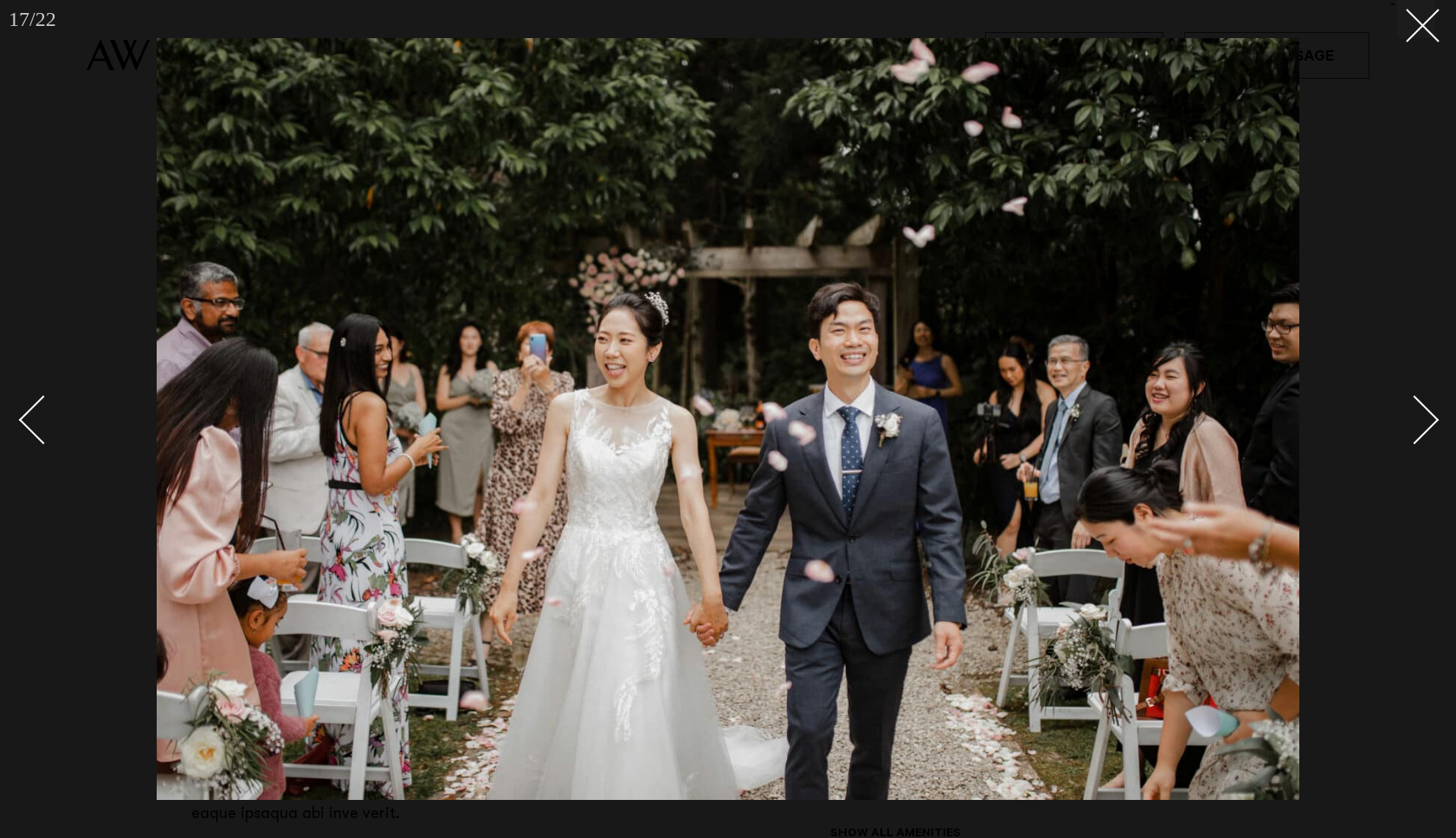
click at [1428, 426] on div "Next slide" at bounding box center [1415, 419] width 50 height 50
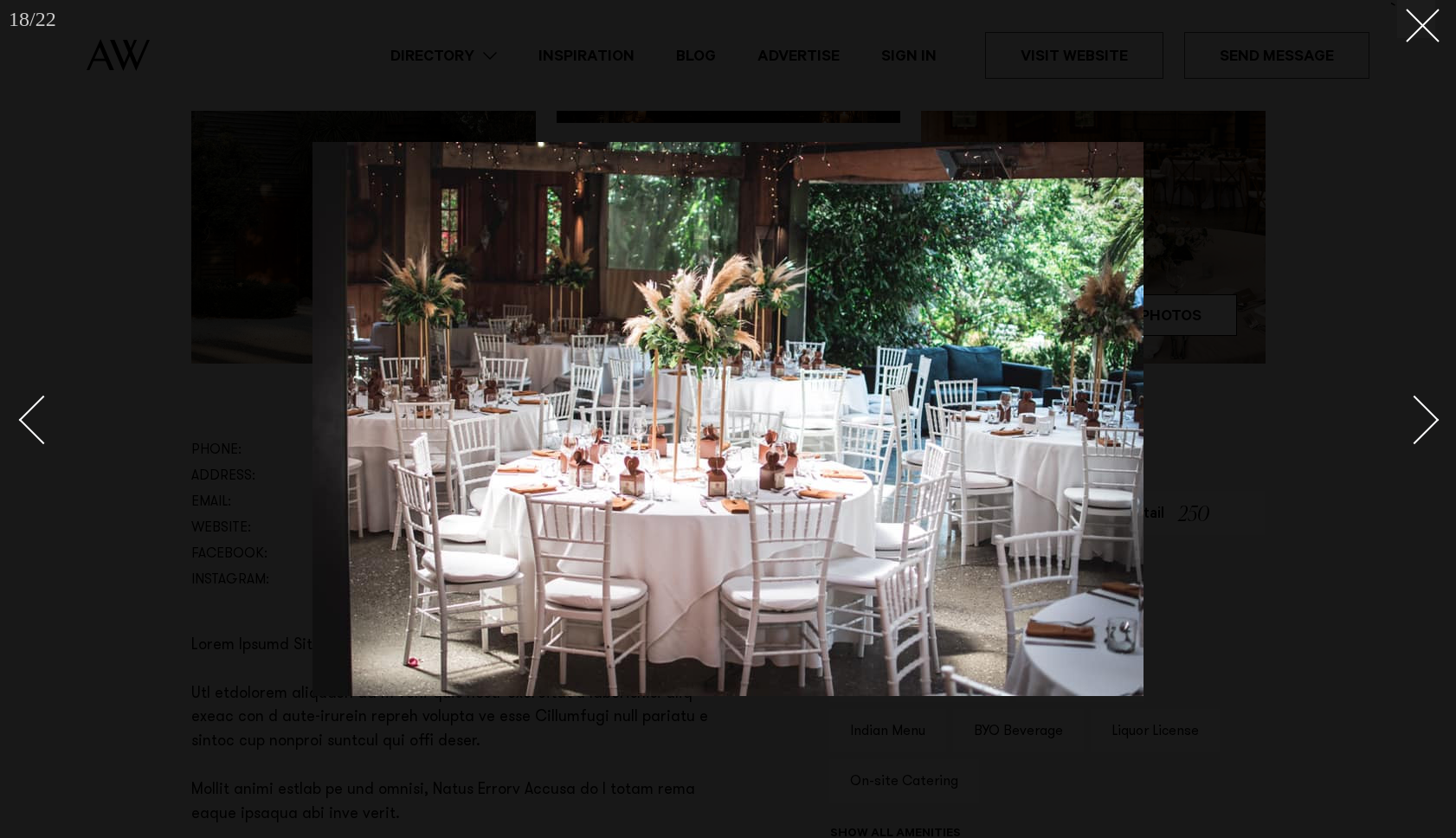
click at [1428, 426] on div "Next slide" at bounding box center [1415, 419] width 50 height 50
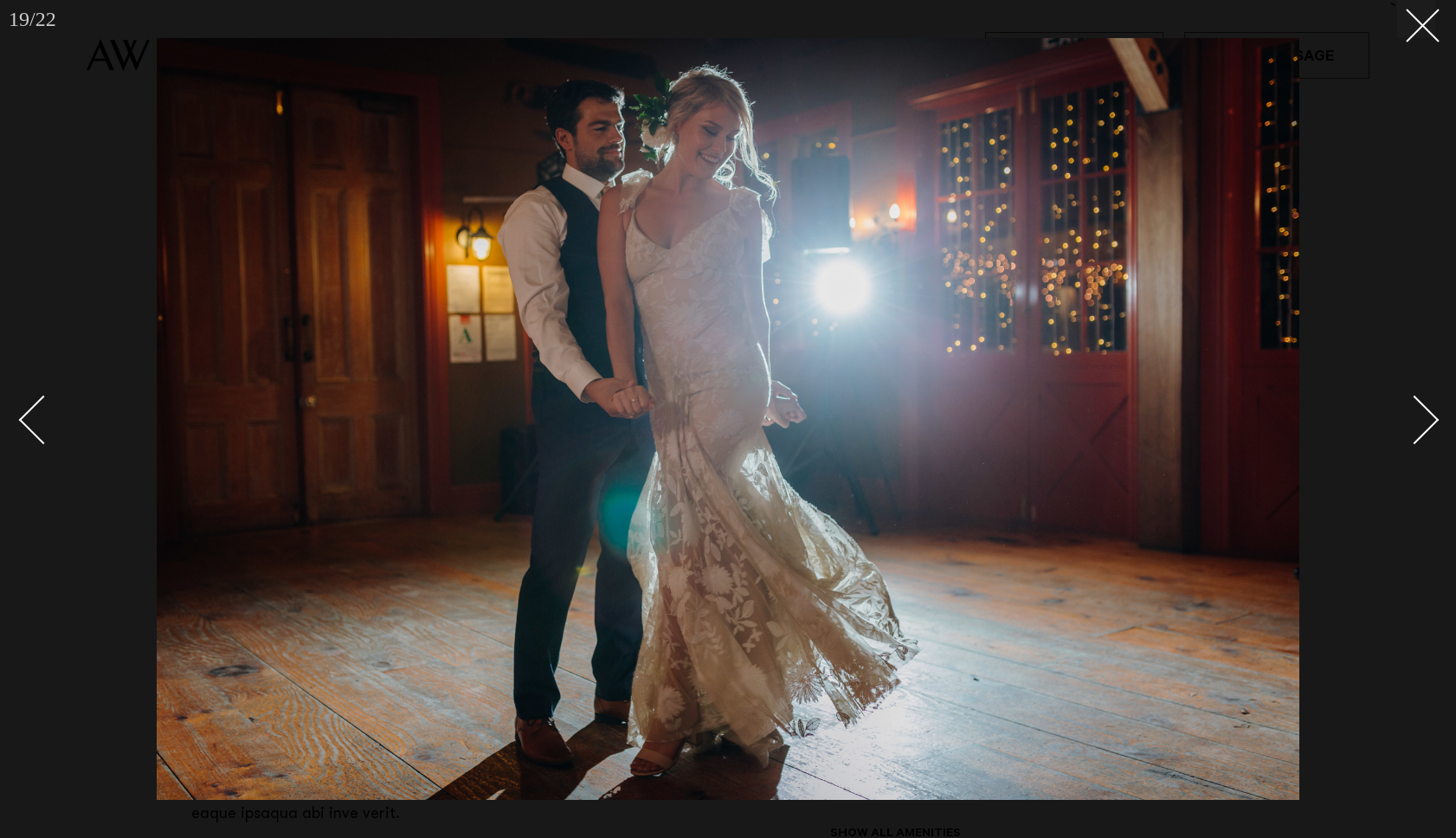
click at [1428, 426] on div "Next slide" at bounding box center [1415, 419] width 50 height 50
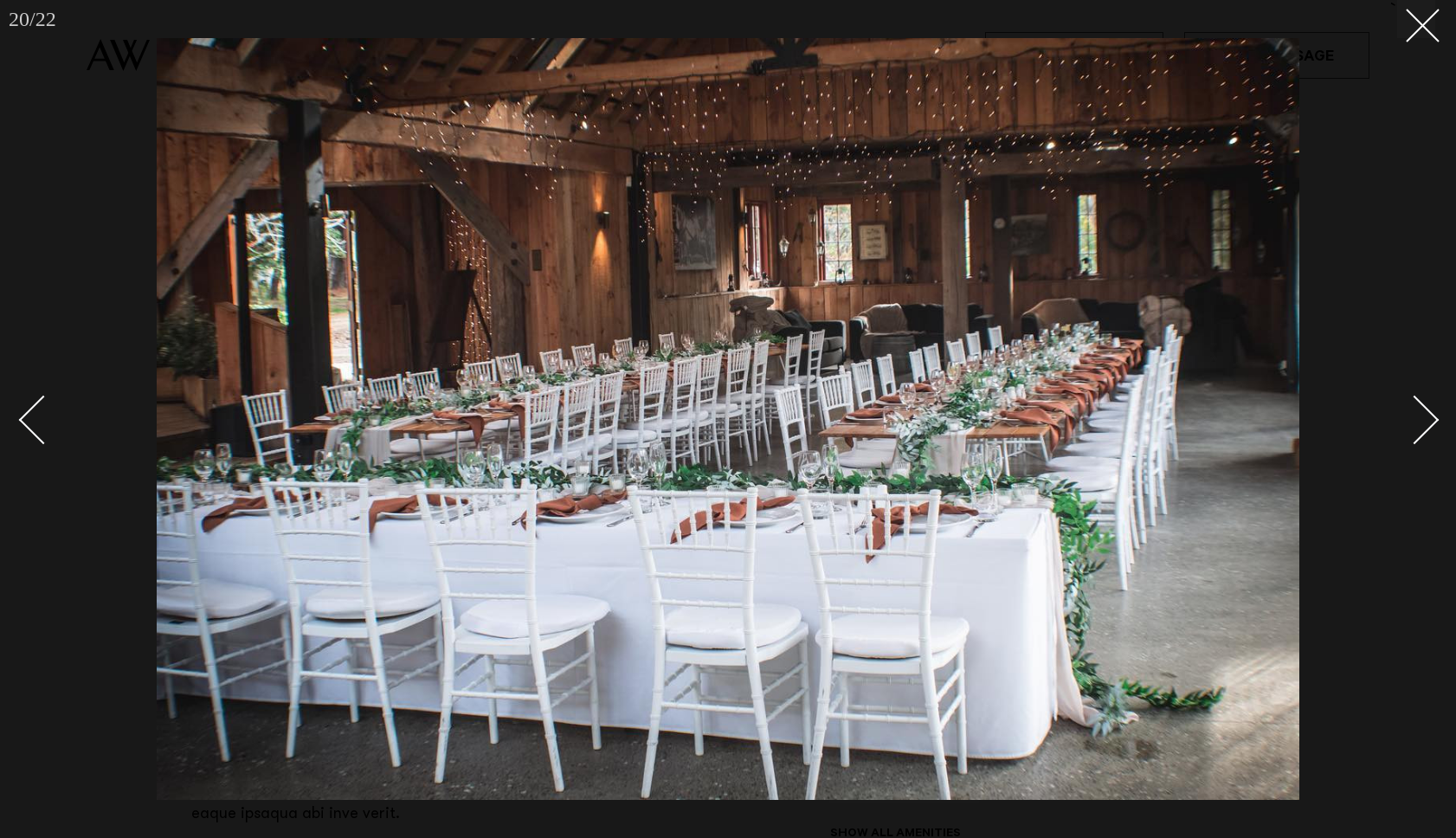
click at [1428, 426] on div "Next slide" at bounding box center [1415, 419] width 50 height 50
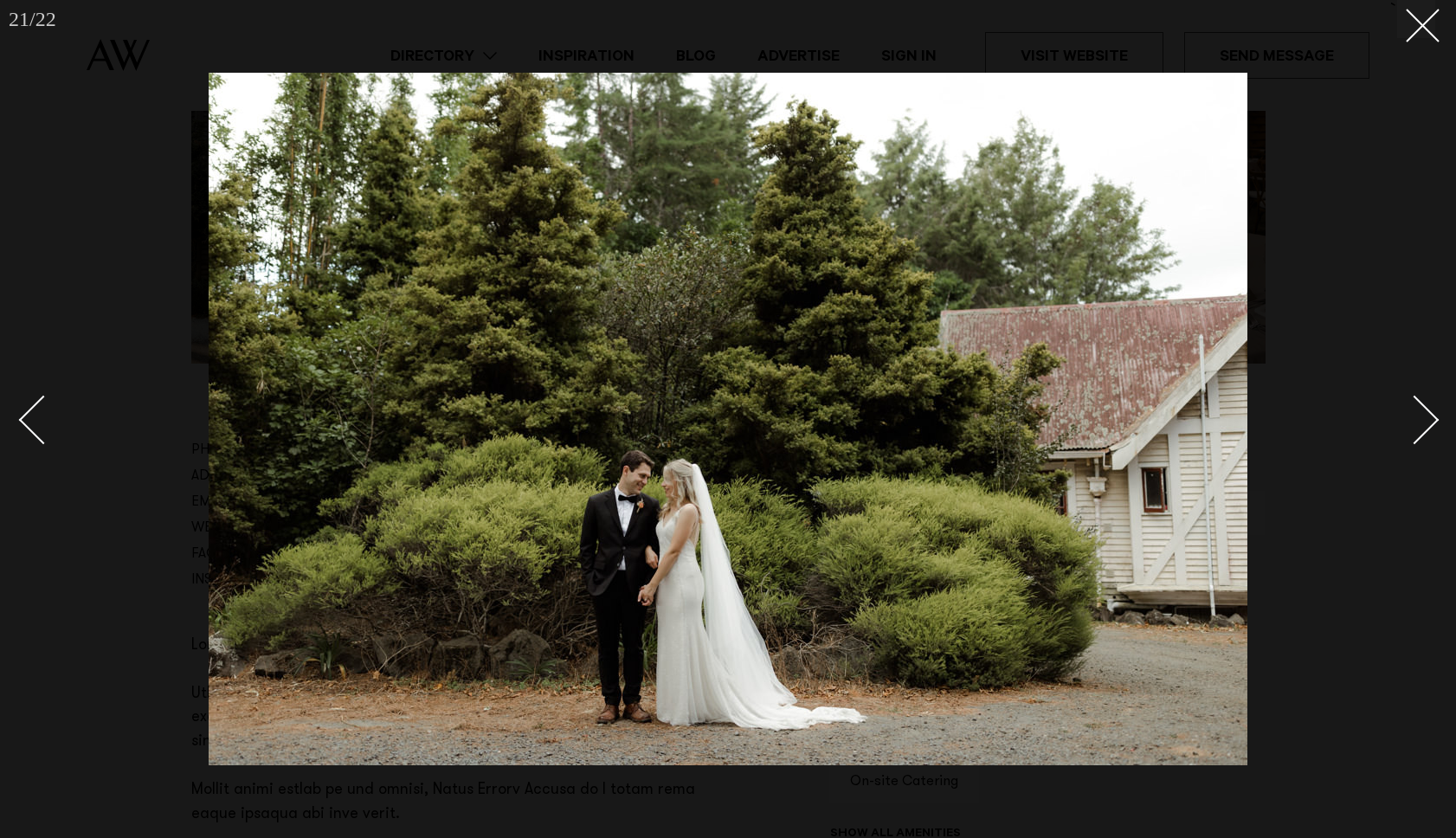
click at [1428, 426] on div "Next slide" at bounding box center [1415, 419] width 50 height 50
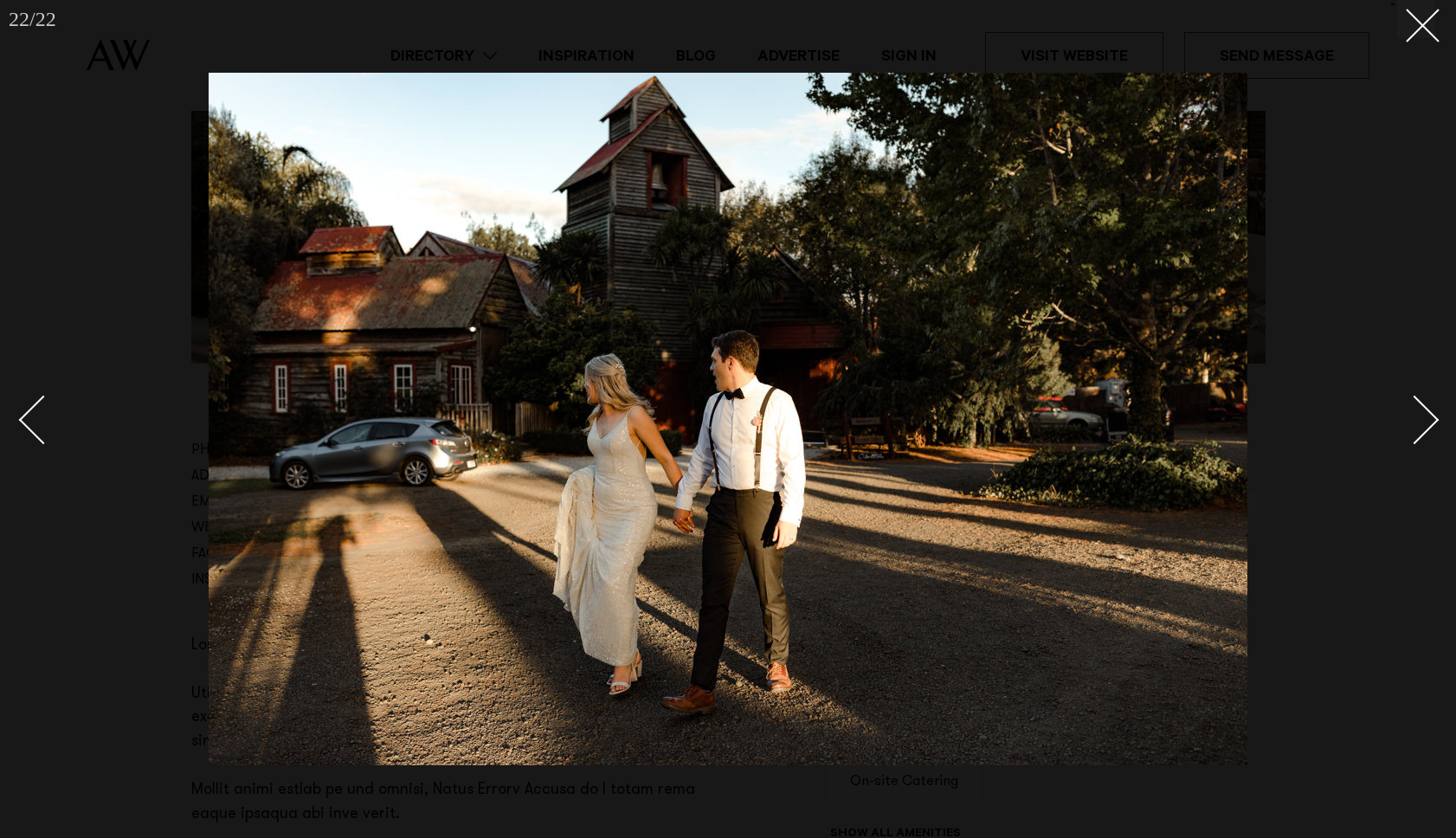
click at [1428, 426] on div "Next slide" at bounding box center [1415, 419] width 50 height 50
